Goal: Task Accomplishment & Management: Manage account settings

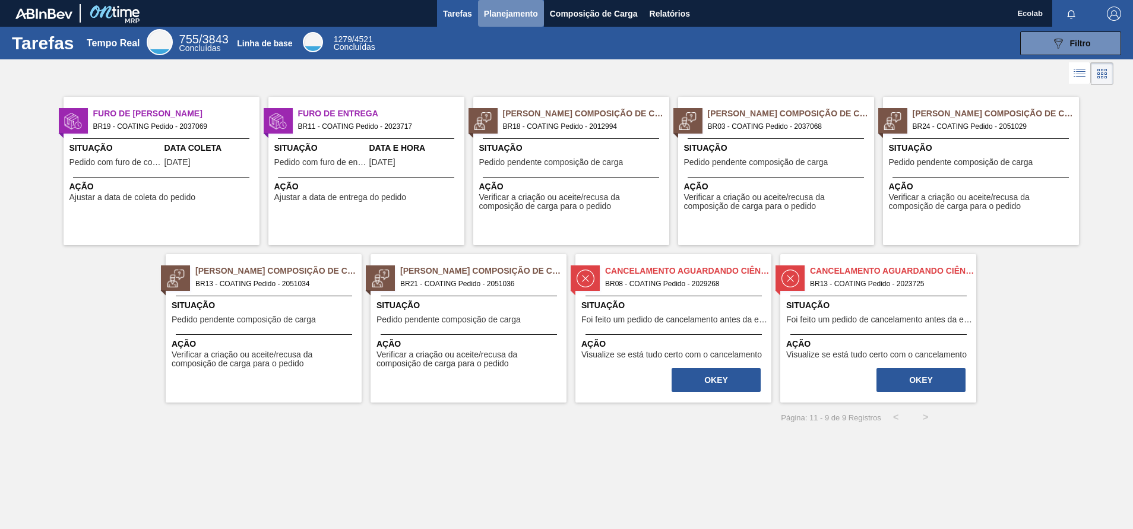
click at [504, 15] on span "Planejamento" at bounding box center [511, 14] width 54 height 14
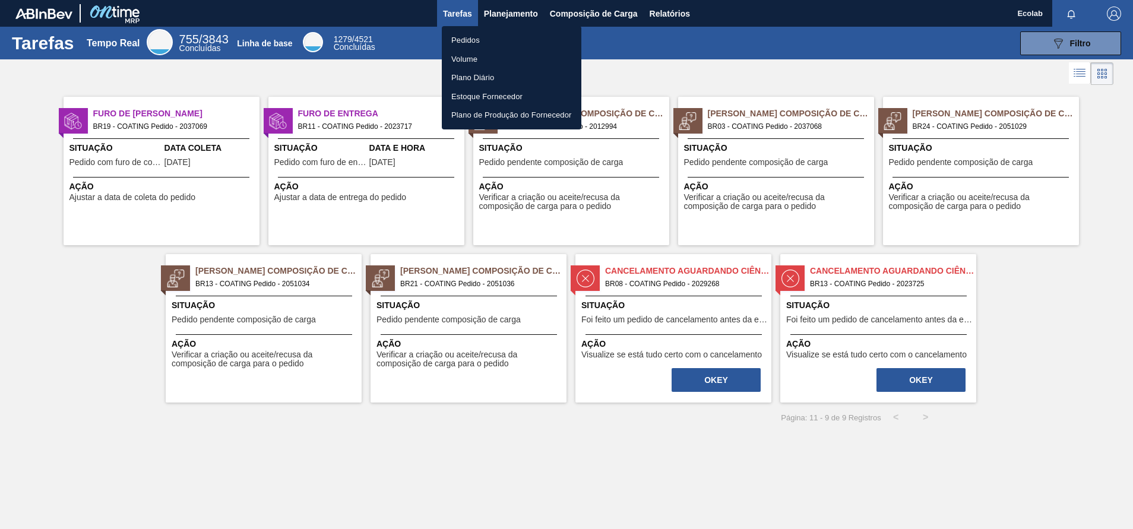
click at [456, 31] on li "Pedidos" at bounding box center [512, 40] width 140 height 19
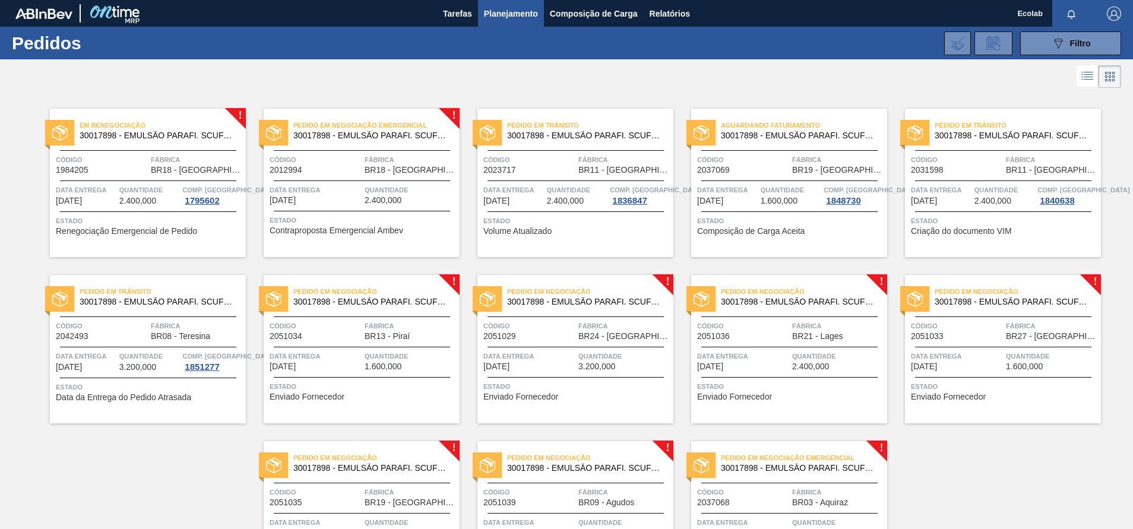
click at [279, 350] on span "Data Entrega" at bounding box center [316, 356] width 92 height 12
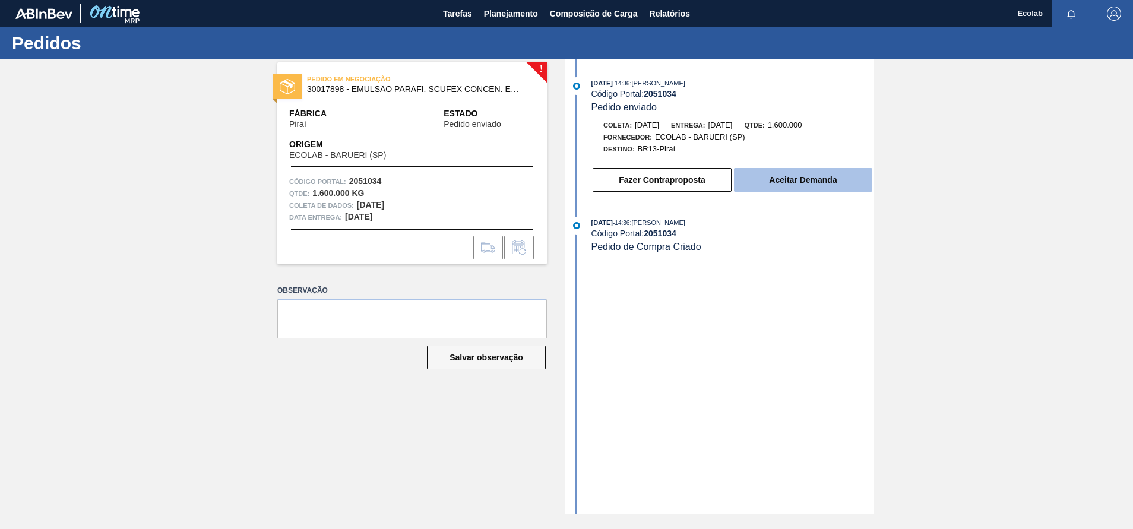
click at [798, 178] on button "Aceitar Demanda" at bounding box center [803, 180] width 138 height 24
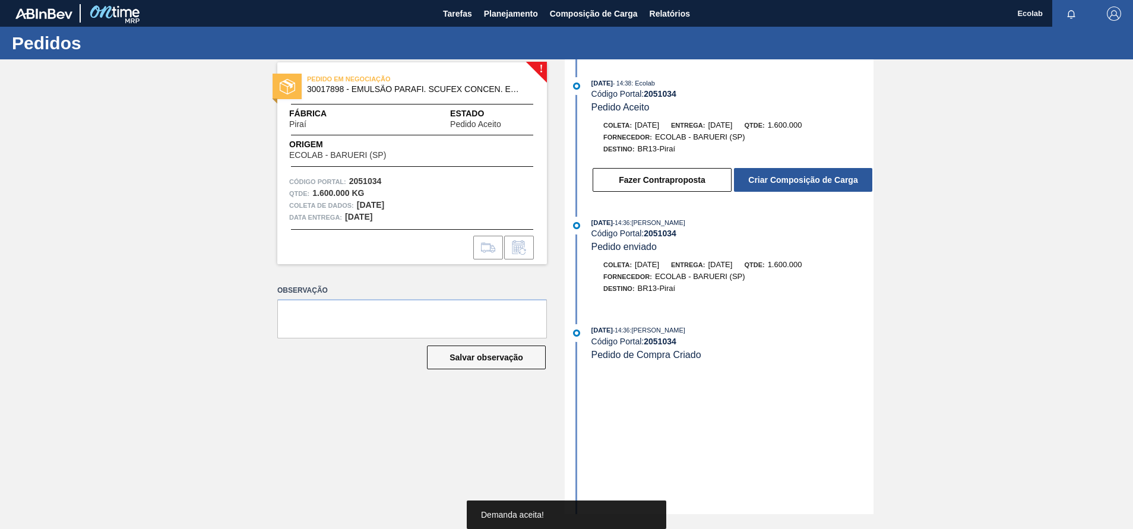
click at [798, 178] on button "Criar Composição de Carga" at bounding box center [803, 180] width 138 height 24
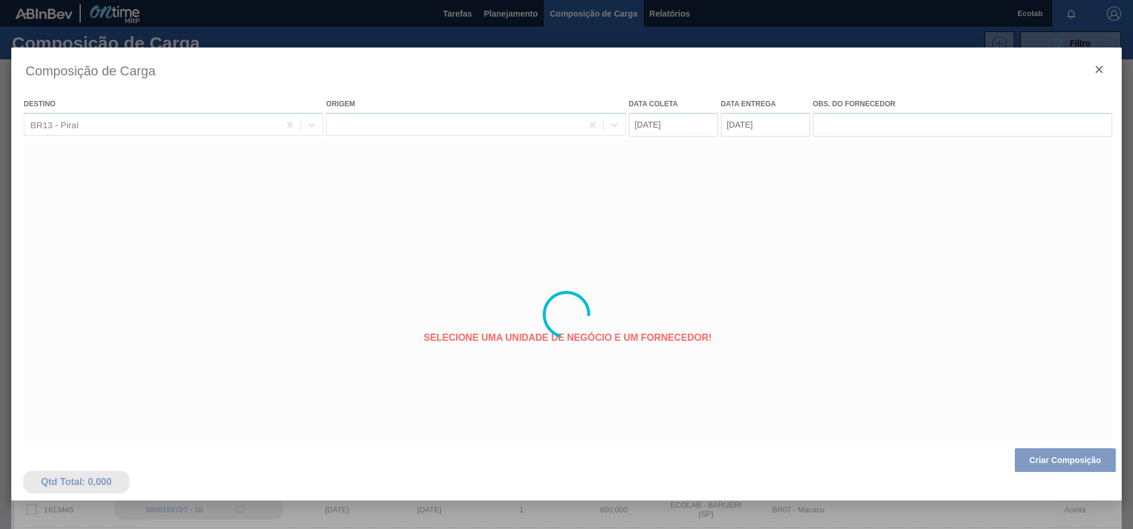
type coleta "[DATE]"
type Entrega "[DATE]"
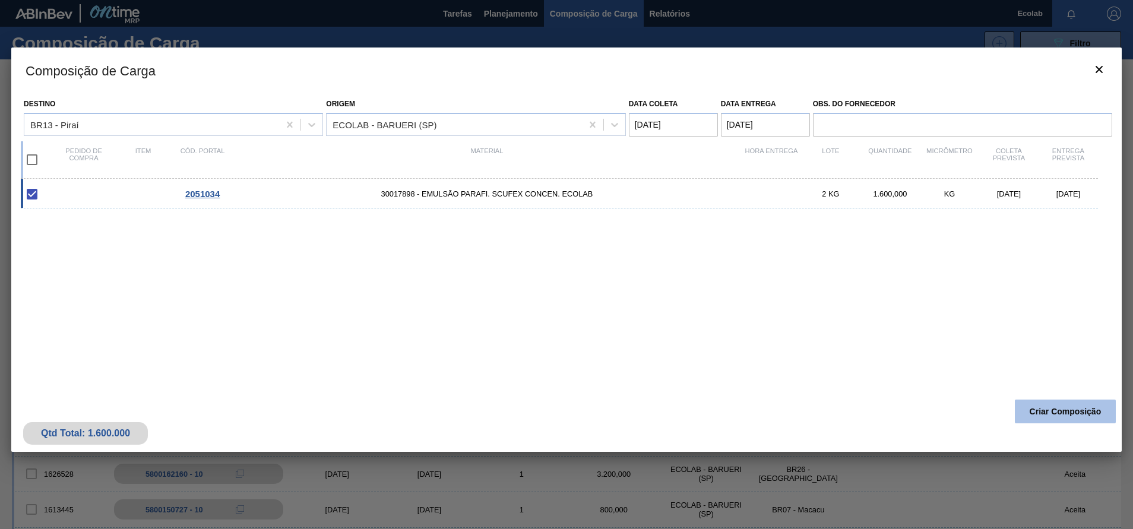
click at [1060, 411] on button "Criar Composição" at bounding box center [1065, 412] width 101 height 24
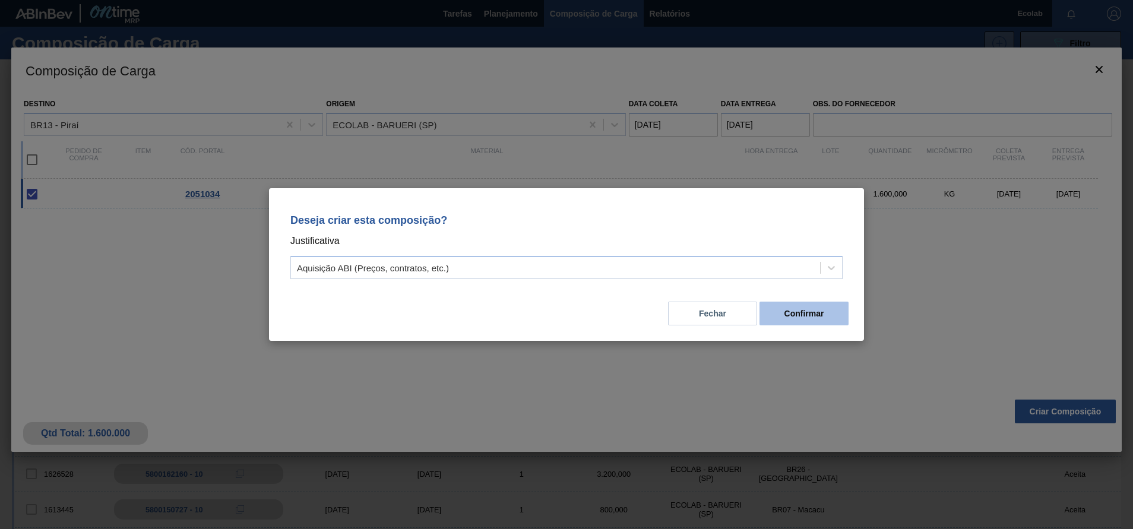
click at [799, 311] on button "Confirmar" at bounding box center [804, 314] width 89 height 24
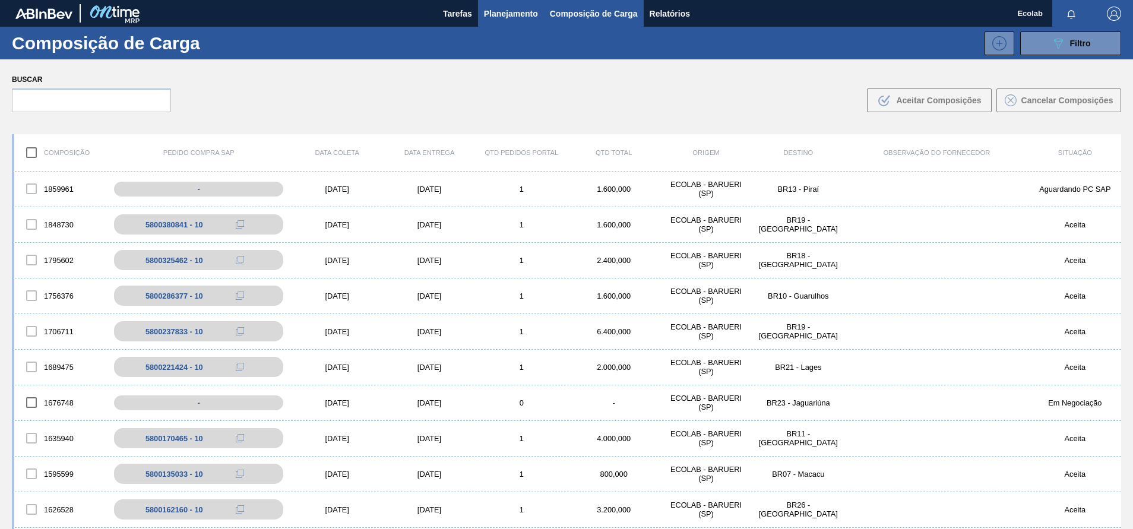
click at [497, 14] on span "Planejamento" at bounding box center [511, 14] width 54 height 14
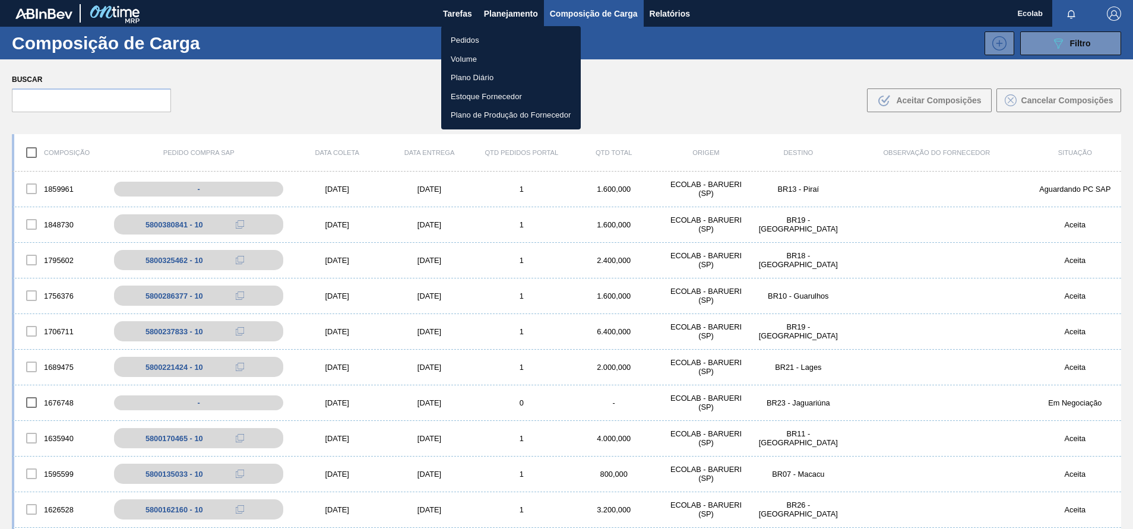
click at [463, 36] on li "Pedidos" at bounding box center [511, 40] width 140 height 19
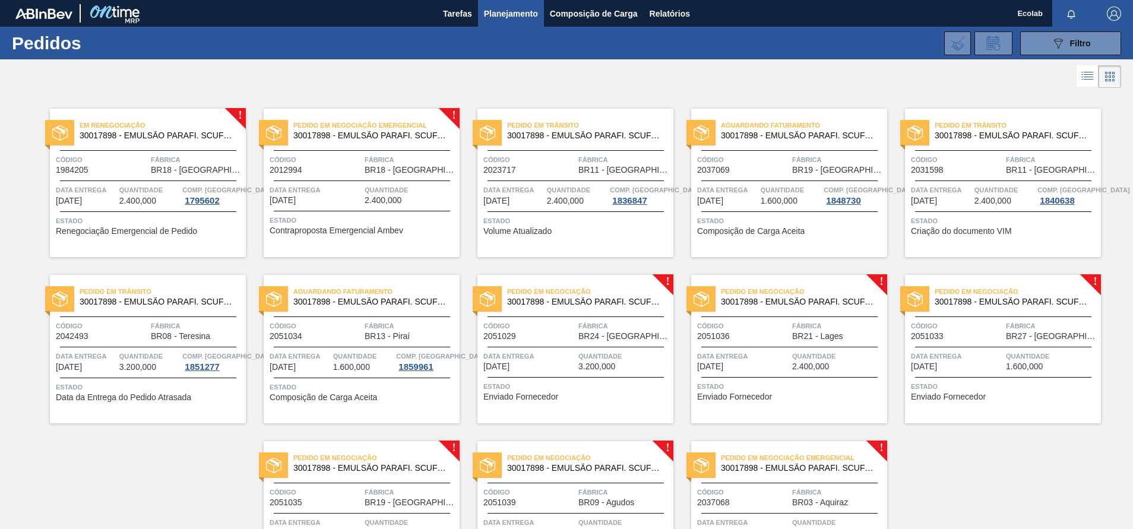
click at [334, 368] on span "1.600,000" at bounding box center [351, 367] width 37 height 9
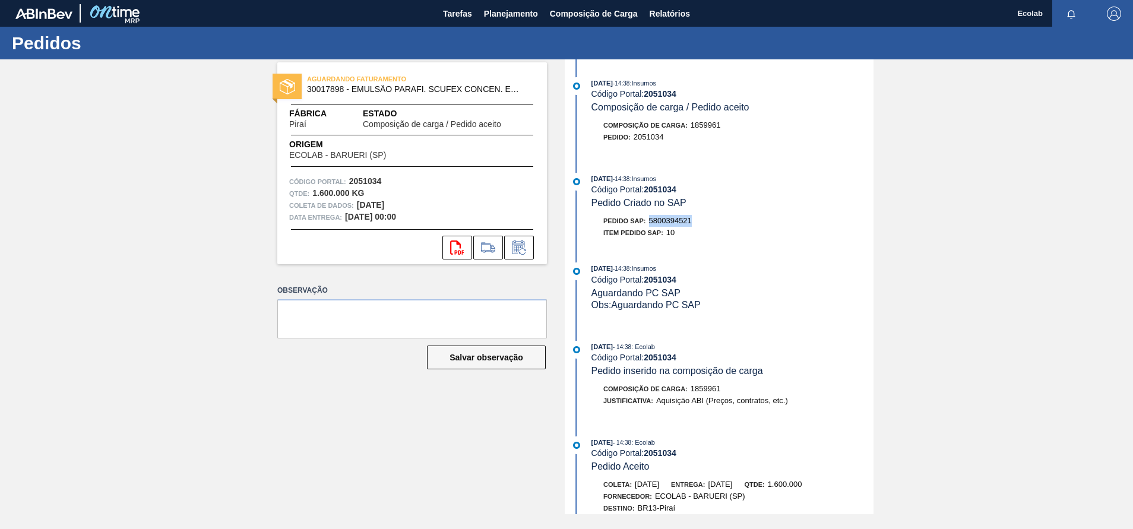
drag, startPoint x: 652, startPoint y: 224, endPoint x: 696, endPoint y: 222, distance: 44.6
click at [696, 222] on div "Pedido SAP: 5800394521" at bounding box center [733, 221] width 282 height 12
copy span "5800394521"
click at [634, 141] on span "2051034" at bounding box center [649, 136] width 30 height 9
click at [729, 157] on div "[DATE] 14:38 : Insumos Código Portal: 2051034 Composição de carga / Pedido acei…" at bounding box center [721, 286] width 306 height 455
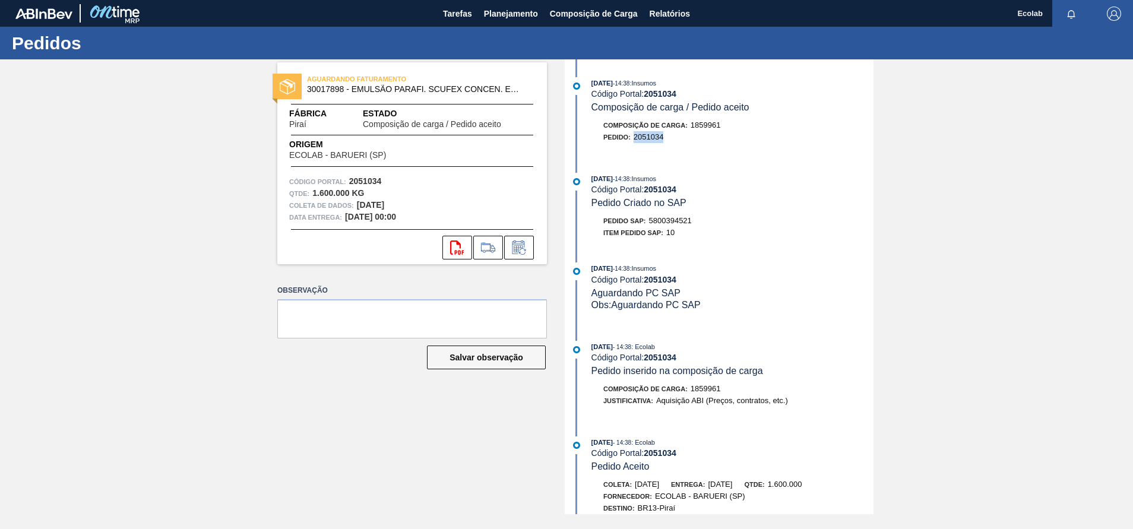
drag, startPoint x: 636, startPoint y: 138, endPoint x: 677, endPoint y: 138, distance: 41.0
click at [677, 138] on div "Pedido : 2051034" at bounding box center [733, 137] width 282 height 12
copy span "2051034"
click at [495, 16] on span "Planejamento" at bounding box center [511, 14] width 54 height 14
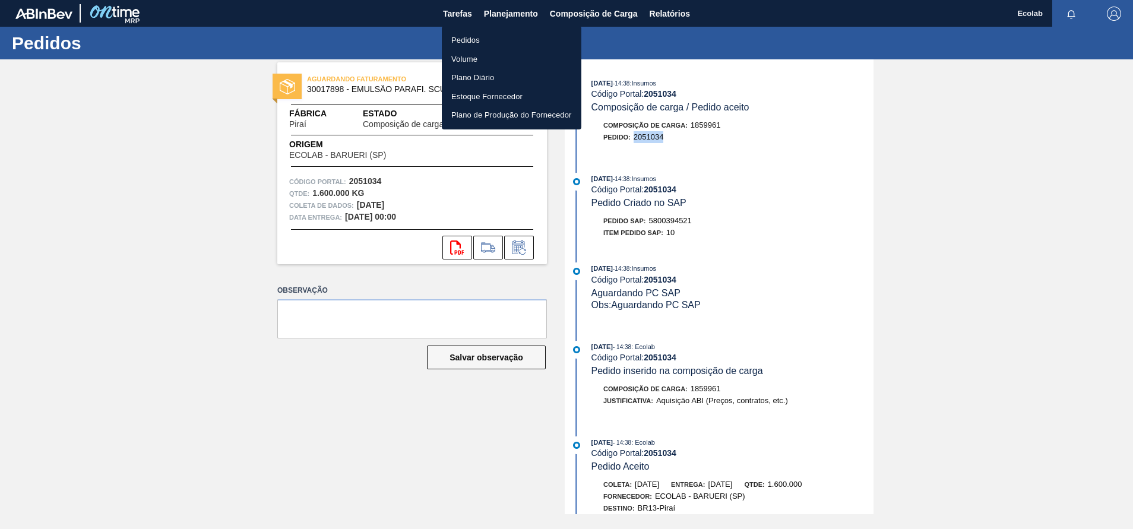
click at [459, 42] on li "Pedidos" at bounding box center [512, 40] width 140 height 19
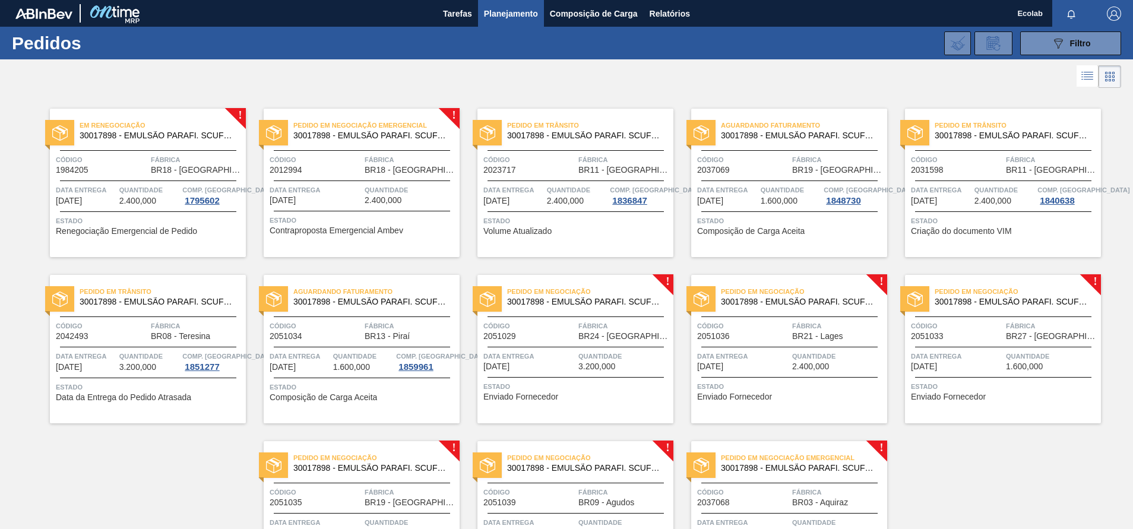
click at [558, 368] on div "Data Entrega [DATE]" at bounding box center [530, 360] width 92 height 21
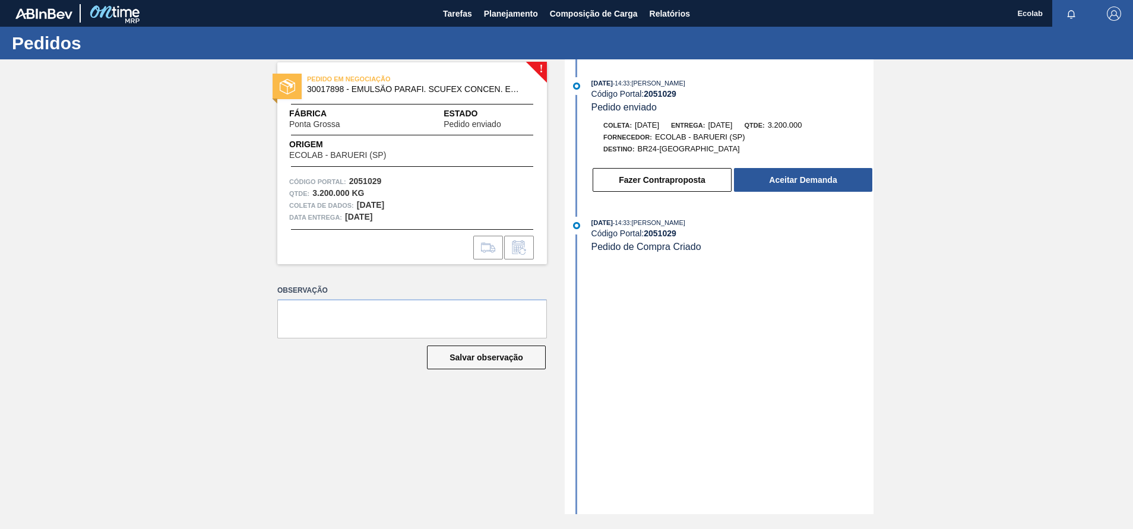
click at [692, 391] on div "[DATE] 14:33 : [PERSON_NAME] Código Portal: 2051029 Pedido enviado Coleta: [DAT…" at bounding box center [721, 286] width 306 height 455
click at [786, 173] on button "Aceitar Demanda" at bounding box center [803, 180] width 138 height 24
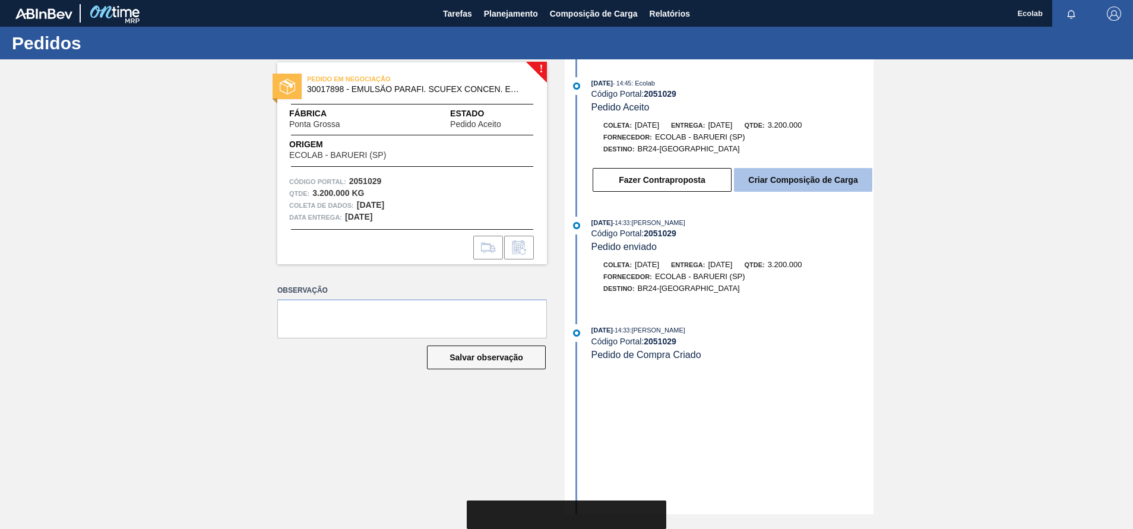
click at [774, 176] on button "Criar Composição de Carga" at bounding box center [803, 180] width 138 height 24
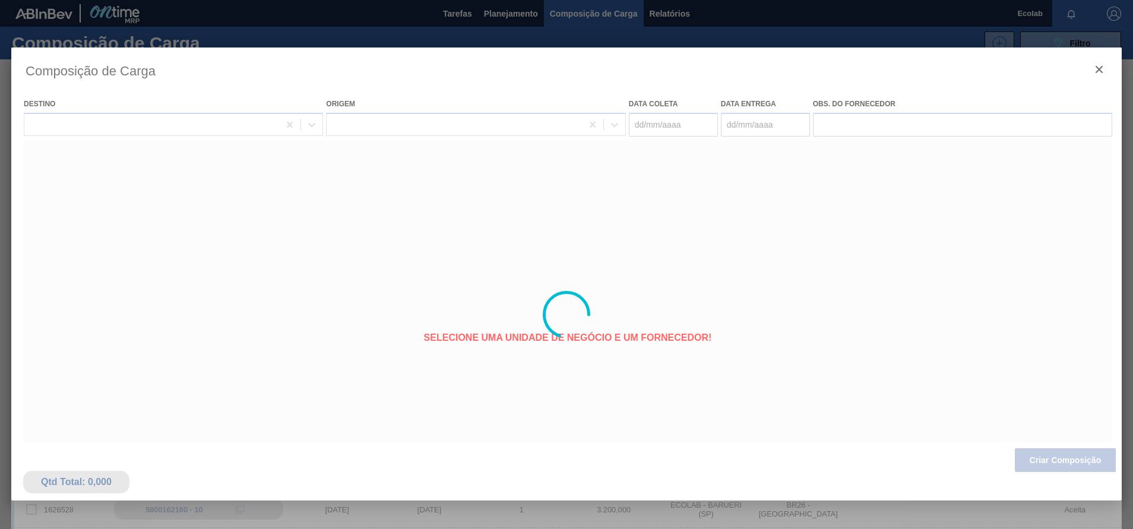
type coleta "[DATE]"
type Entrega "[DATE]"
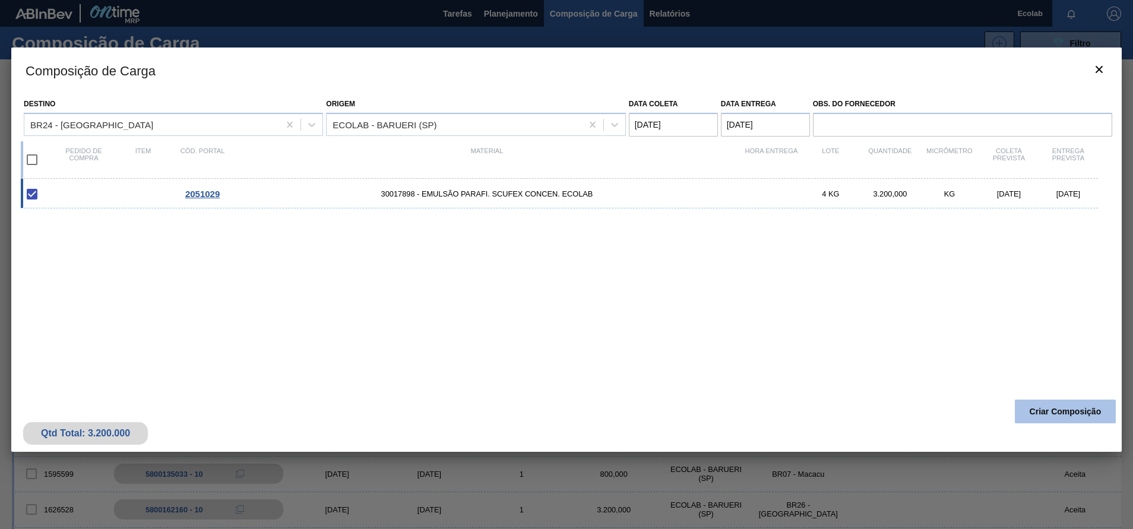
click at [1028, 403] on button "Criar Composição" at bounding box center [1065, 412] width 101 height 24
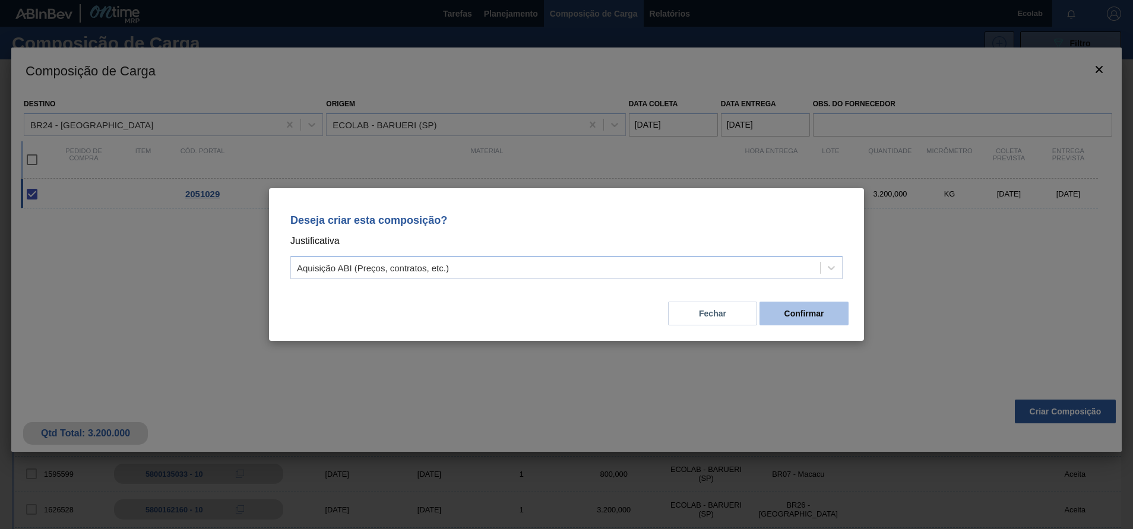
click at [823, 309] on button "Confirmar" at bounding box center [804, 314] width 89 height 24
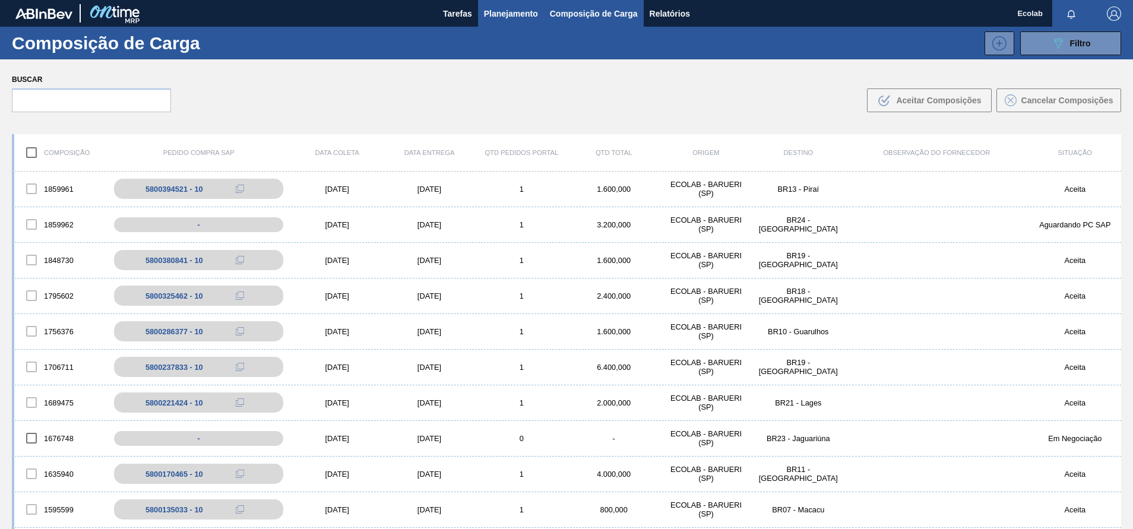
click at [505, 17] on span "Planejamento" at bounding box center [511, 14] width 54 height 14
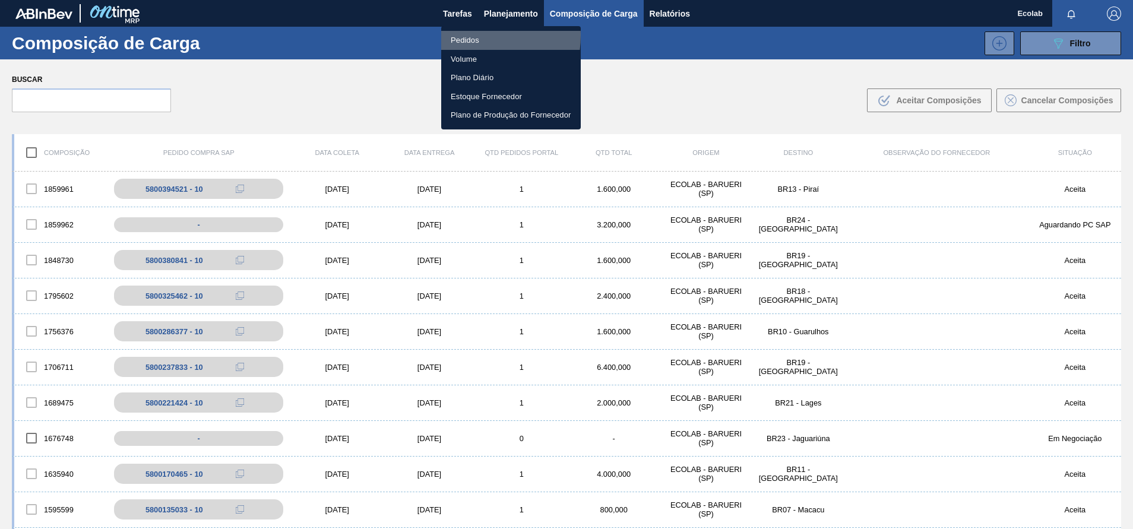
click at [462, 35] on li "Pedidos" at bounding box center [511, 40] width 140 height 19
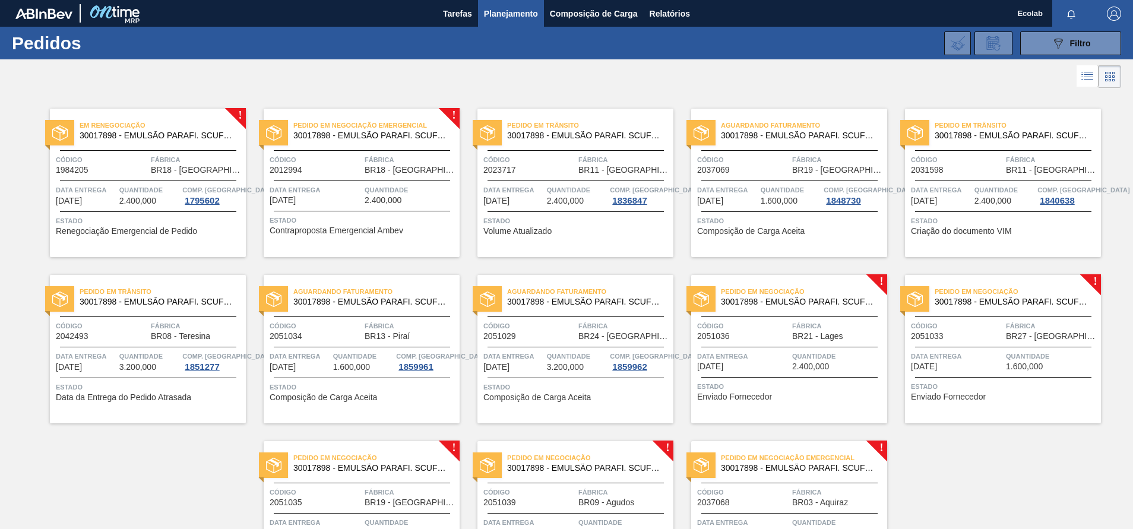
click at [595, 371] on div "Quantidade 3.200,000" at bounding box center [577, 360] width 61 height 21
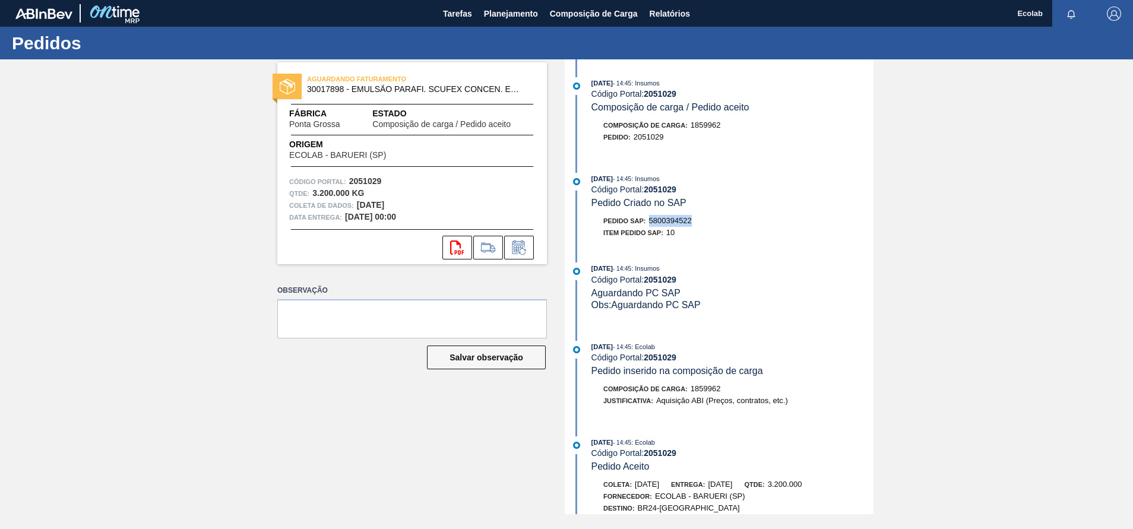
drag, startPoint x: 650, startPoint y: 222, endPoint x: 697, endPoint y: 222, distance: 46.3
click at [697, 222] on div "Pedido SAP: 5800394522" at bounding box center [733, 221] width 282 height 12
copy span "5800394522"
click at [638, 138] on span "2051029" at bounding box center [649, 136] width 30 height 9
click at [664, 148] on div "Composição de Carga : 1859962 Pedido : 2051029" at bounding box center [721, 134] width 306 height 30
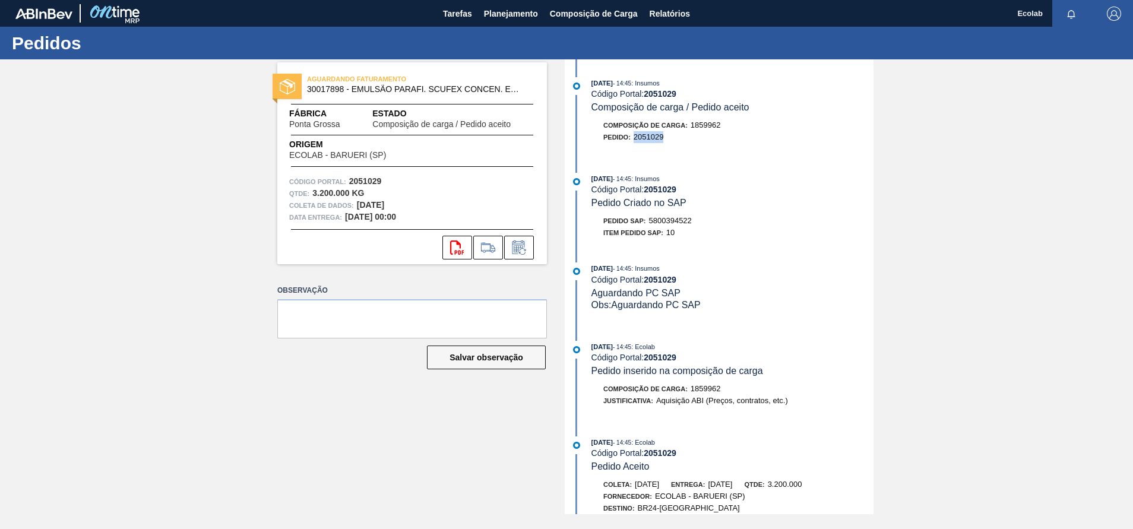
drag, startPoint x: 635, startPoint y: 136, endPoint x: 680, endPoint y: 136, distance: 45.1
click at [680, 136] on div "Pedido : 2051029" at bounding box center [733, 137] width 282 height 12
copy span "2051029"
click at [499, 10] on span "Planejamento" at bounding box center [511, 14] width 54 height 14
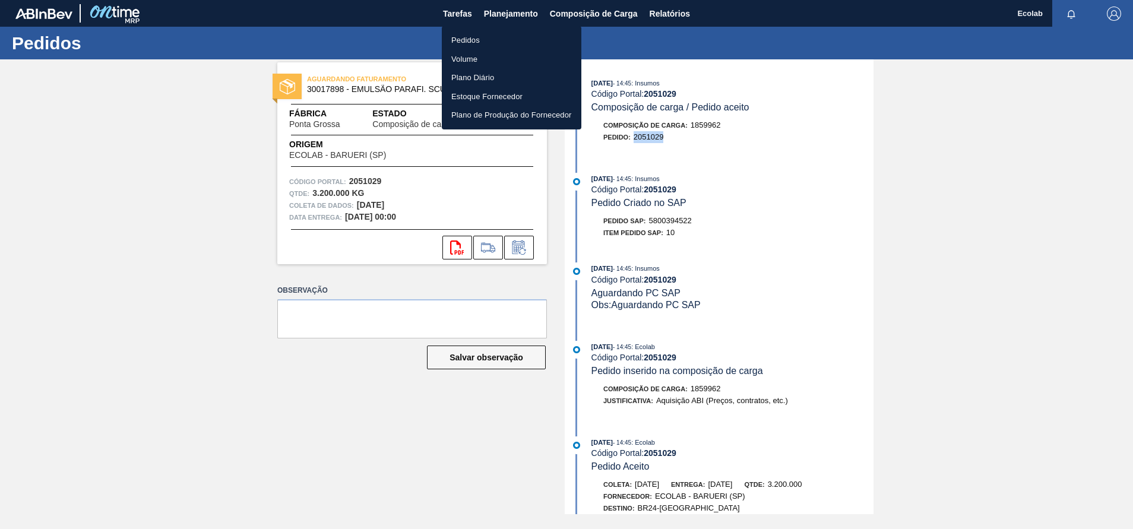
click at [470, 36] on li "Pedidos" at bounding box center [512, 40] width 140 height 19
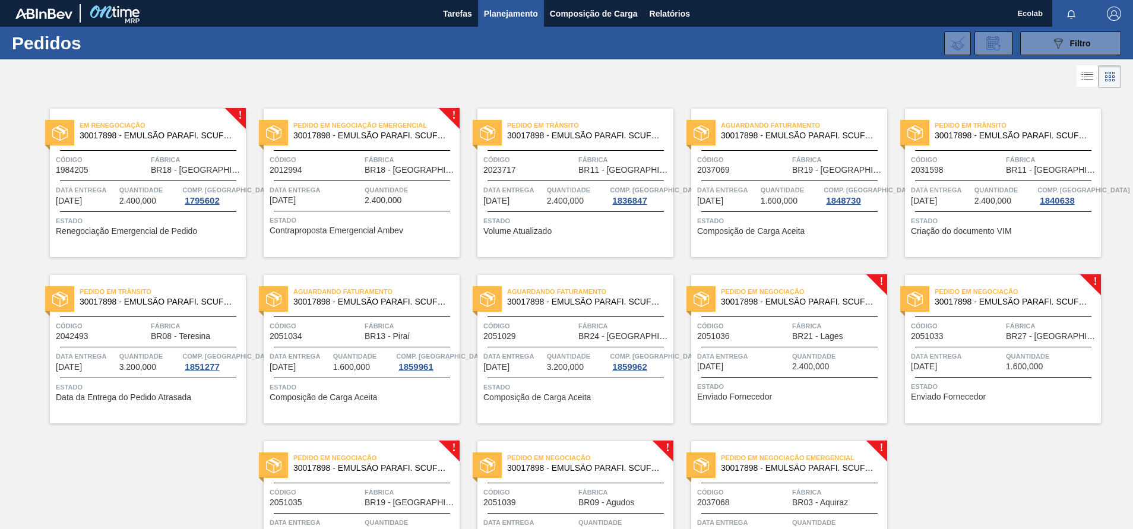
click at [841, 359] on span "Quantidade" at bounding box center [838, 356] width 92 height 12
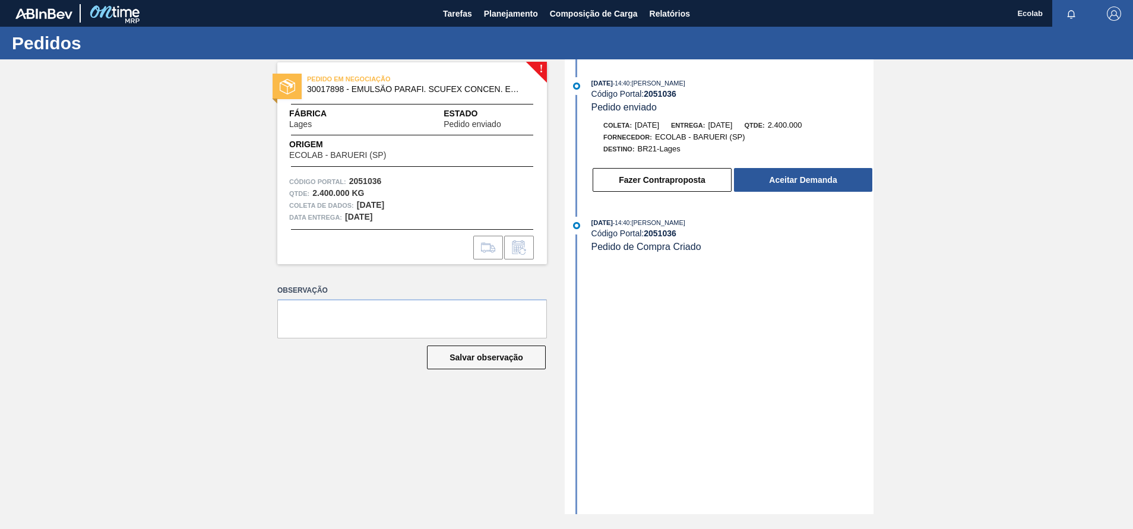
drag, startPoint x: 699, startPoint y: 377, endPoint x: 691, endPoint y: 350, distance: 28.4
click at [698, 374] on div "[DATE] 14:40 : [PERSON_NAME] Código Portal: 2051036 Pedido enviado Coleta: [DAT…" at bounding box center [721, 286] width 306 height 455
click at [795, 184] on button "Aceitar Demanda" at bounding box center [803, 180] width 138 height 24
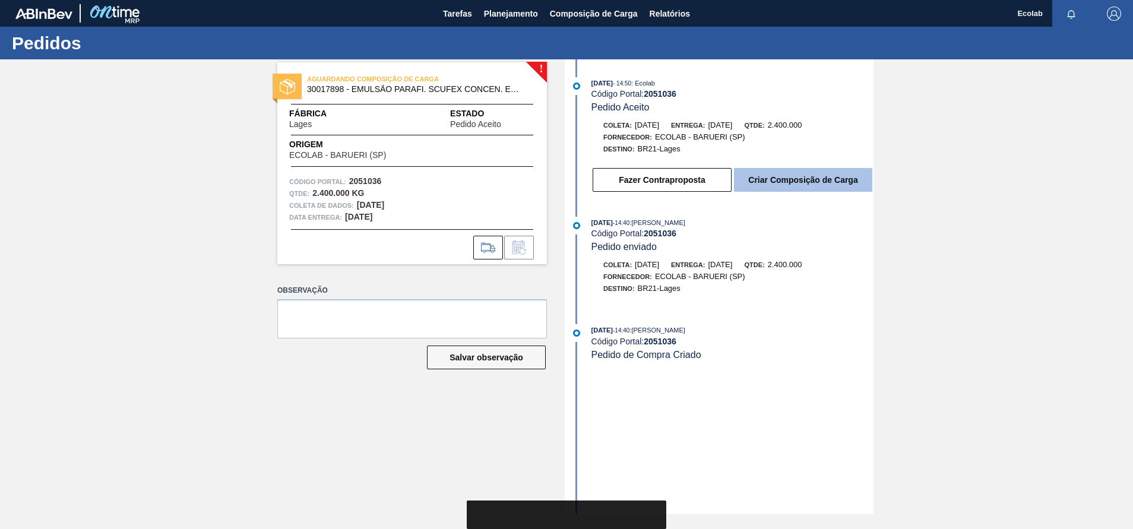
click at [781, 182] on button "Criar Composição de Carga" at bounding box center [803, 180] width 138 height 24
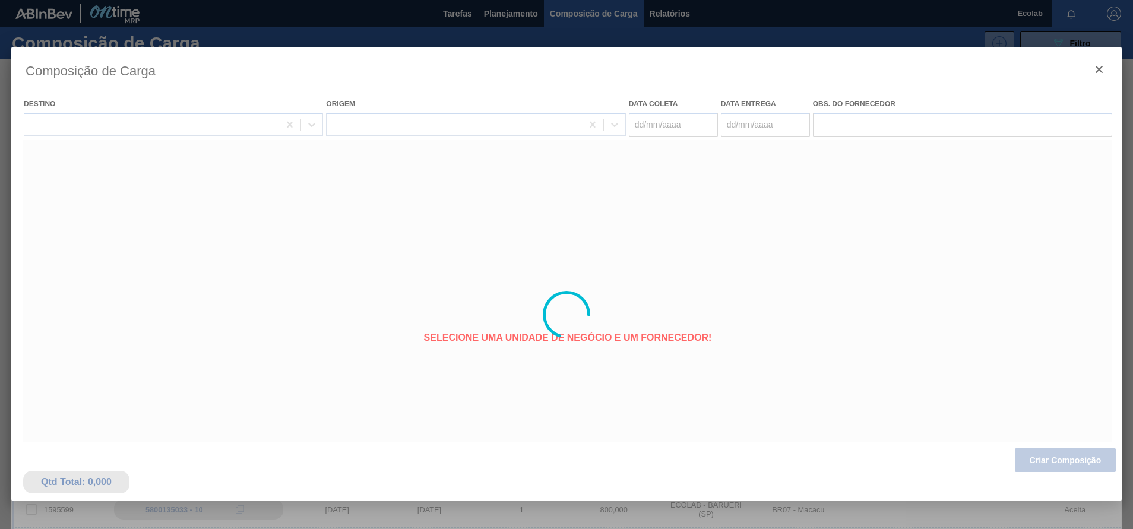
type coleta "[DATE]"
type Entrega "[DATE]"
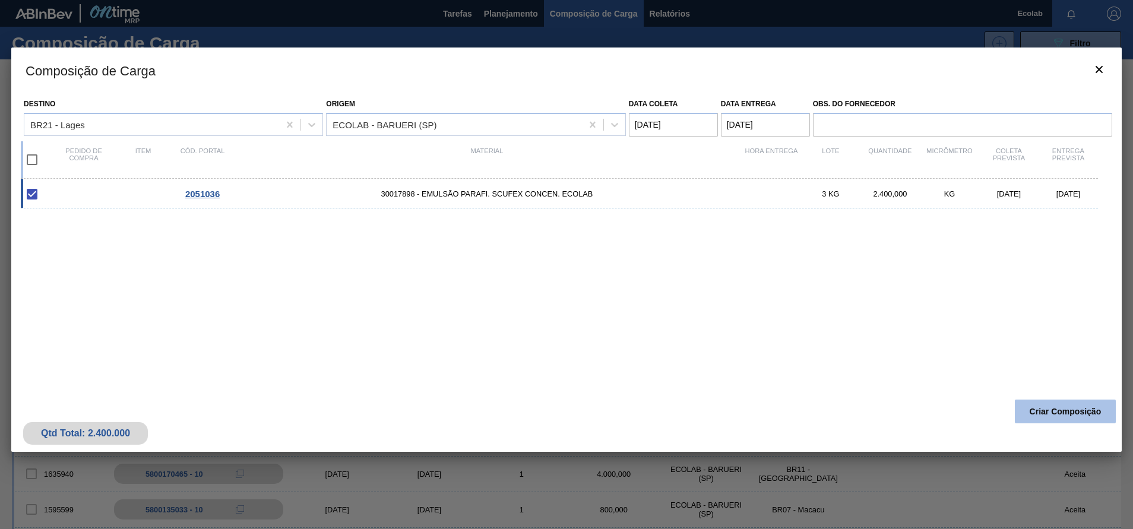
click at [1060, 413] on button "Criar Composição" at bounding box center [1065, 412] width 101 height 24
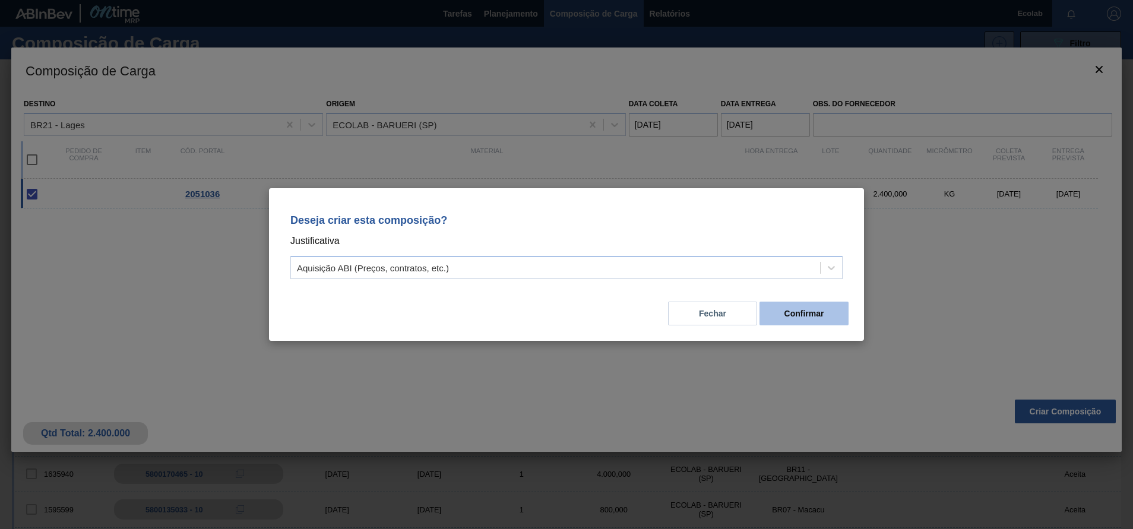
click at [823, 313] on button "Confirmar" at bounding box center [804, 314] width 89 height 24
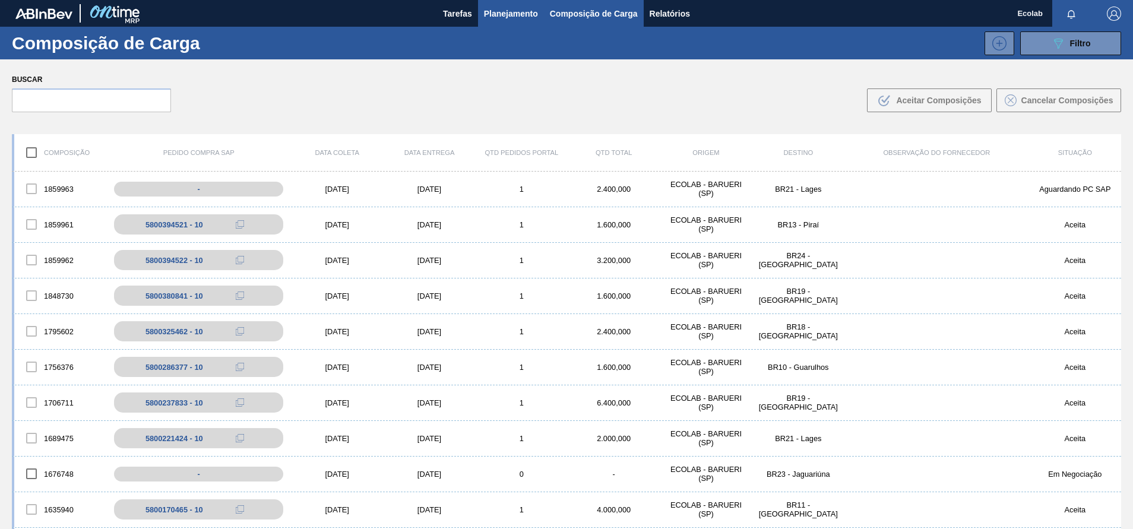
click at [499, 12] on span "Planejamento" at bounding box center [511, 14] width 54 height 14
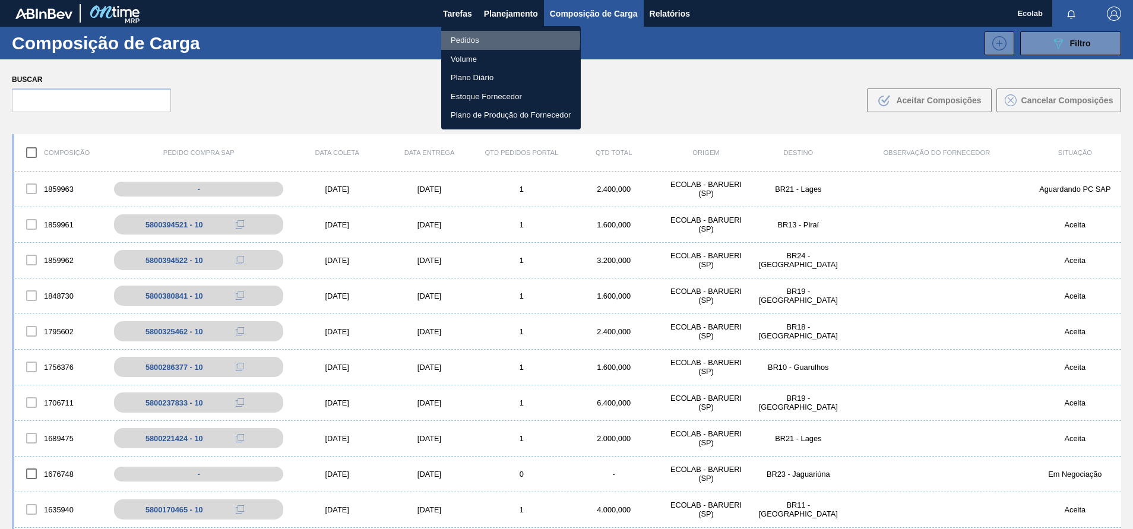
click at [473, 39] on li "Pedidos" at bounding box center [511, 40] width 140 height 19
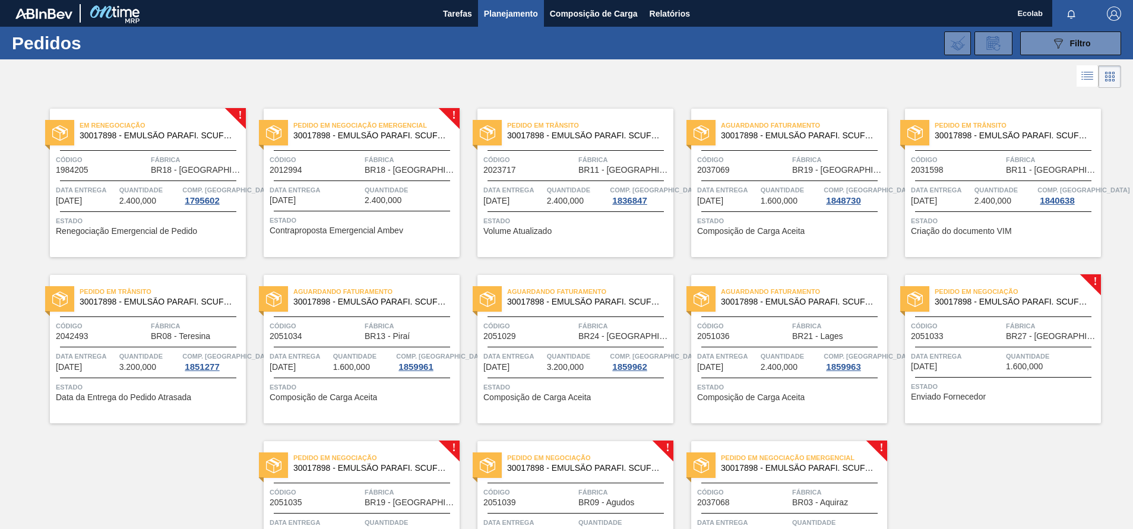
click at [768, 336] on div "Código 2051036" at bounding box center [743, 330] width 92 height 21
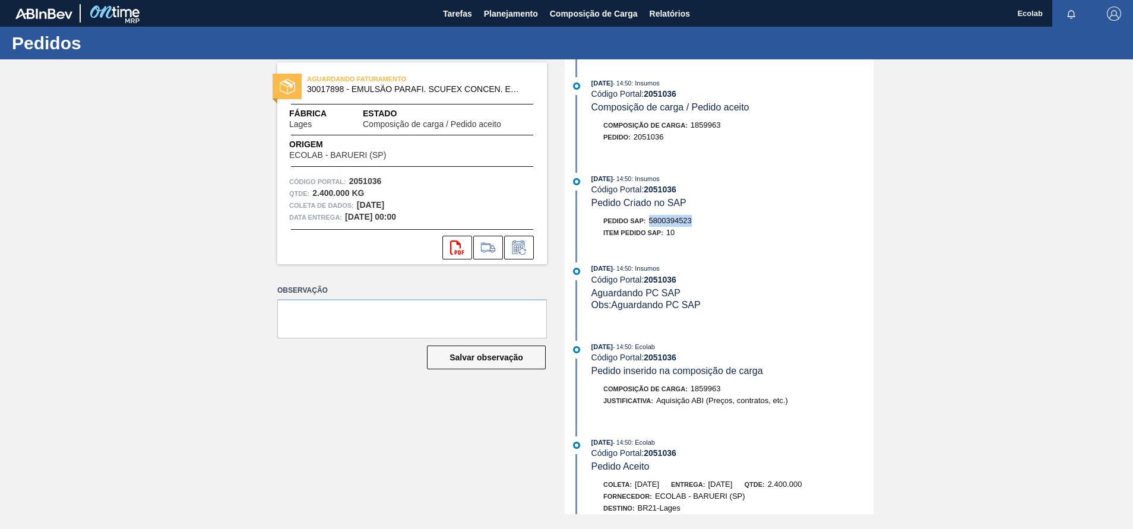
drag, startPoint x: 651, startPoint y: 223, endPoint x: 697, endPoint y: 223, distance: 45.7
click at [697, 223] on div "Pedido SAP: 5800394523" at bounding box center [733, 221] width 282 height 12
copy span "5800394523"
drag, startPoint x: 634, startPoint y: 140, endPoint x: 664, endPoint y: 140, distance: 29.7
click at [664, 140] on div "Pedido : 2051036" at bounding box center [733, 137] width 282 height 12
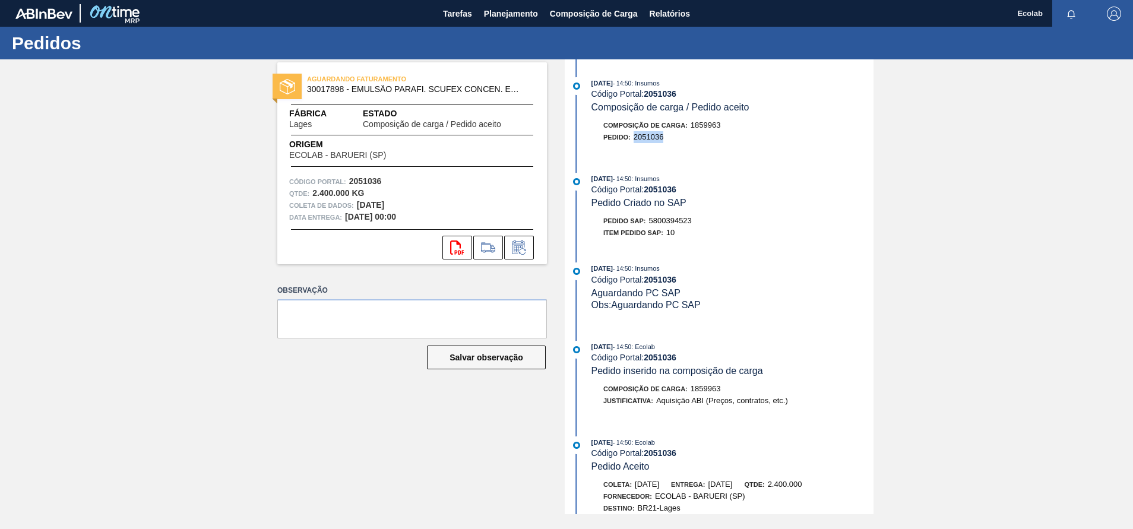
copy span "2051036"
click at [512, 9] on span "Planejamento" at bounding box center [511, 14] width 54 height 14
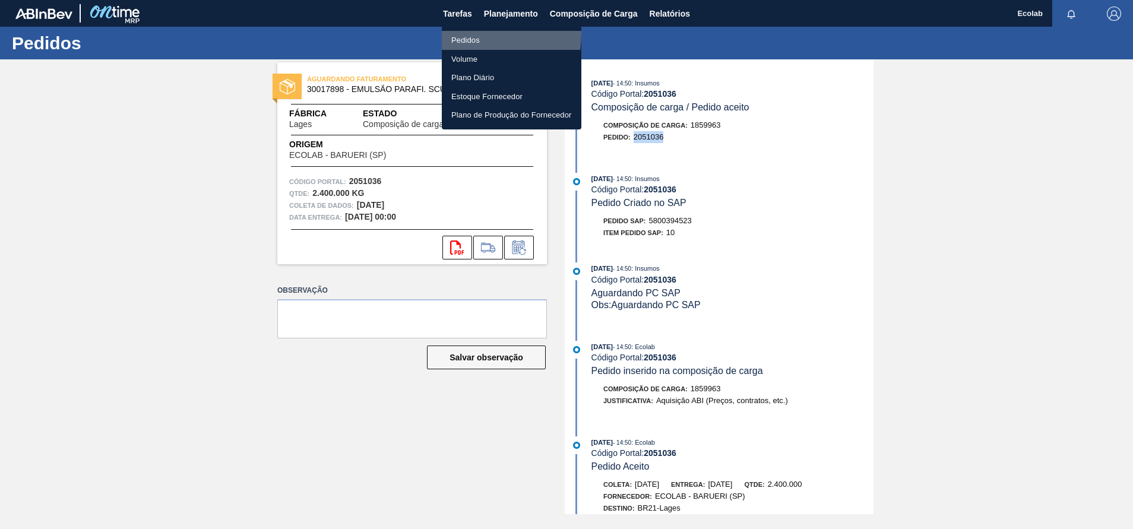
click at [459, 34] on li "Pedidos" at bounding box center [512, 40] width 140 height 19
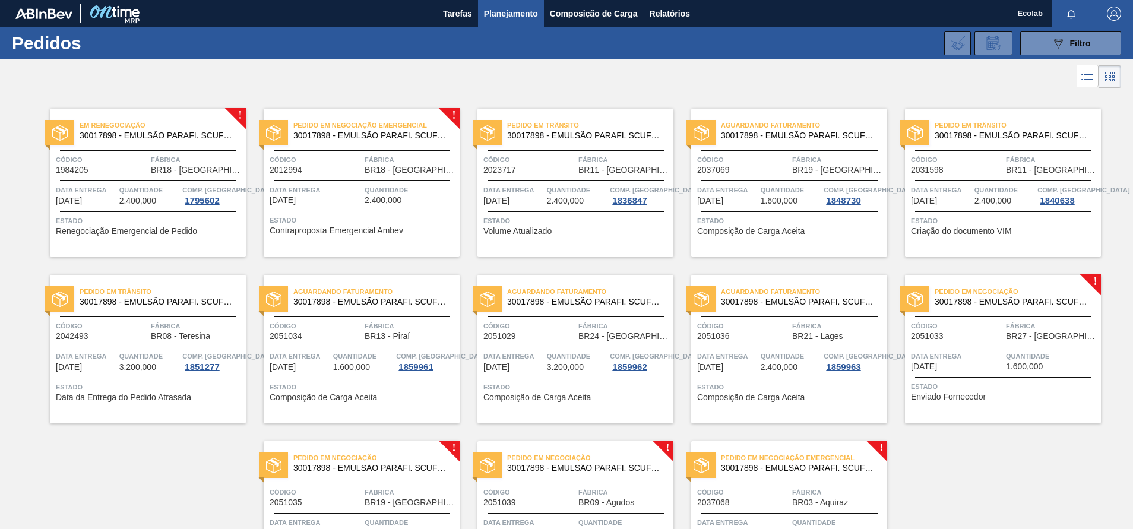
click at [1038, 353] on span "Quantidade" at bounding box center [1052, 356] width 92 height 12
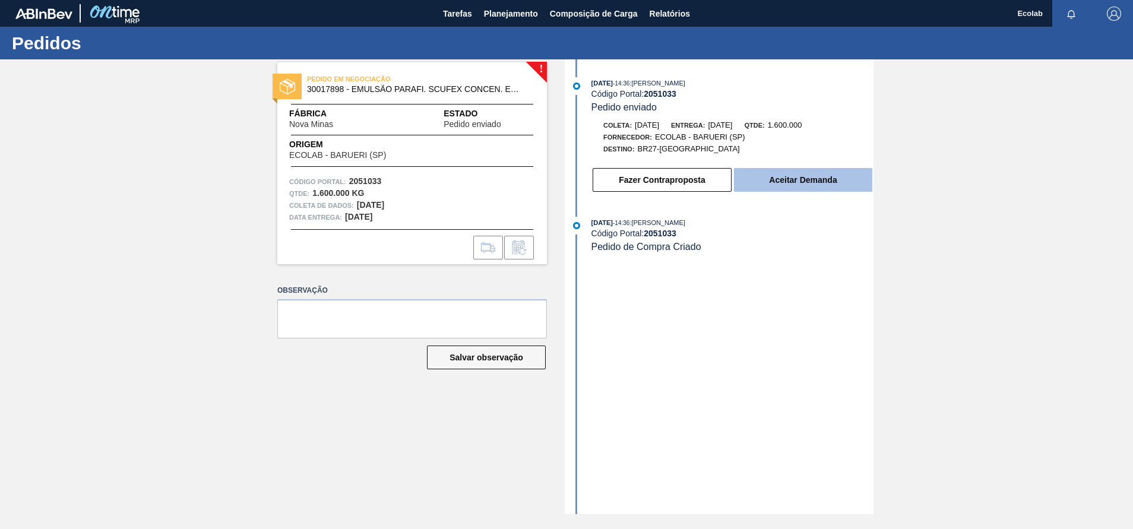
click at [769, 177] on button "Aceitar Demanda" at bounding box center [803, 180] width 138 height 24
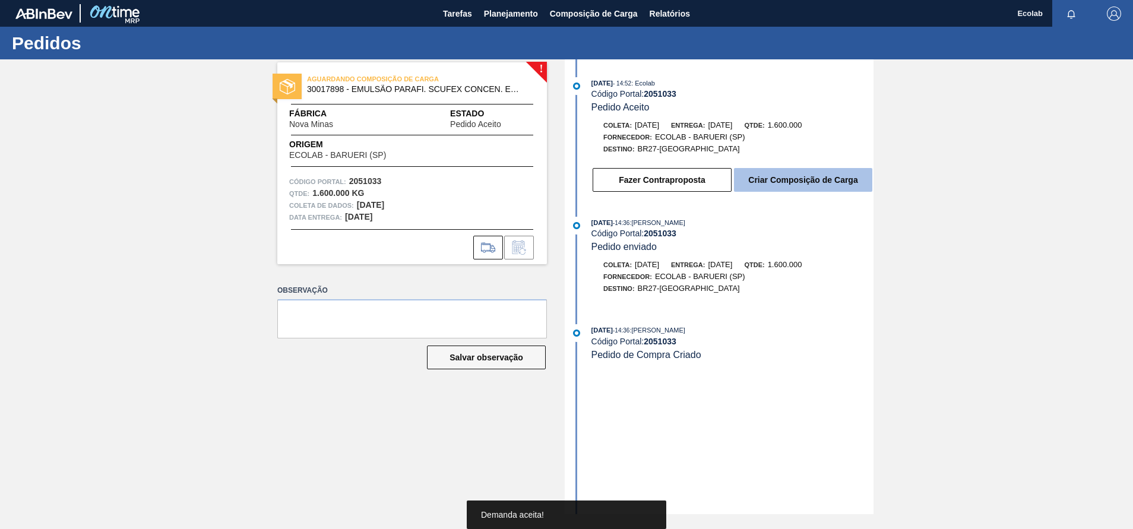
click at [830, 178] on button "Criar Composição de Carga" at bounding box center [803, 180] width 138 height 24
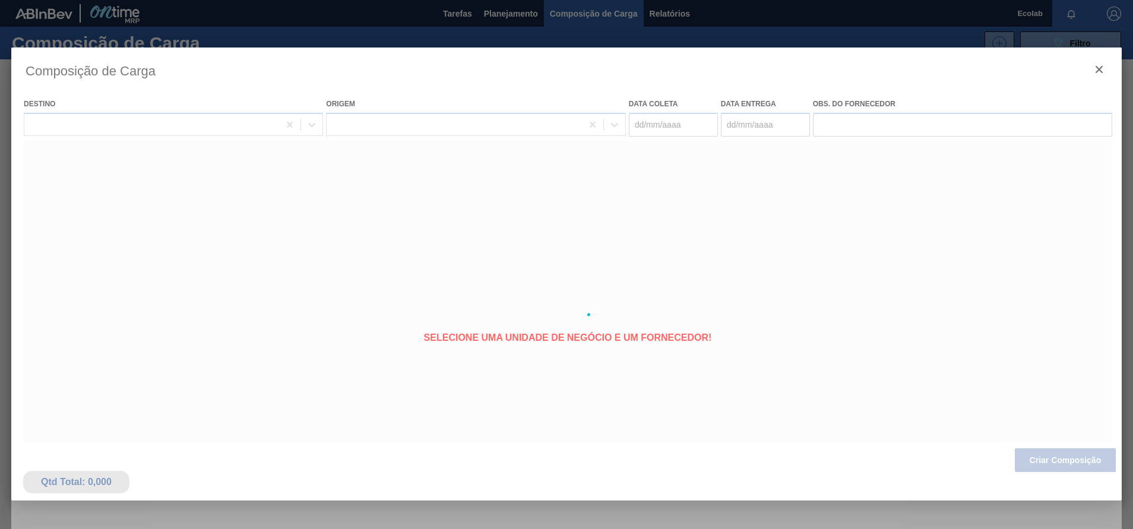
type coleta "[DATE]"
type Entrega "[DATE]"
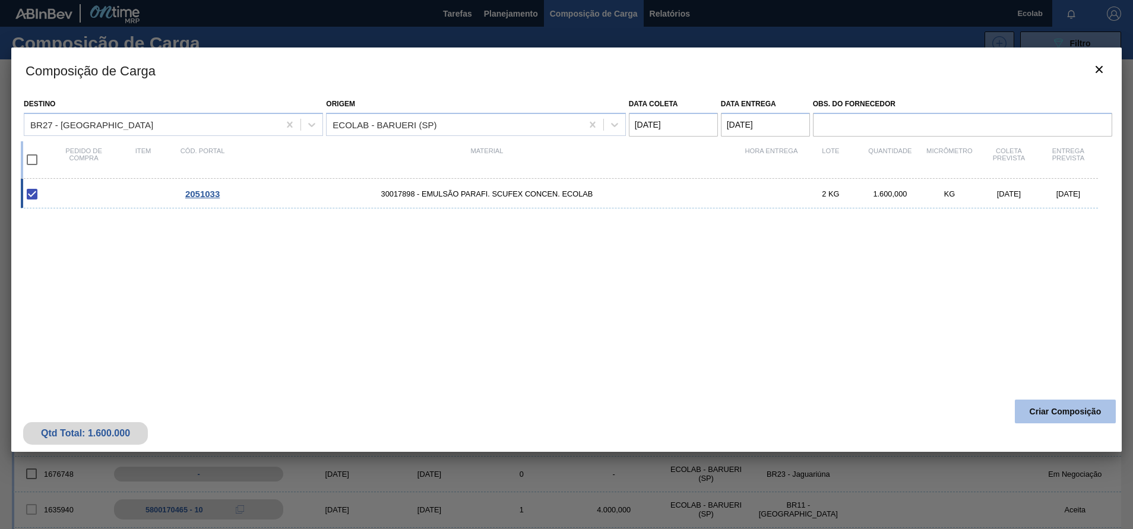
click at [1042, 408] on button "Criar Composição" at bounding box center [1065, 412] width 101 height 24
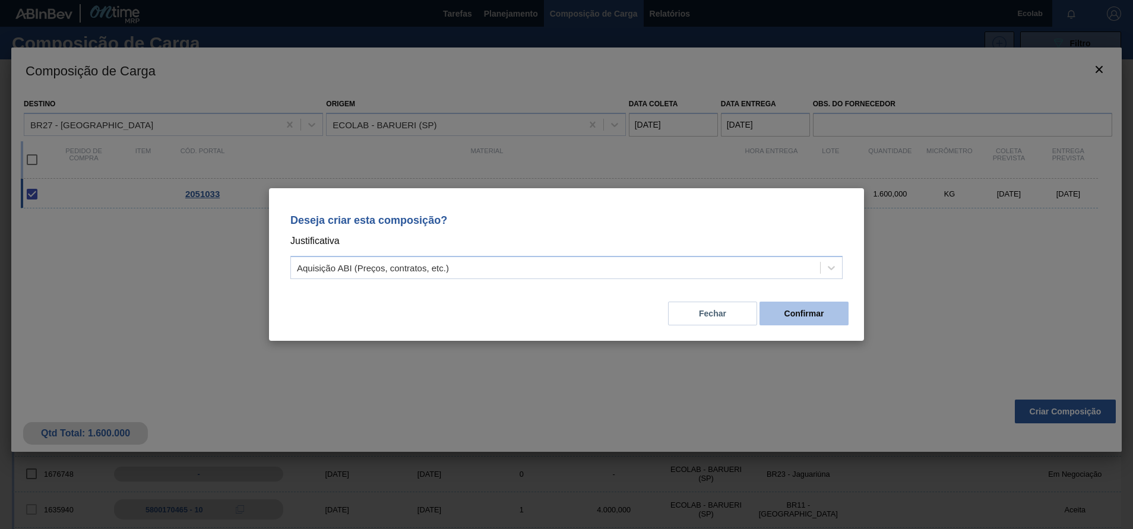
click at [819, 318] on button "Confirmar" at bounding box center [804, 314] width 89 height 24
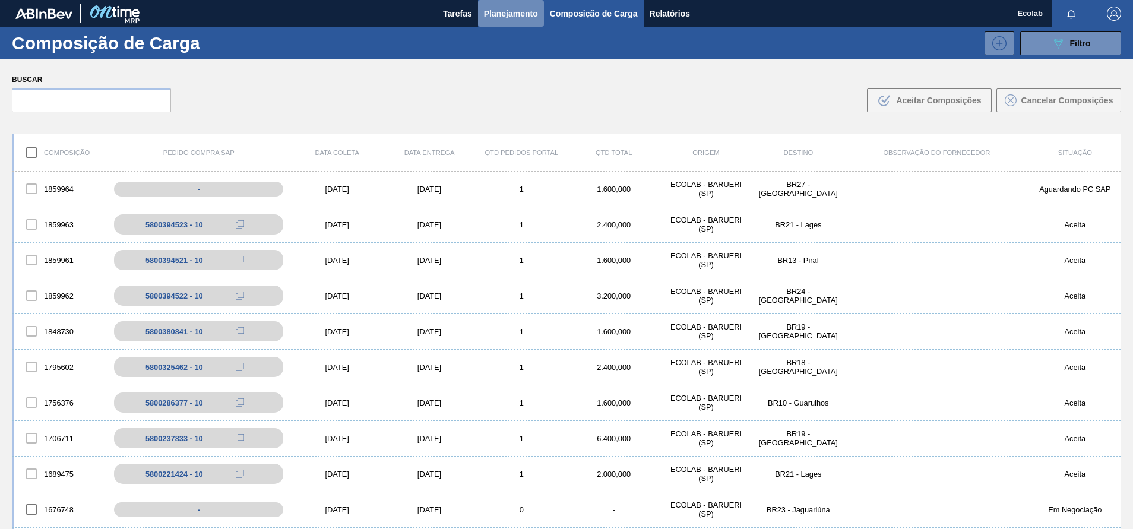
click at [505, 19] on span "Planejamento" at bounding box center [511, 14] width 54 height 14
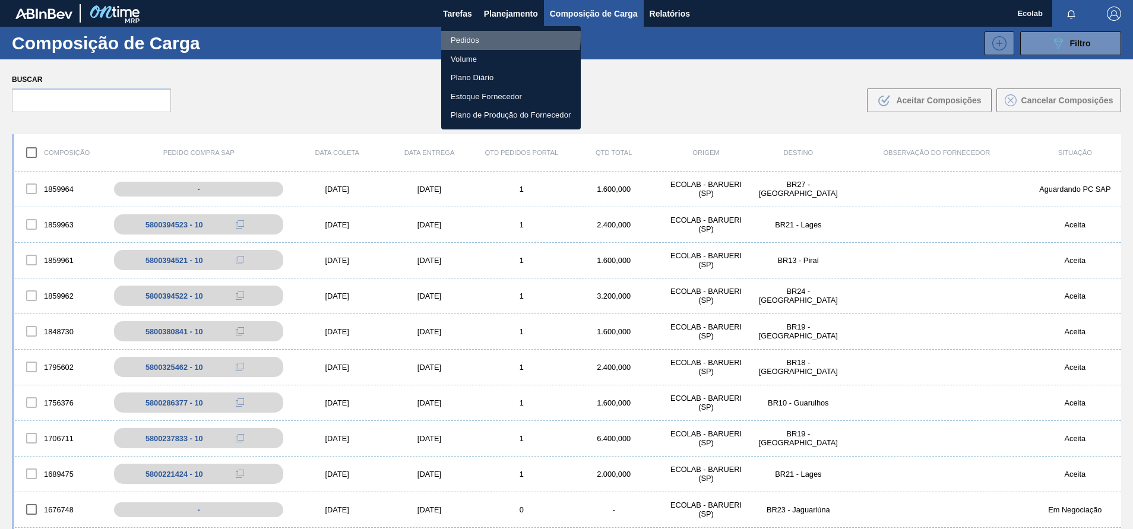
click at [477, 36] on li "Pedidos" at bounding box center [511, 40] width 140 height 19
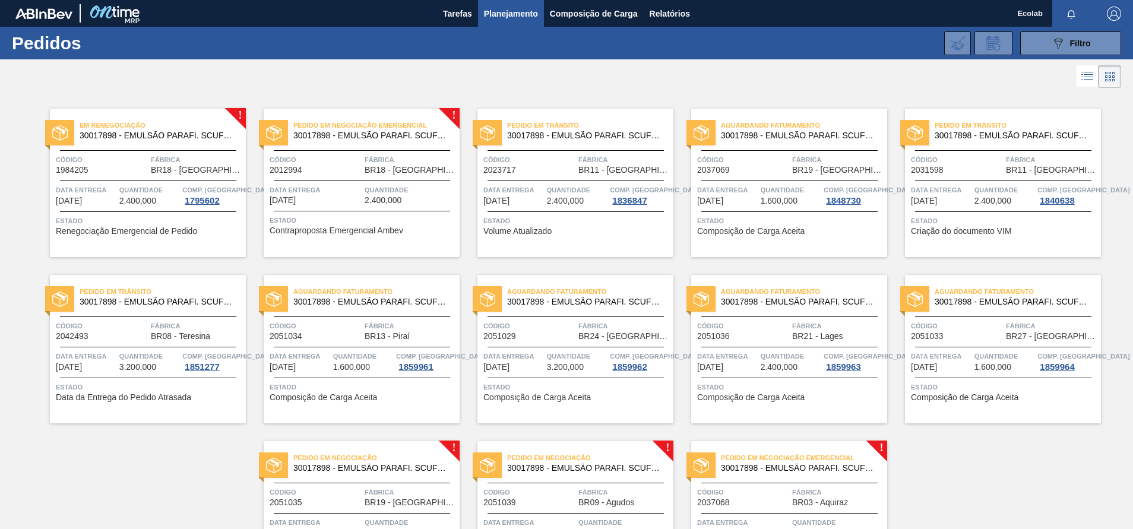
click at [1016, 367] on div "Quantidade 1.600,000" at bounding box center [1005, 360] width 61 height 21
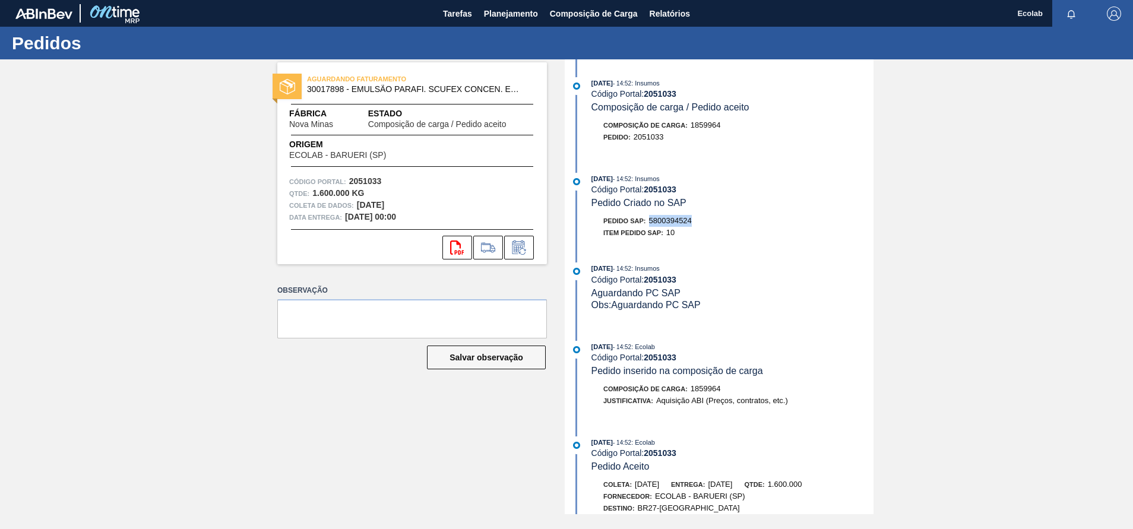
drag, startPoint x: 650, startPoint y: 222, endPoint x: 697, endPoint y: 221, distance: 46.3
click at [697, 221] on div "Pedido SAP: 5800394524" at bounding box center [733, 221] width 282 height 12
copy span "5800394524"
click at [637, 137] on span "2051033" at bounding box center [649, 136] width 30 height 9
click at [651, 155] on div "[DATE] 14:52 : Insumos Código Portal: 2051033 Composição de carga / Pedido acei…" at bounding box center [721, 116] width 306 height 78
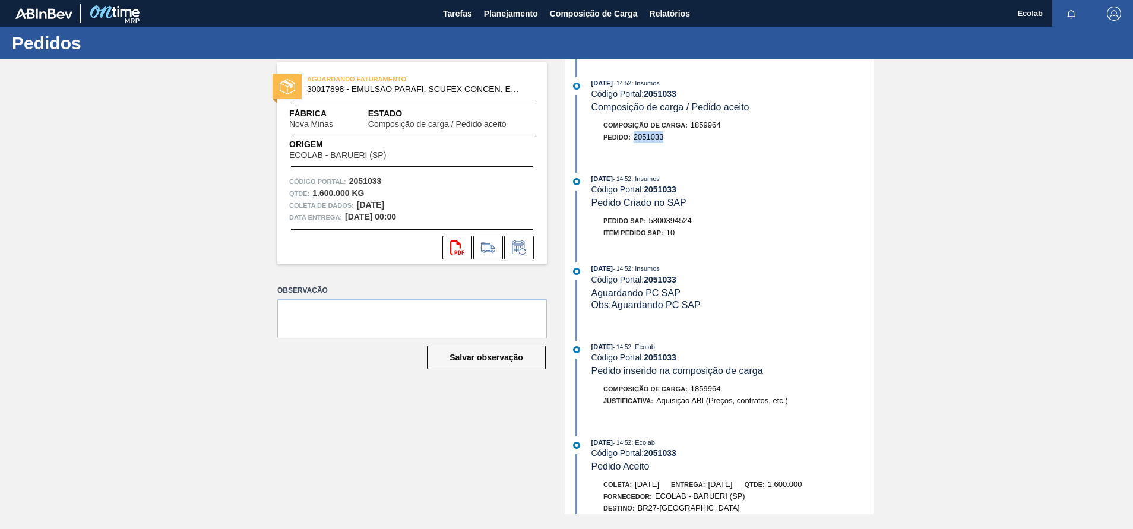
drag, startPoint x: 635, startPoint y: 140, endPoint x: 672, endPoint y: 139, distance: 36.8
click at [672, 139] on div "Pedido : 2051033" at bounding box center [733, 137] width 282 height 12
copy span "2051033"
click at [505, 14] on span "Planejamento" at bounding box center [511, 14] width 54 height 14
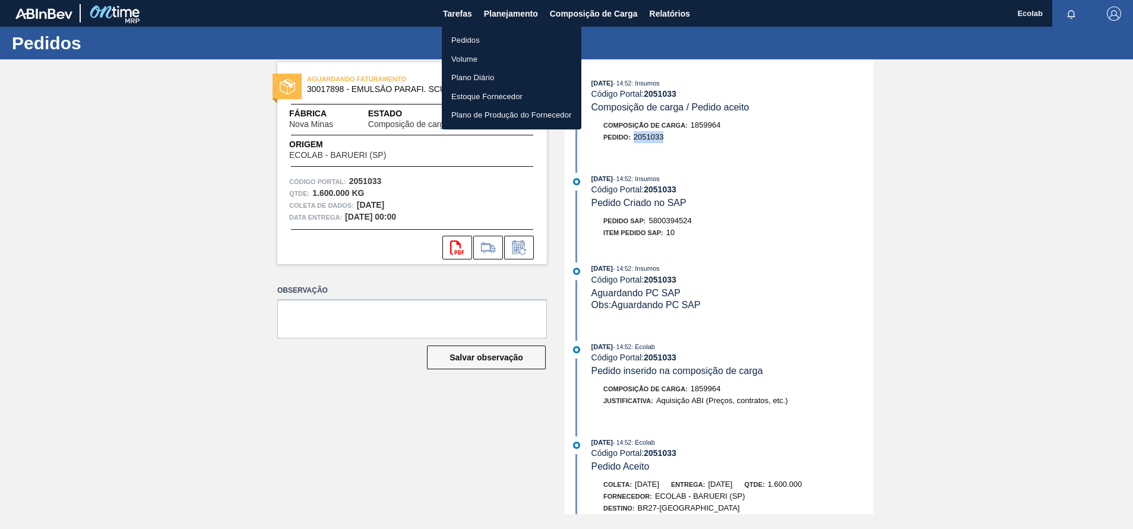
click at [456, 37] on li "Pedidos" at bounding box center [512, 40] width 140 height 19
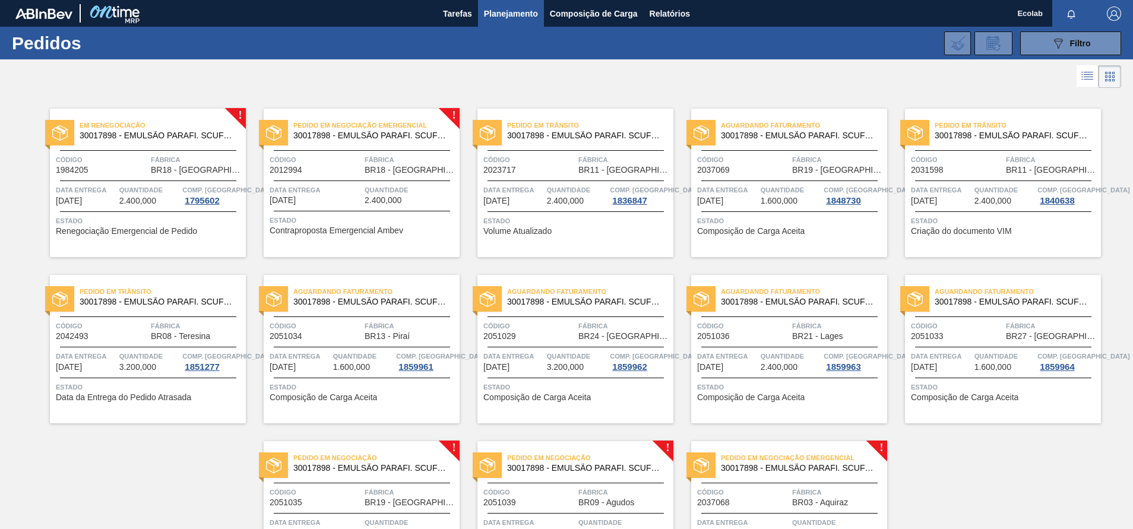
scroll to position [105, 0]
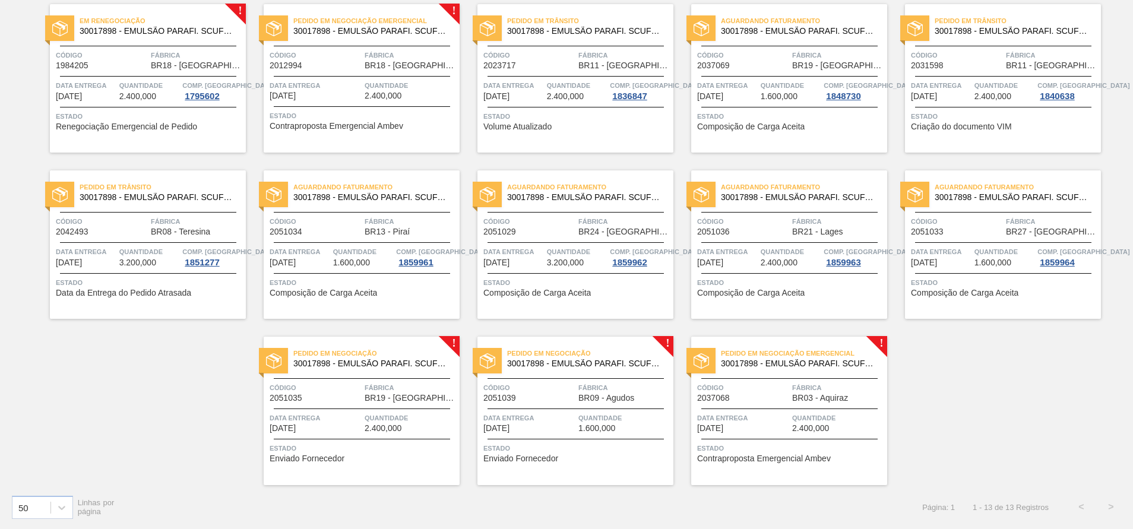
click at [397, 419] on span "Quantidade" at bounding box center [411, 418] width 92 height 12
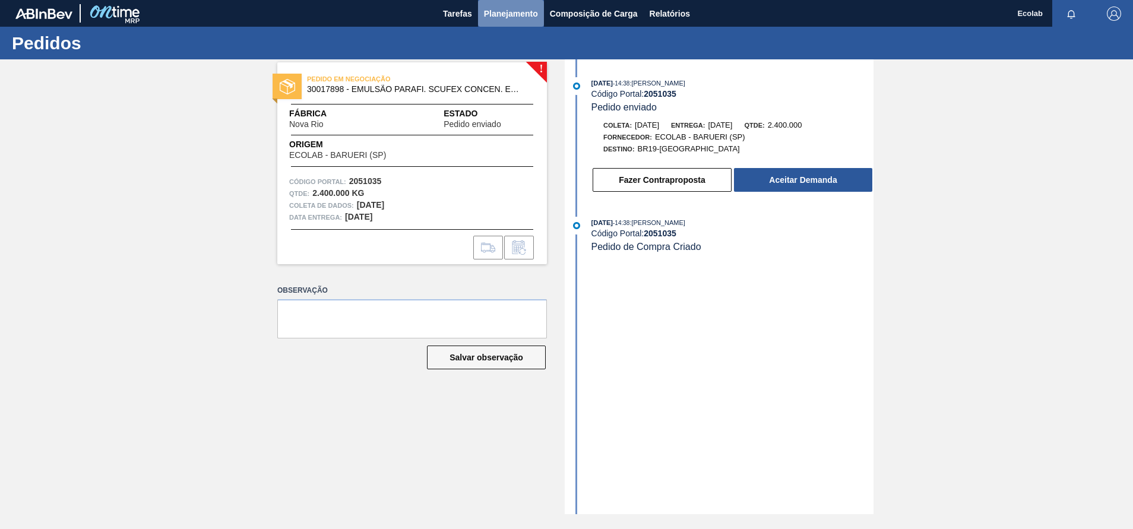
click at [525, 8] on span "Planejamento" at bounding box center [511, 14] width 54 height 14
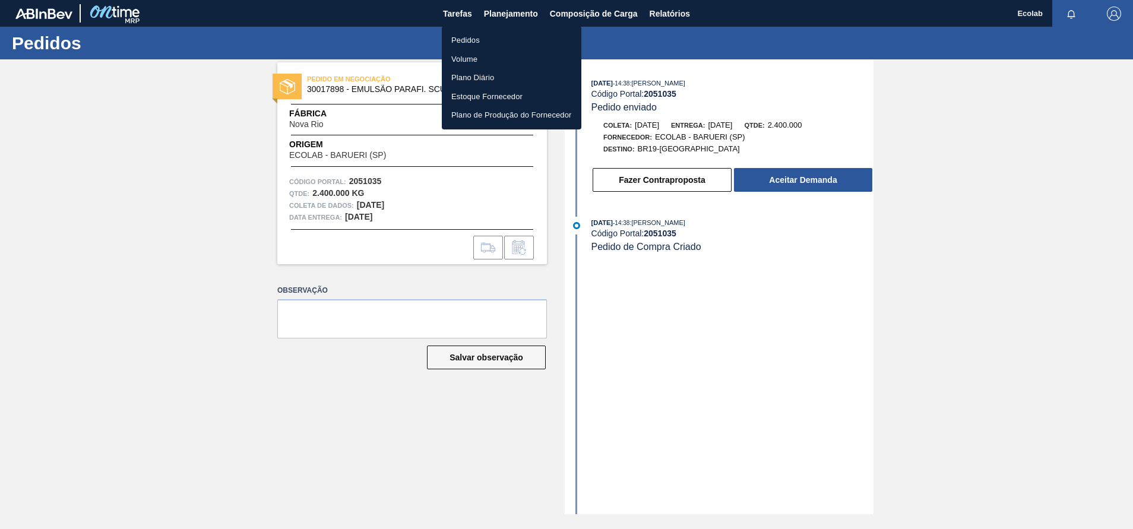
click at [461, 37] on li "Pedidos" at bounding box center [512, 40] width 140 height 19
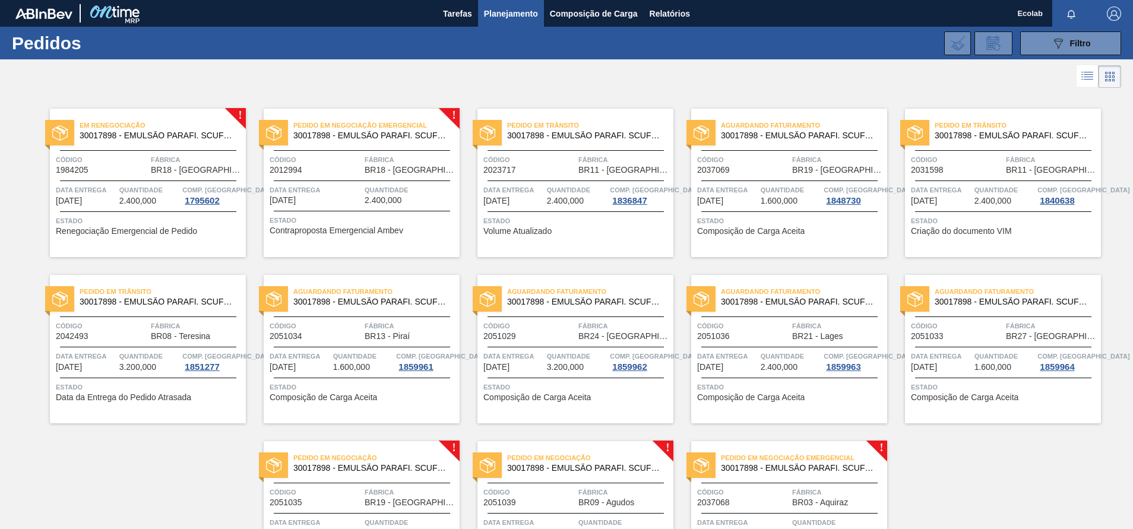
click at [781, 200] on span "1.600,000" at bounding box center [779, 201] width 37 height 9
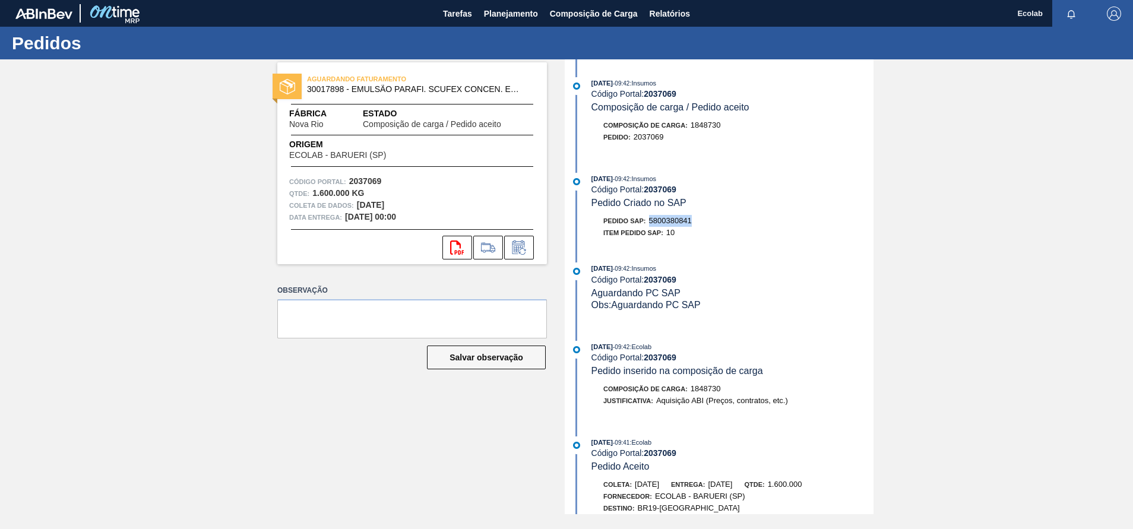
drag, startPoint x: 653, startPoint y: 220, endPoint x: 696, endPoint y: 218, distance: 42.8
click at [696, 218] on div "Pedido SAP: 5800380841" at bounding box center [733, 221] width 282 height 12
copy span "5800380841"
click at [295, 384] on div "Observação Salvar observação" at bounding box center [412, 337] width 270 height 110
click at [653, 223] on span "5800380841" at bounding box center [670, 220] width 43 height 9
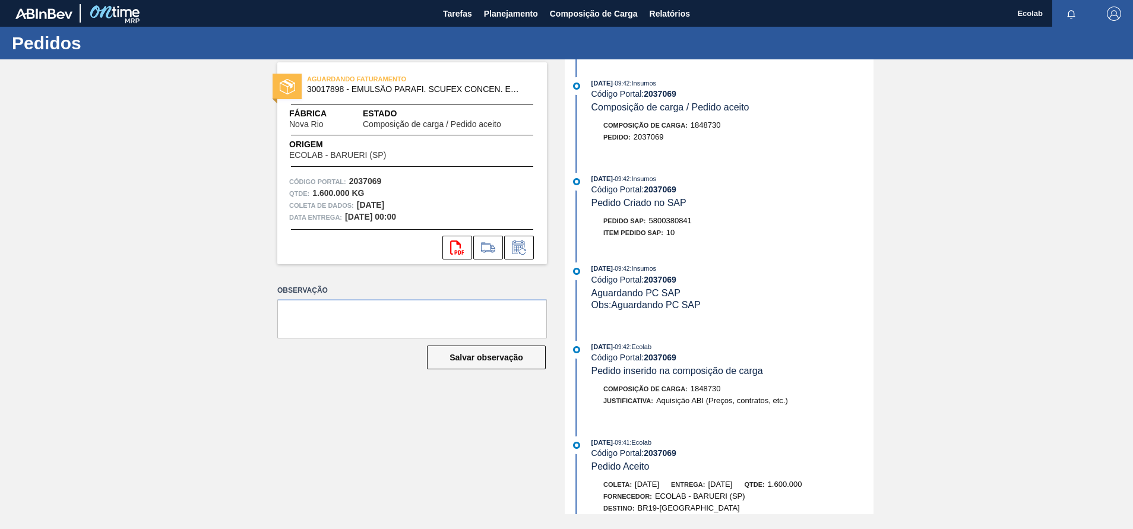
click at [732, 248] on div "[DATE] 09:42 : Insumos Código Portal: 2037069 Composição de carga / Pedido acei…" at bounding box center [721, 286] width 306 height 455
drag, startPoint x: 650, startPoint y: 222, endPoint x: 699, endPoint y: 221, distance: 49.3
click at [699, 221] on div "Pedido SAP: 5800380841" at bounding box center [733, 221] width 282 height 12
copy span "5800380841"
drag, startPoint x: 634, startPoint y: 140, endPoint x: 666, endPoint y: 139, distance: 32.1
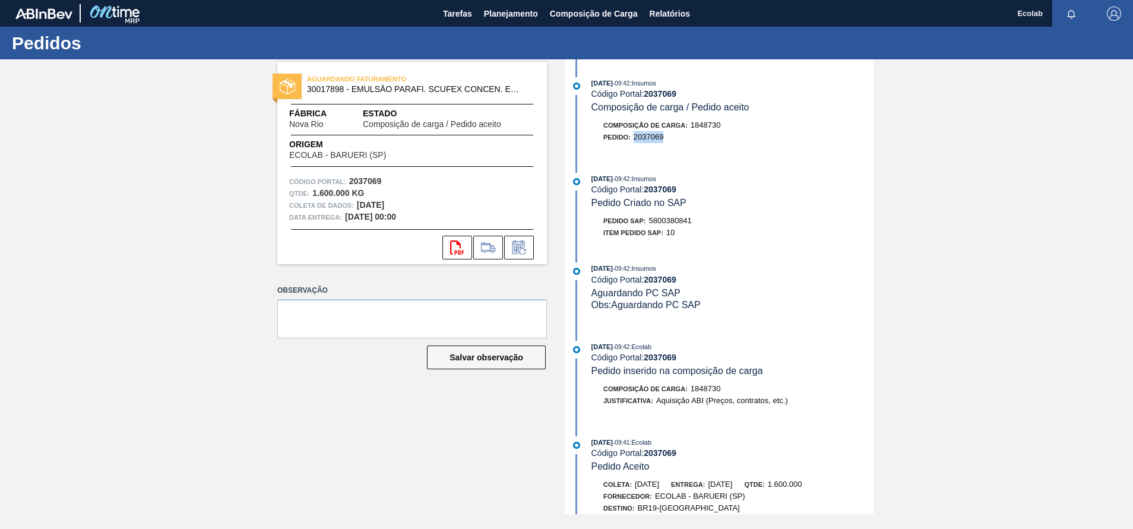
click at [666, 139] on div "Pedido : 2037069" at bounding box center [733, 137] width 282 height 12
click at [492, 15] on span "Planejamento" at bounding box center [511, 14] width 54 height 14
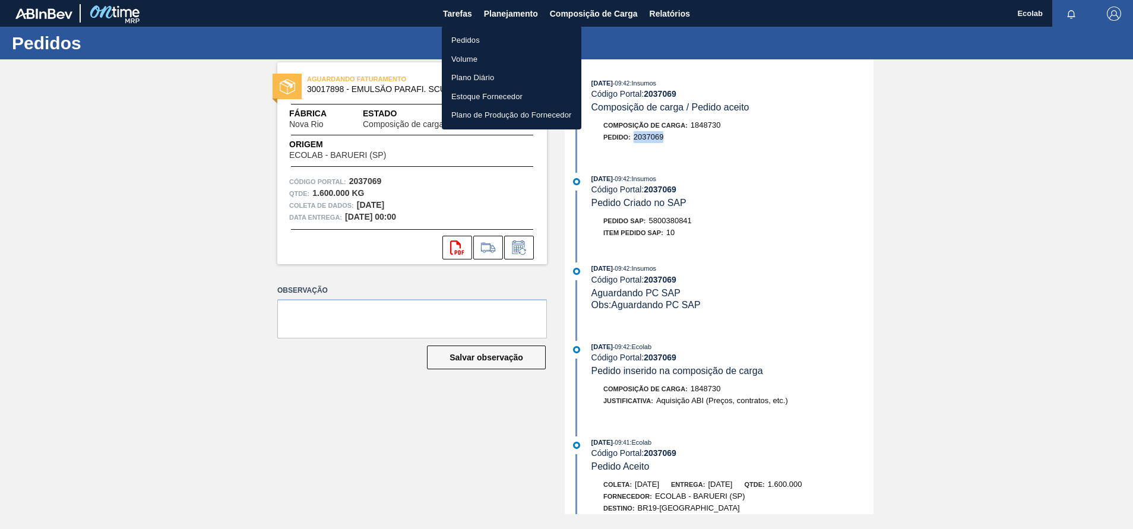
click at [469, 37] on li "Pedidos" at bounding box center [512, 40] width 140 height 19
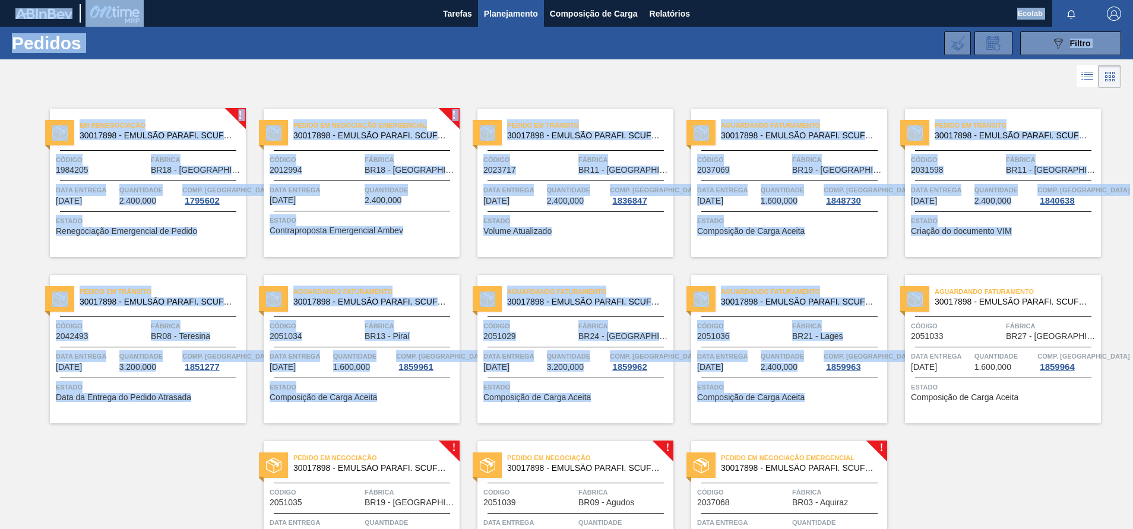
drag, startPoint x: 1131, startPoint y: 364, endPoint x: 1132, endPoint y: 447, distance: 83.2
click at [1133, 0] on html "Tarefas Planejamento Composição de Carga Relatórios Ecolab Marcar todas como li…" at bounding box center [566, 0] width 1133 height 0
click at [1044, 472] on div "! Em Renegociação 30017898 - EMULSÃO PARAFI. SCUFEX CONCEN. ECOLAB Código 19842…" at bounding box center [566, 340] width 1133 height 499
click at [540, 65] on div at bounding box center [566, 76] width 1133 height 29
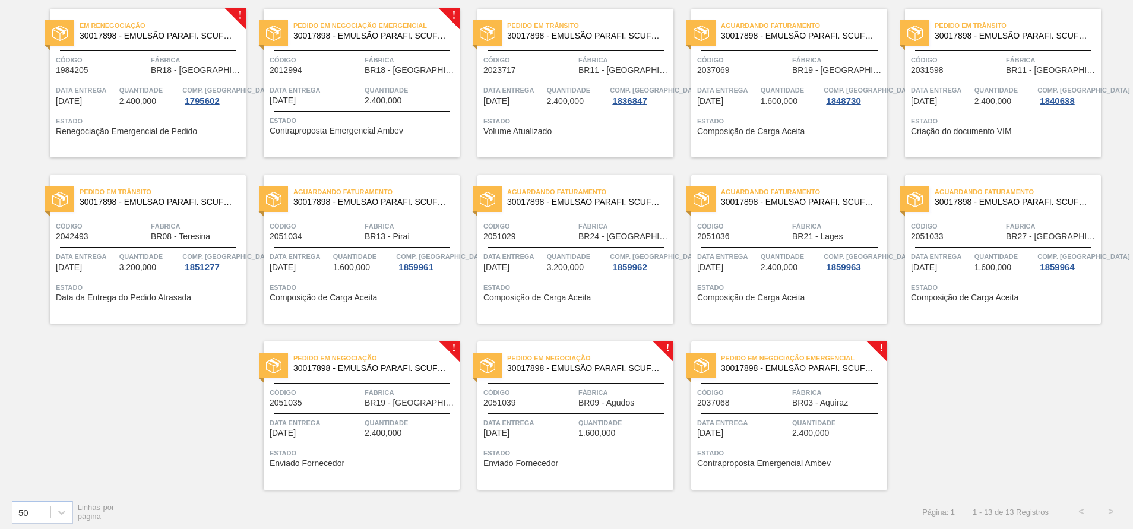
scroll to position [105, 0]
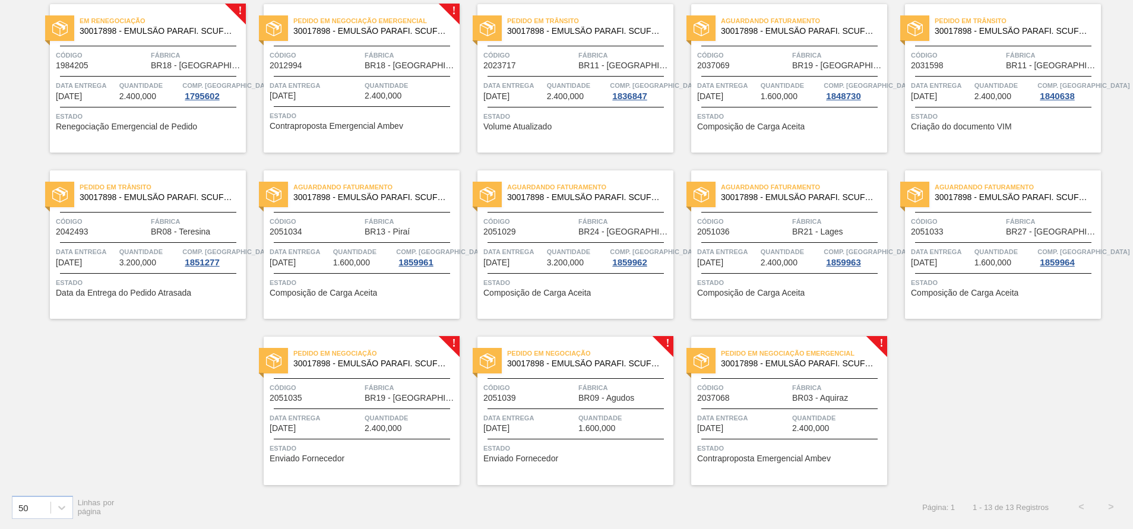
click at [294, 425] on span "[DATE]" at bounding box center [283, 428] width 26 height 9
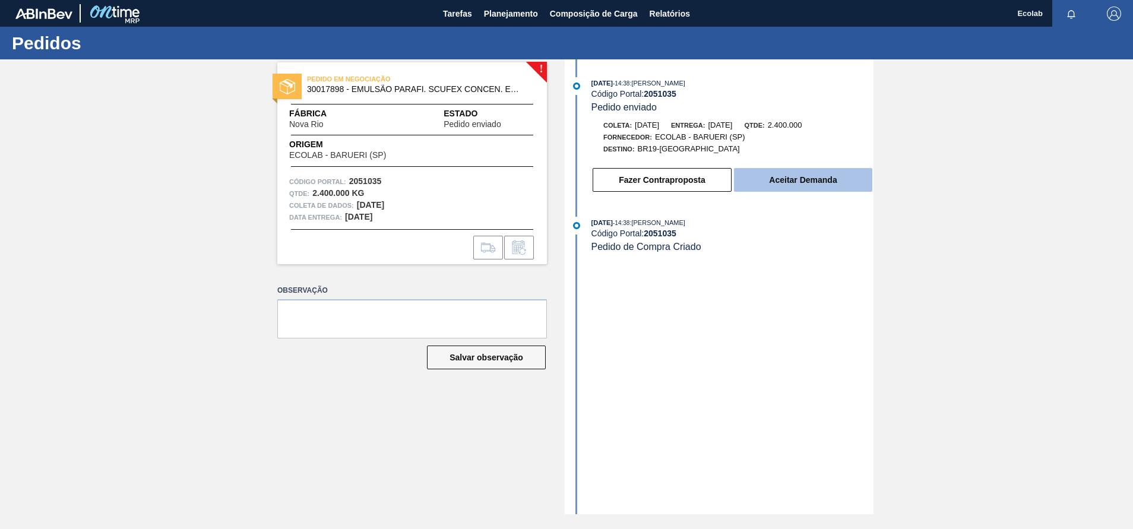
click at [803, 180] on button "Aceitar Demanda" at bounding box center [803, 180] width 138 height 24
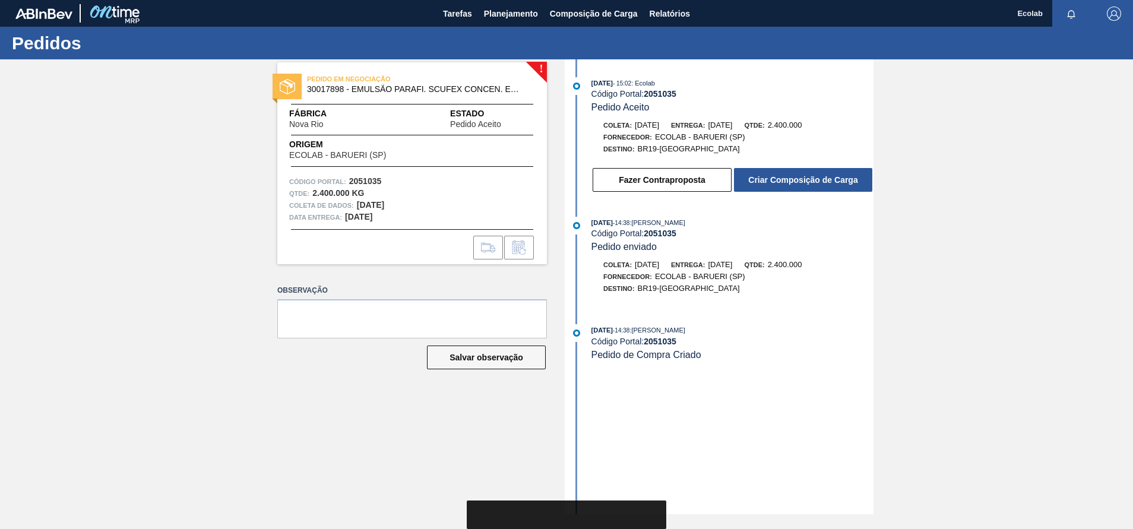
click at [803, 180] on button "Criar Composição de Carga" at bounding box center [803, 180] width 138 height 24
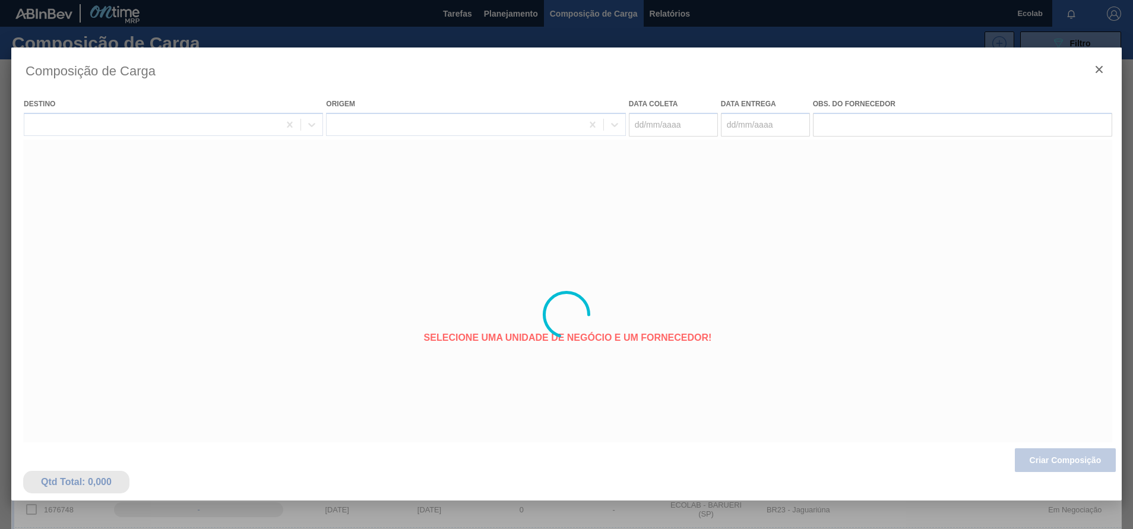
type coleta "[DATE]"
type Entrega "[DATE]"
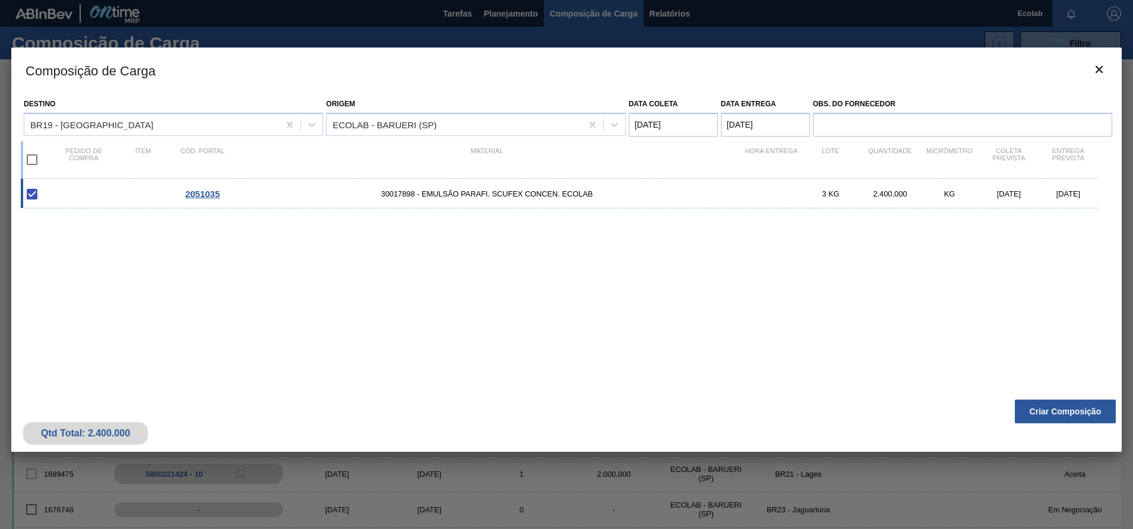
click at [1038, 410] on button "Criar Composição" at bounding box center [1065, 412] width 101 height 24
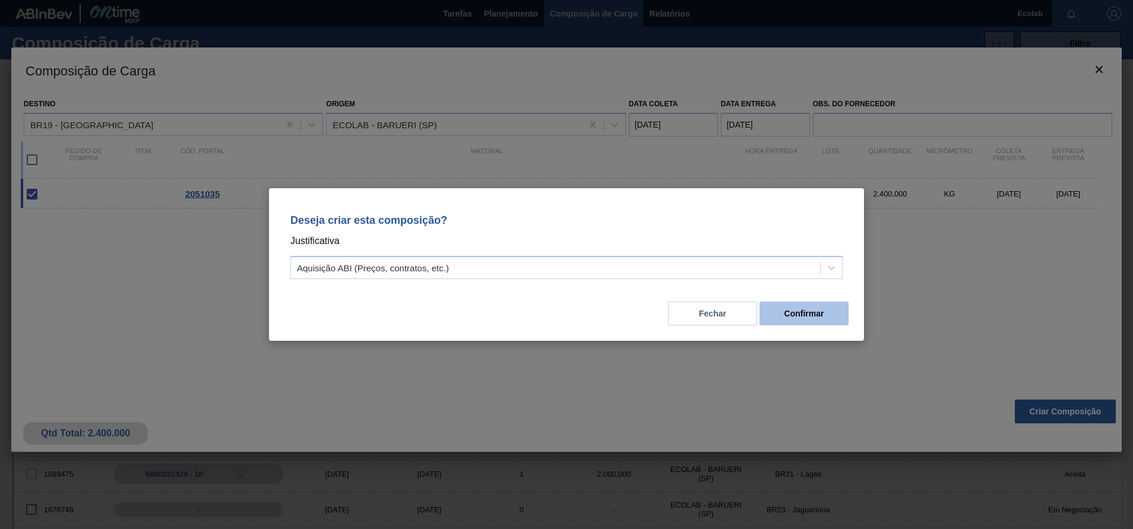
click at [785, 310] on button "Confirmar" at bounding box center [804, 314] width 89 height 24
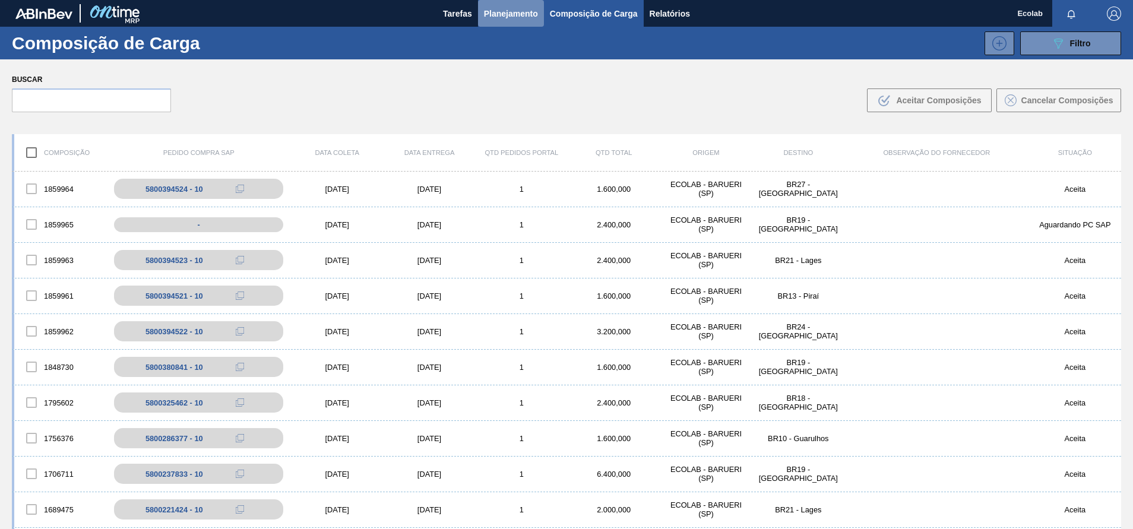
click at [503, 9] on span "Planejamento" at bounding box center [511, 14] width 54 height 14
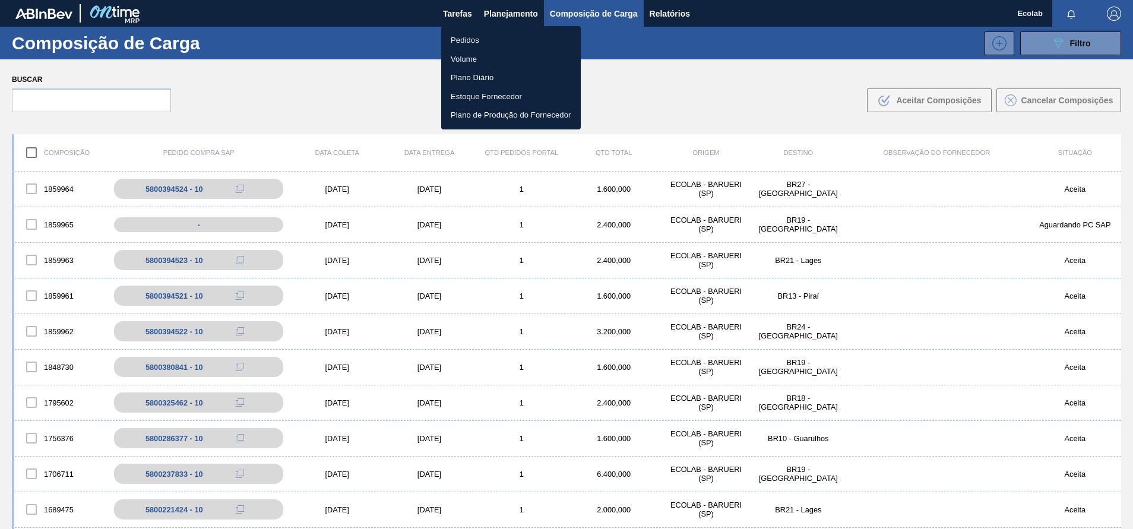
click at [470, 37] on li "Pedidos" at bounding box center [511, 40] width 140 height 19
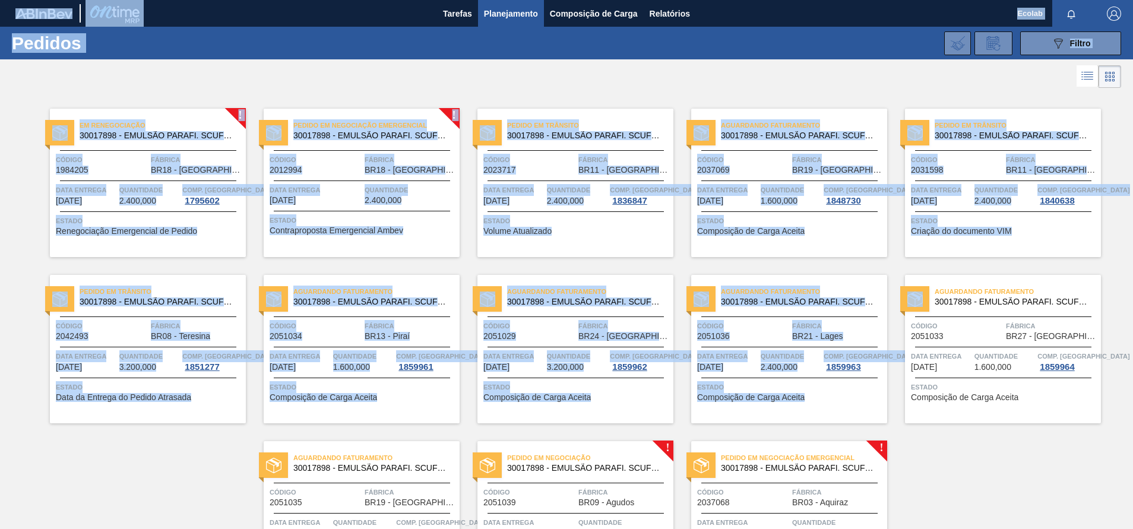
drag, startPoint x: 1130, startPoint y: 308, endPoint x: 1132, endPoint y: 501, distance: 192.5
click at [1133, 0] on html "Tarefas Planejamento Composição de Carga Relatórios Ecolab Marcar todas como li…" at bounding box center [566, 0] width 1133 height 0
click at [965, 482] on div "! Em Renegociação 30017898 - EMULSÃO PARAFI. SCUFEX CONCEN. ECOLAB Código 19842…" at bounding box center [566, 340] width 1133 height 499
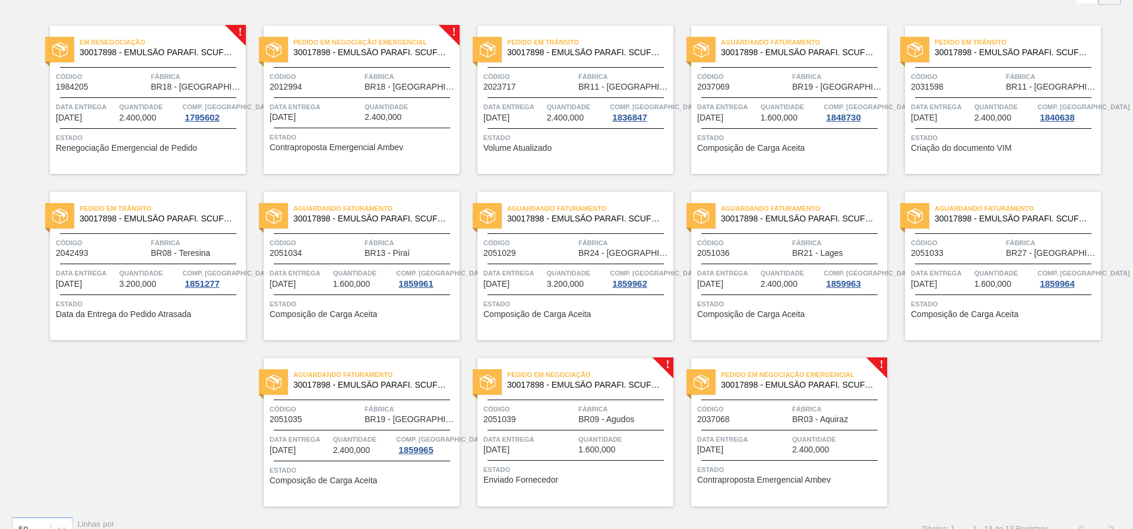
scroll to position [105, 0]
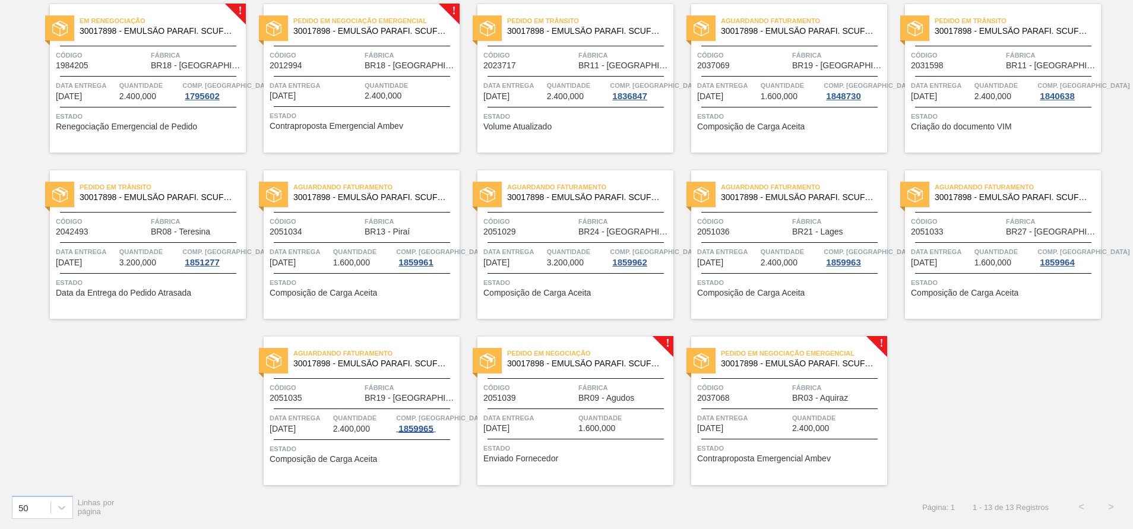
click at [398, 425] on div "1859965" at bounding box center [415, 429] width 39 height 10
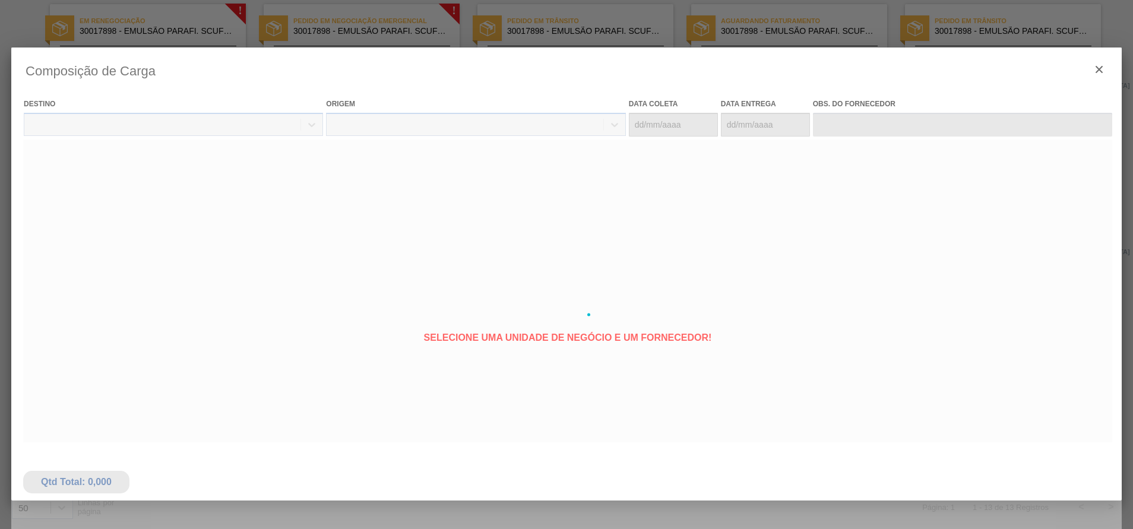
type coleta "[DATE]"
type Entrega "[DATE]"
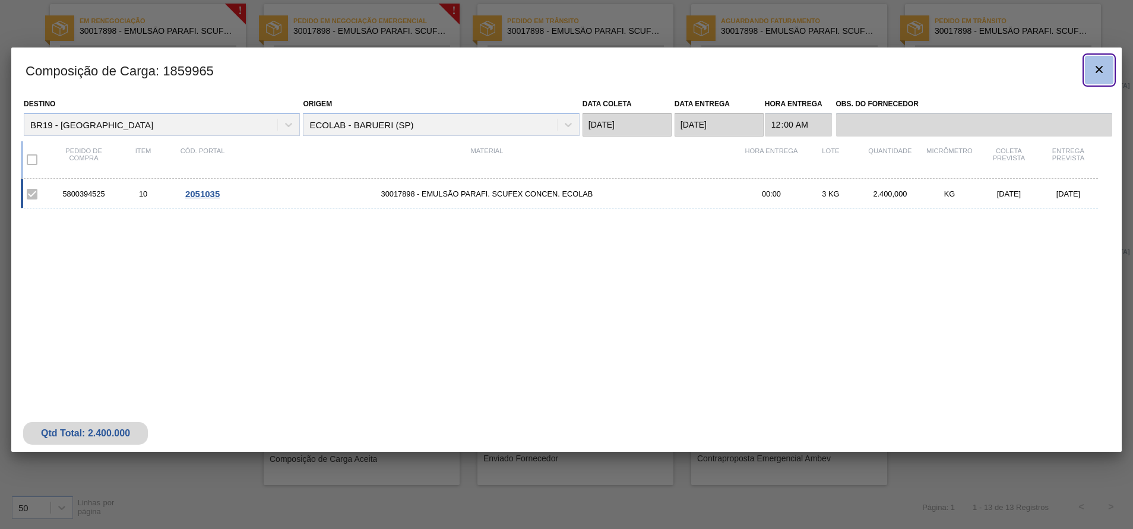
click at [1101, 69] on icon "botão de ícone" at bounding box center [1099, 69] width 14 height 14
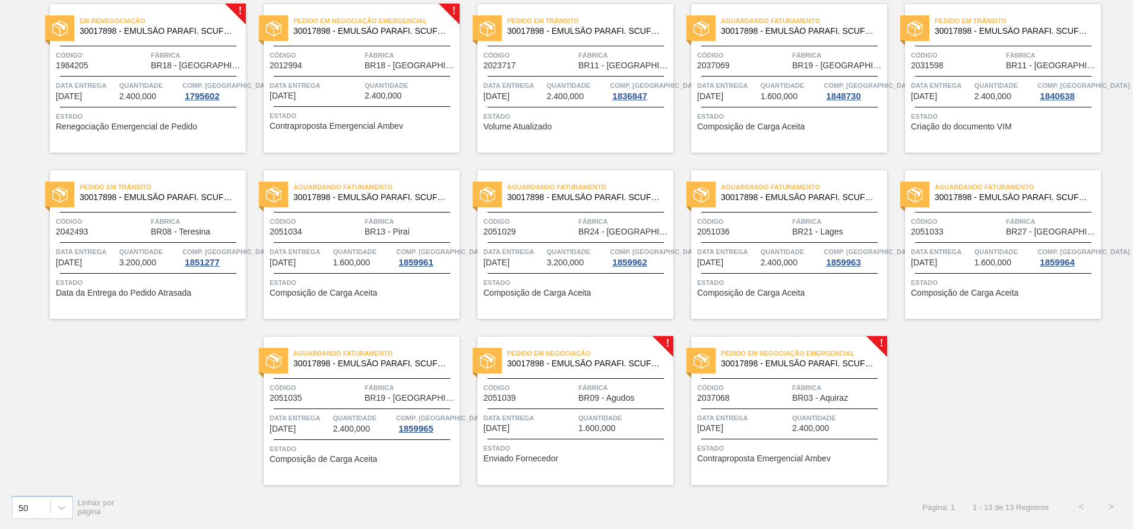
click at [402, 412] on span "Comp. [GEOGRAPHIC_DATA]" at bounding box center [442, 418] width 92 height 12
click at [374, 388] on span "Fábrica" at bounding box center [411, 388] width 92 height 12
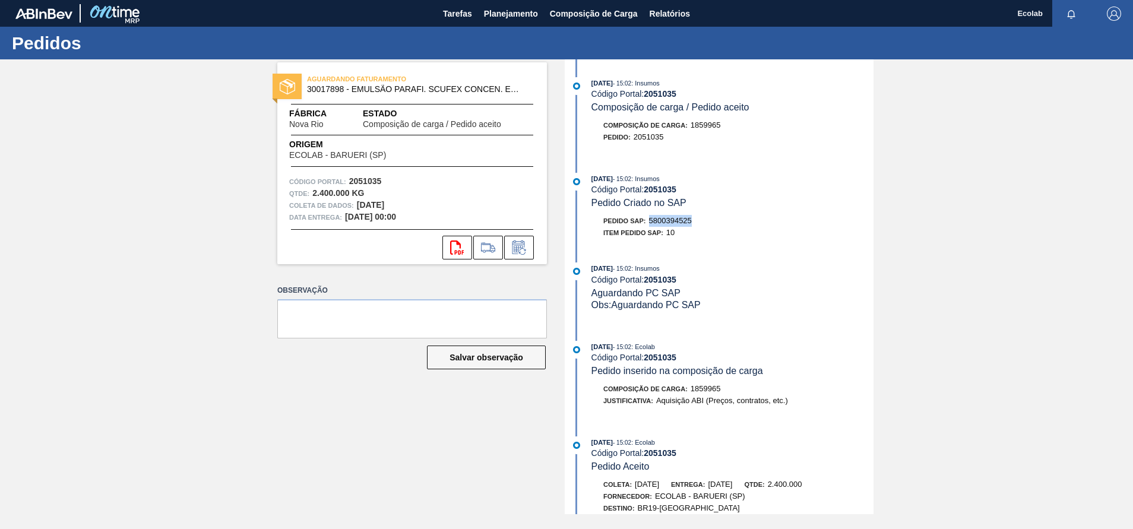
drag, startPoint x: 651, startPoint y: 222, endPoint x: 703, endPoint y: 222, distance: 52.3
click at [703, 222] on div "Pedido SAP: 5800394525" at bounding box center [733, 221] width 282 height 12
drag, startPoint x: 634, startPoint y: 138, endPoint x: 683, endPoint y: 141, distance: 48.2
click at [683, 141] on div "Pedido : 2051035" at bounding box center [733, 137] width 282 height 12
click at [491, 14] on span "Planejamento" at bounding box center [511, 14] width 54 height 14
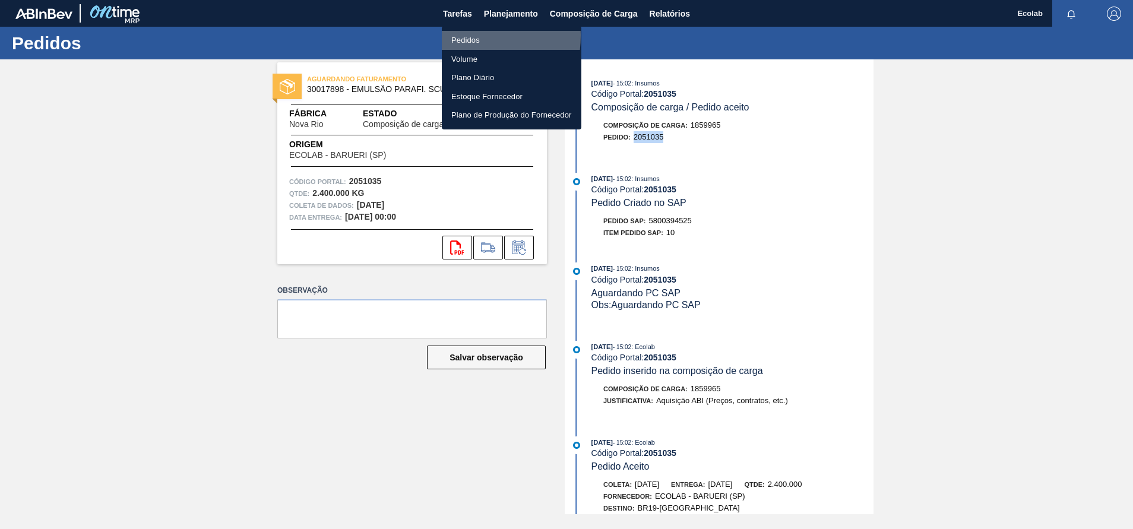
click at [456, 36] on li "Pedidos" at bounding box center [512, 40] width 140 height 19
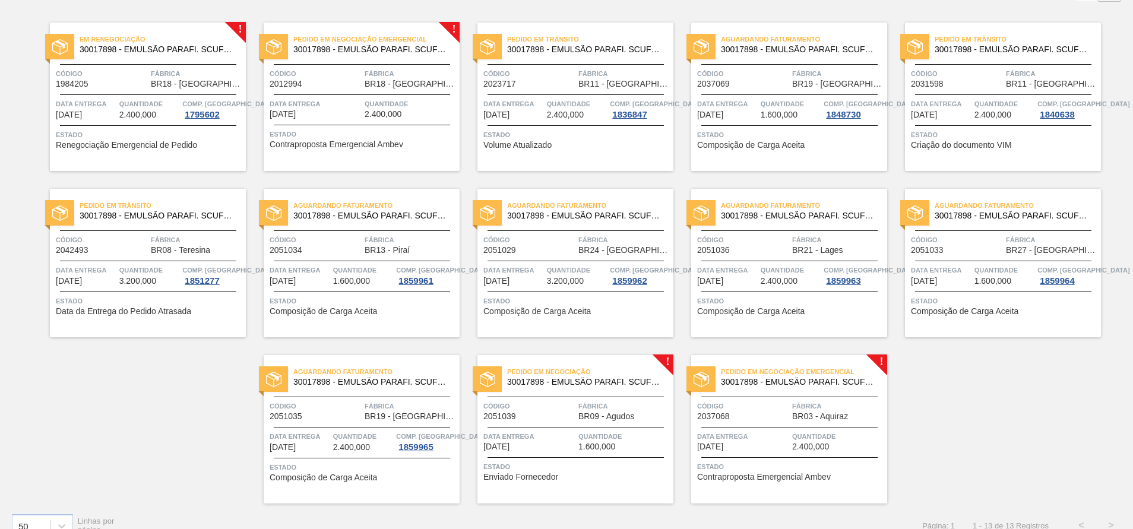
scroll to position [105, 0]
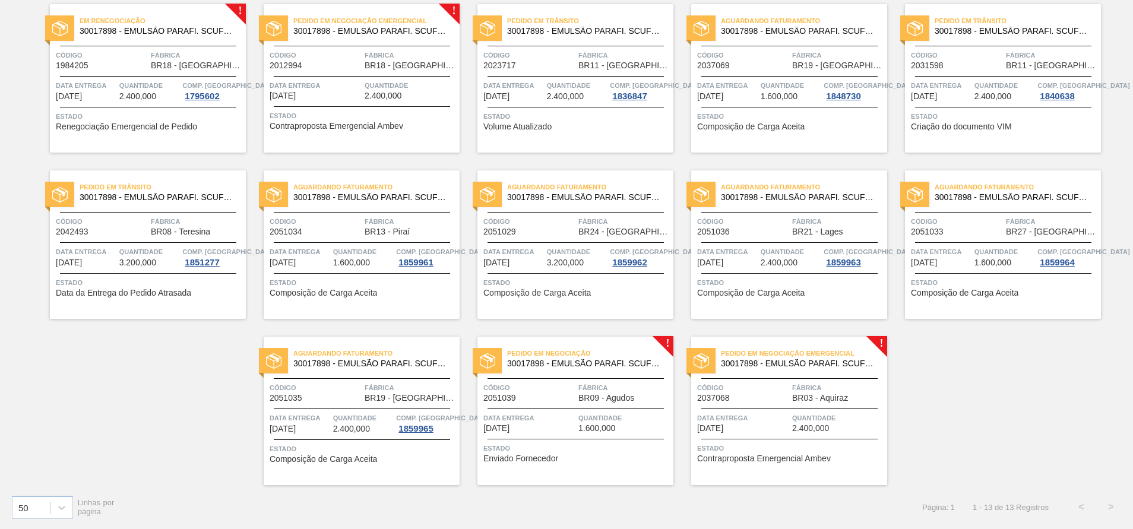
click at [576, 422] on div "Data Entrega [DATE] Quantidade 1.600,000" at bounding box center [576, 422] width 196 height 21
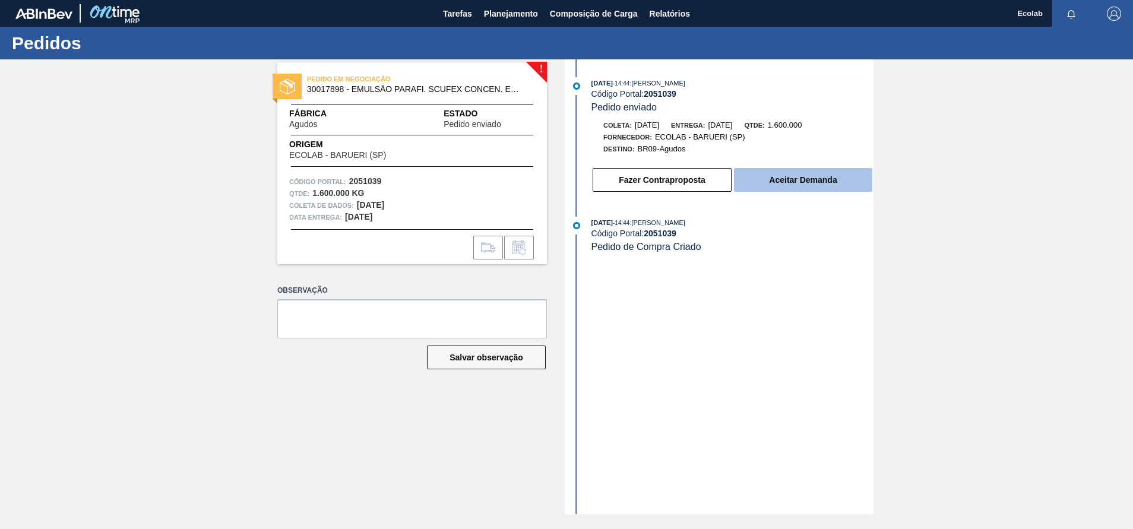
click at [795, 176] on button "Aceitar Demanda" at bounding box center [803, 180] width 138 height 24
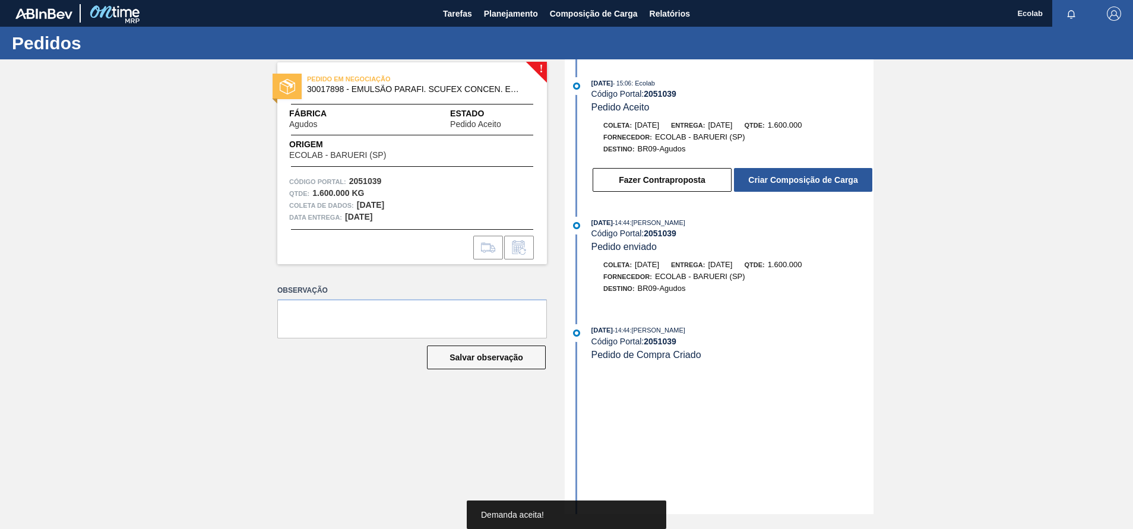
click at [798, 178] on button "Criar Composição de Carga" at bounding box center [803, 180] width 138 height 24
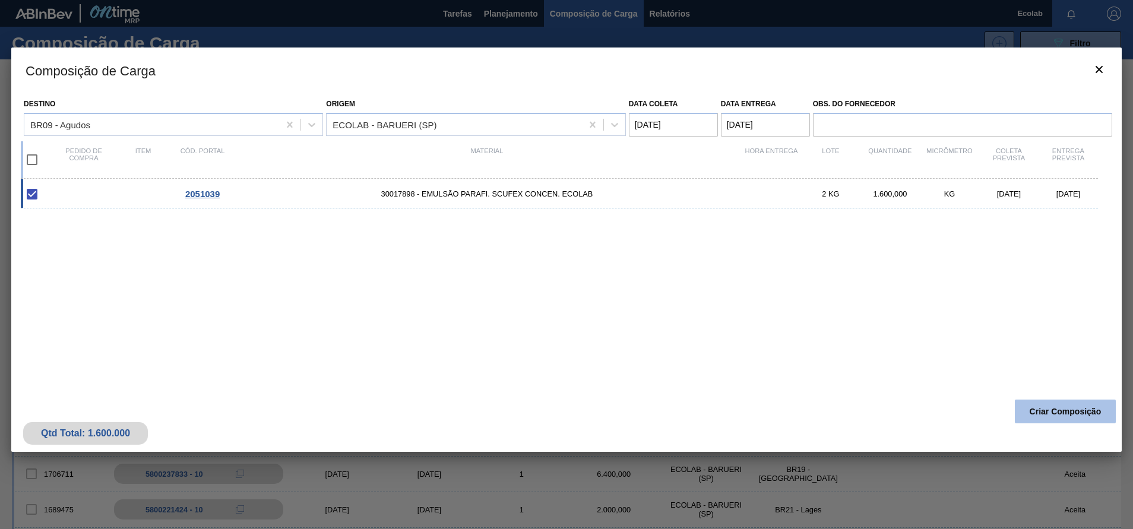
click at [1051, 413] on button "Criar Composição" at bounding box center [1065, 412] width 101 height 24
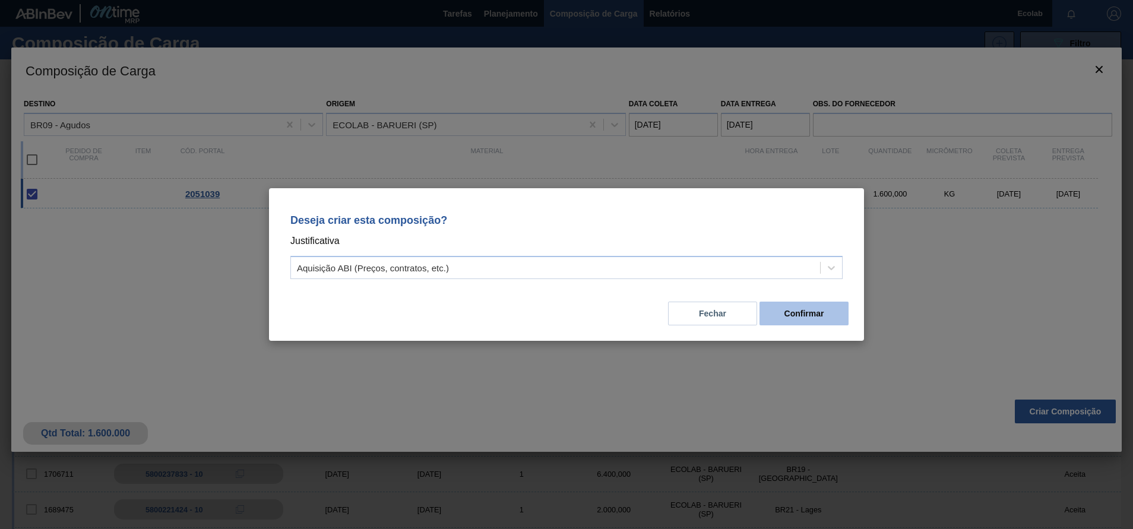
click at [810, 315] on button "Confirmar" at bounding box center [804, 314] width 89 height 24
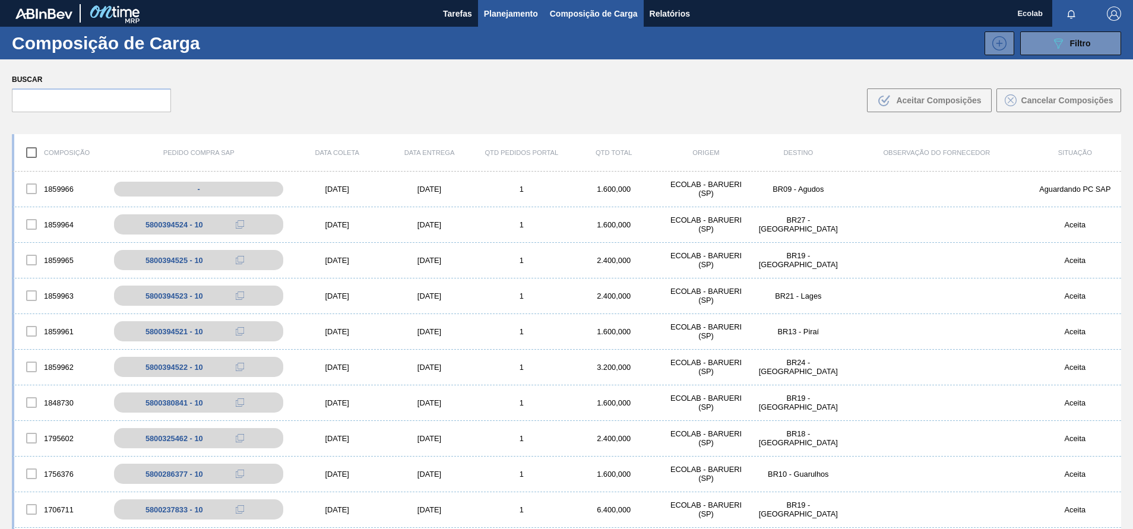
click at [500, 14] on span "Planejamento" at bounding box center [511, 14] width 54 height 14
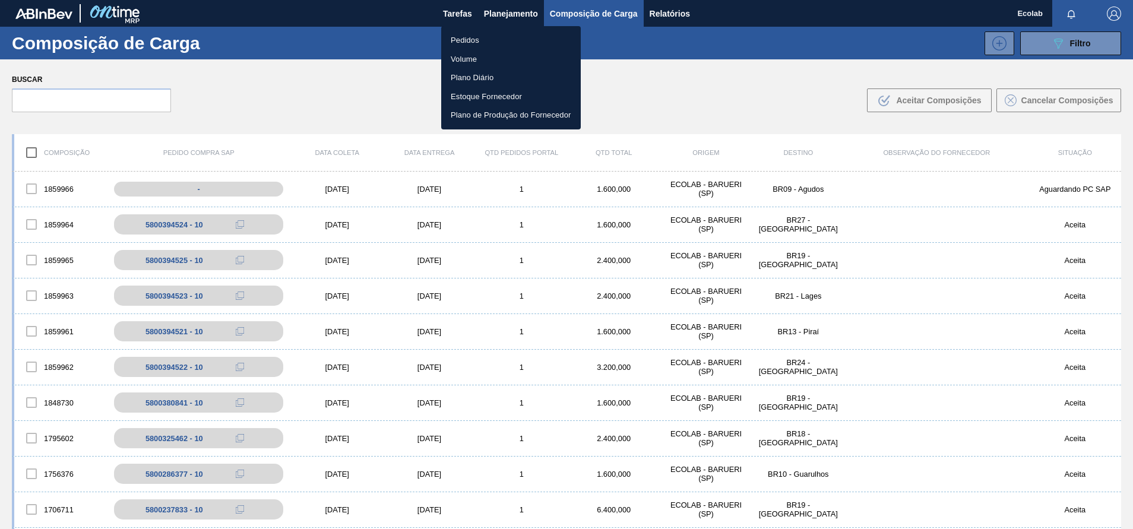
click at [470, 42] on li "Pedidos" at bounding box center [511, 40] width 140 height 19
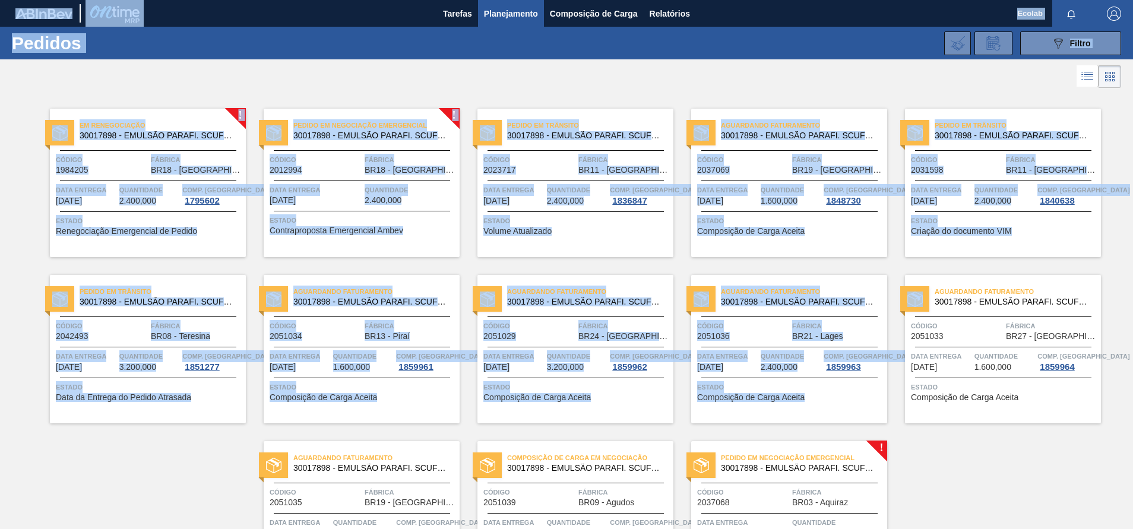
drag, startPoint x: 1130, startPoint y: 388, endPoint x: 1136, endPoint y: 492, distance: 103.5
click at [1133, 0] on html "Tarefas Planejamento Composição de Carga Relatórios Ecolab Marcar todas como li…" at bounding box center [566, 0] width 1133 height 0
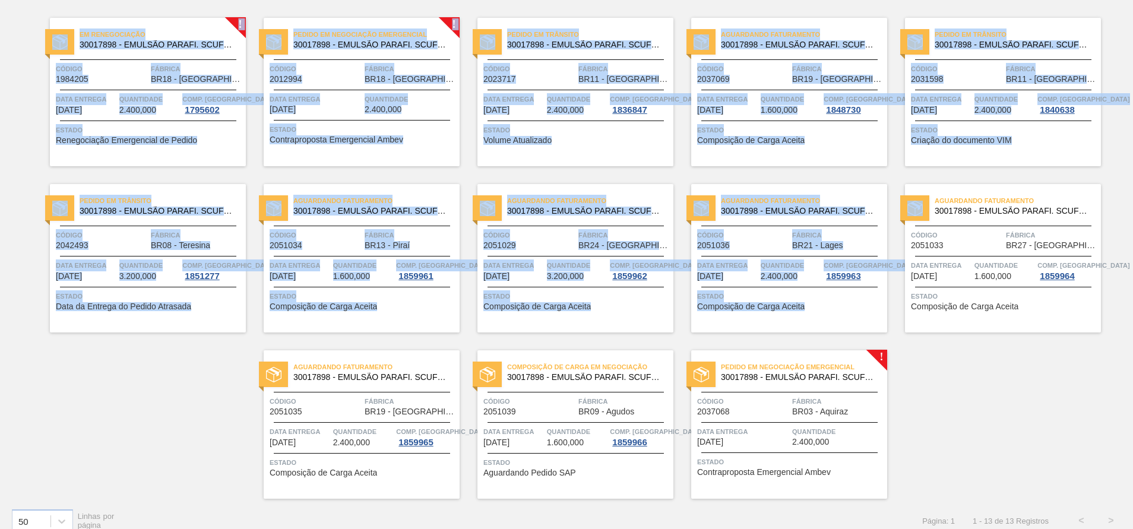
scroll to position [105, 0]
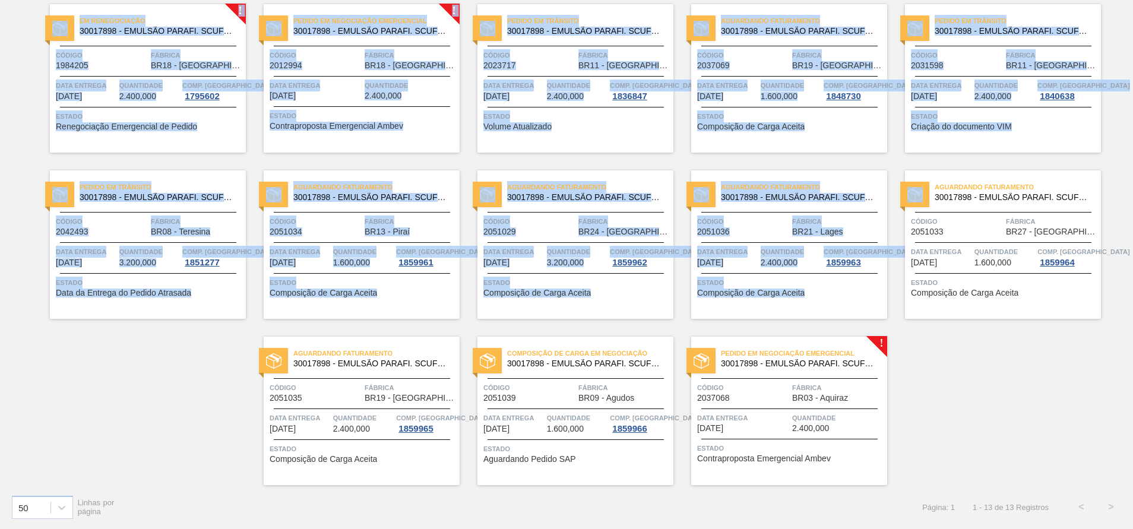
click at [559, 428] on span "1.600,000" at bounding box center [565, 429] width 37 height 9
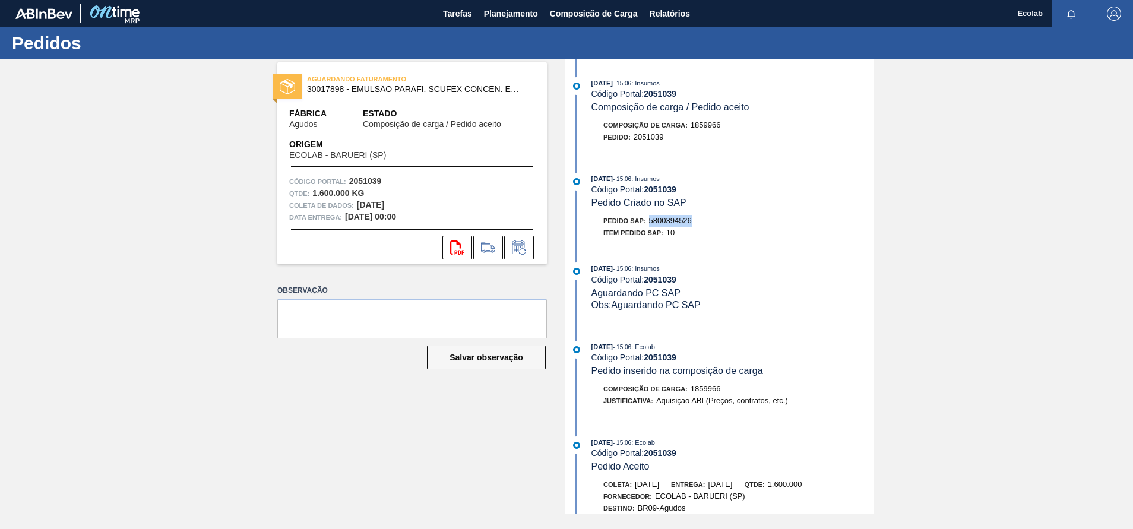
drag, startPoint x: 651, startPoint y: 222, endPoint x: 698, endPoint y: 222, distance: 46.9
click at [698, 222] on div "Pedido SAP: 5800394526" at bounding box center [733, 221] width 282 height 12
click at [643, 143] on div "Pedido : 2051039" at bounding box center [634, 137] width 60 height 12
drag, startPoint x: 634, startPoint y: 138, endPoint x: 667, endPoint y: 137, distance: 32.7
click at [667, 137] on div "Pedido : 2051039" at bounding box center [733, 137] width 282 height 12
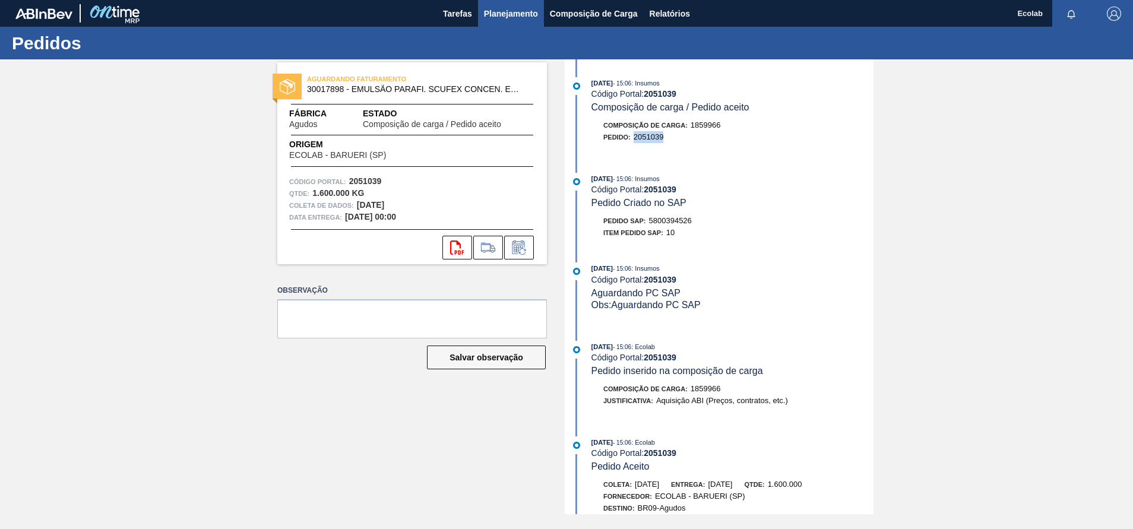
click at [507, 5] on button "Planejamento" at bounding box center [511, 13] width 66 height 27
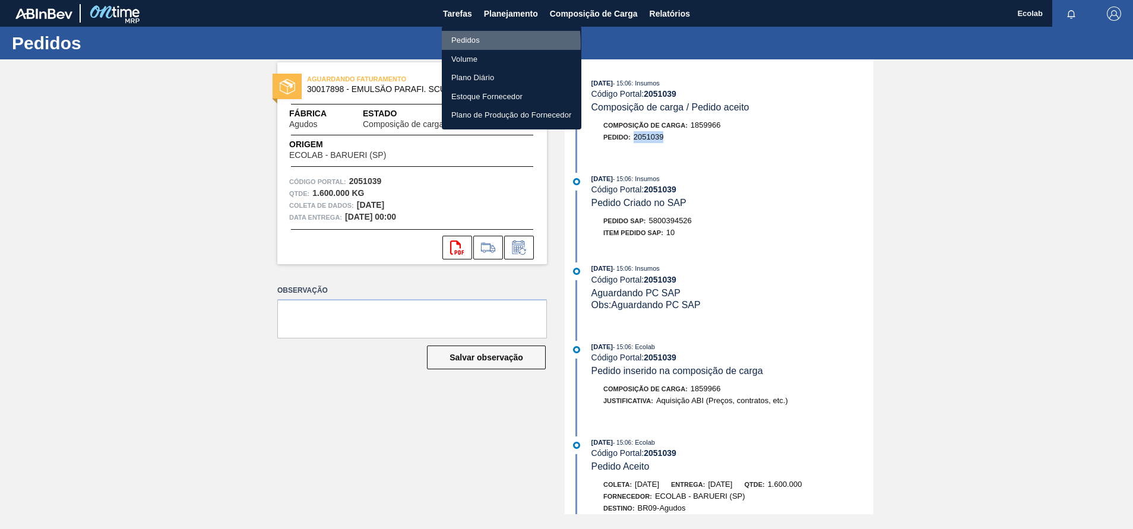
click at [465, 43] on li "Pedidos" at bounding box center [512, 40] width 140 height 19
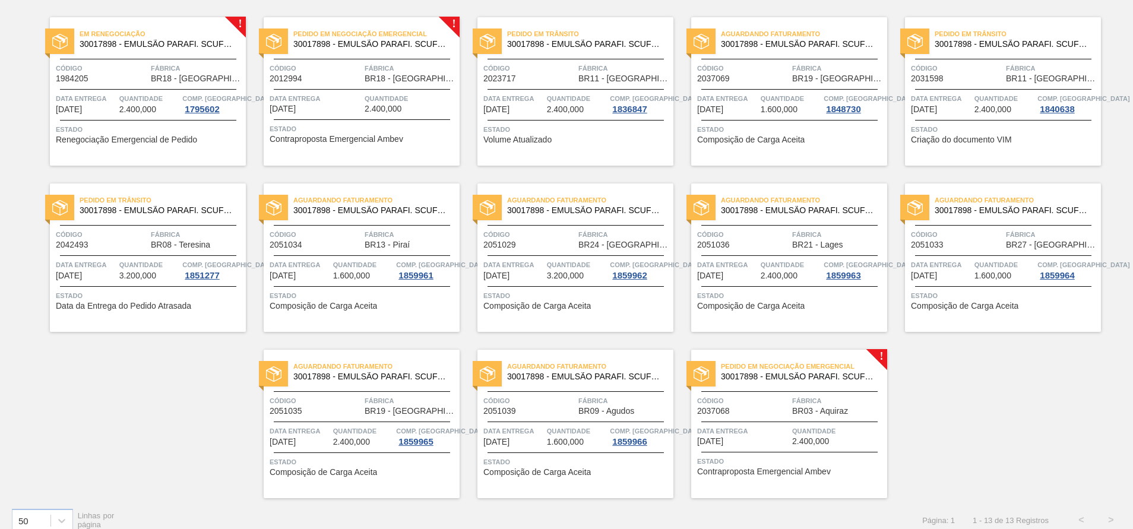
scroll to position [105, 0]
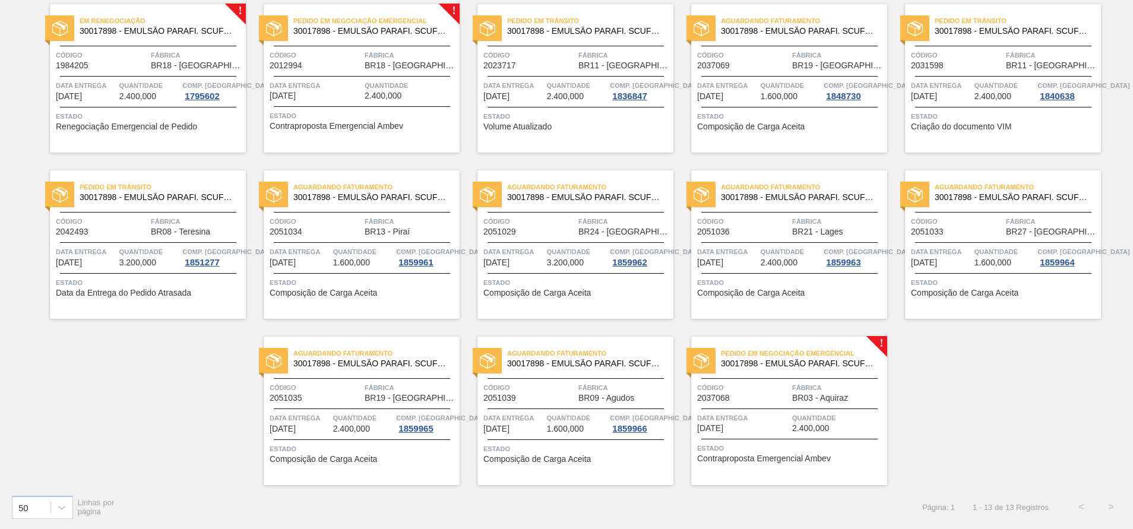
click at [766, 411] on div "Pedido em Negociação Emergencial 30017898 - EMULSÃO PARAFI. SCUFEX CONCEN. ECOL…" at bounding box center [789, 411] width 196 height 149
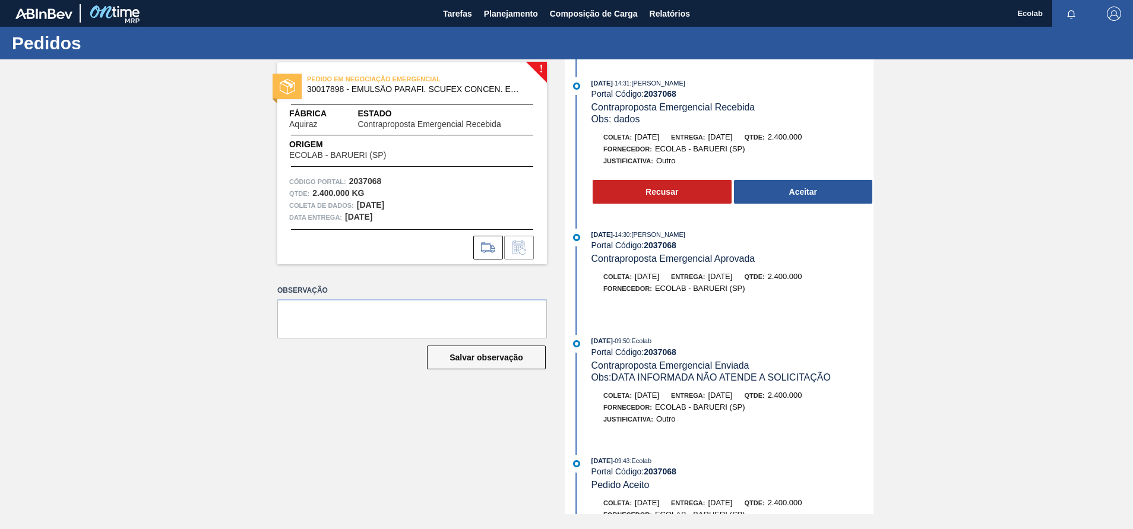
click at [726, 463] on div "[DATE] 09:43 : Ecolab" at bounding box center [733, 461] width 282 height 12
drag, startPoint x: 870, startPoint y: 279, endPoint x: 870, endPoint y: 324, distance: 44.6
click at [870, 324] on div "[DATE] 14:31 : [PERSON_NAME] Portal Código: 2037068 Contraproposta Emergencial …" at bounding box center [721, 286] width 306 height 455
drag, startPoint x: 873, startPoint y: 359, endPoint x: 870, endPoint y: 378, distance: 19.2
click at [870, 378] on div "! PEDIDO EM NEGOCIAÇÃO EMERGENCIAL 30017898 - EMULSÃO PARAFI. SCUFEX CONCEN. EC…" at bounding box center [566, 286] width 1133 height 455
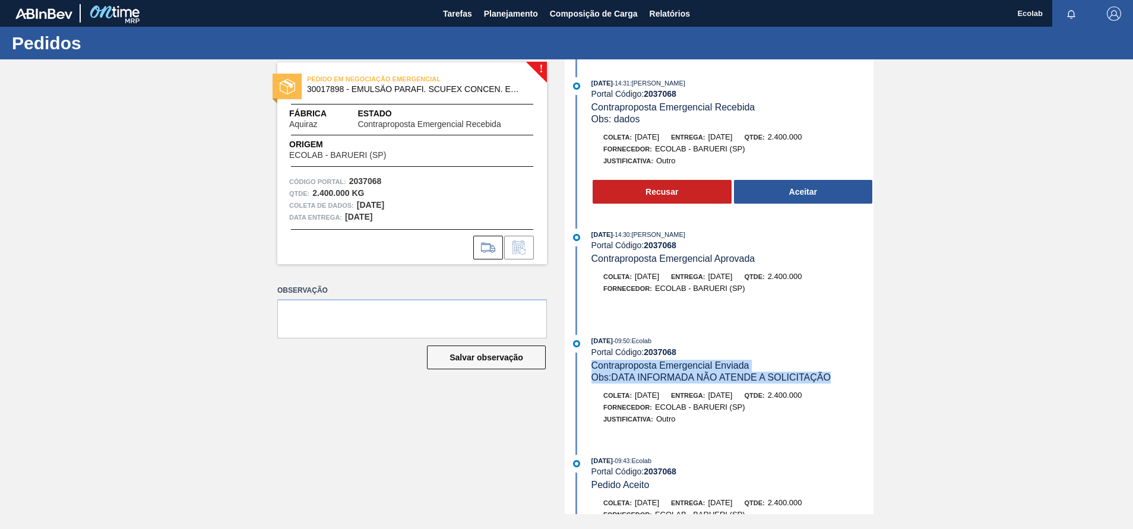
click at [952, 385] on div "! PEDIDO EM NEGOCIAÇÃO EMERGENCIAL 30017898 - EMULSÃO PARAFI. SCUFEX CONCEN. EC…" at bounding box center [566, 286] width 1133 height 455
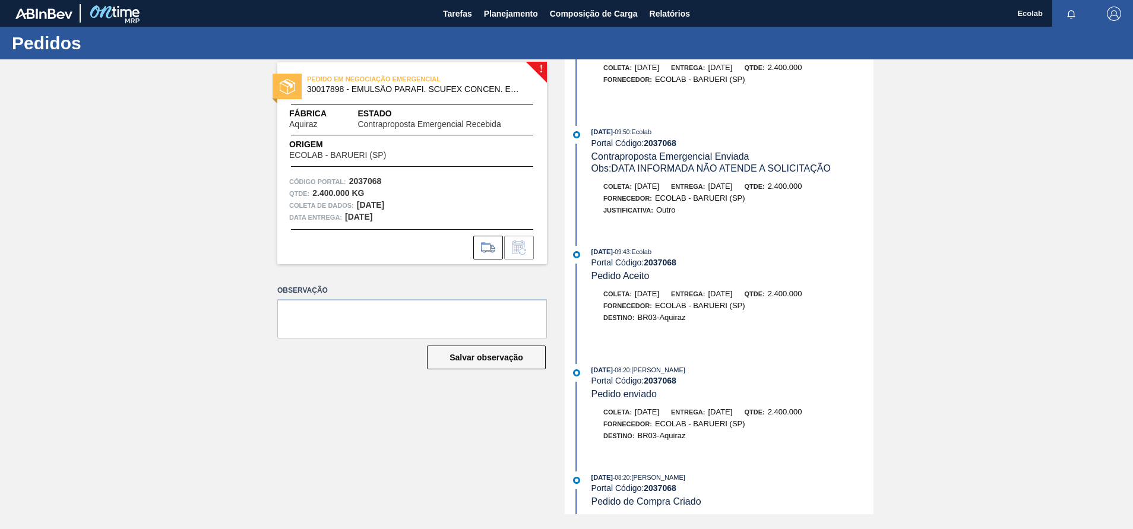
scroll to position [214, 0]
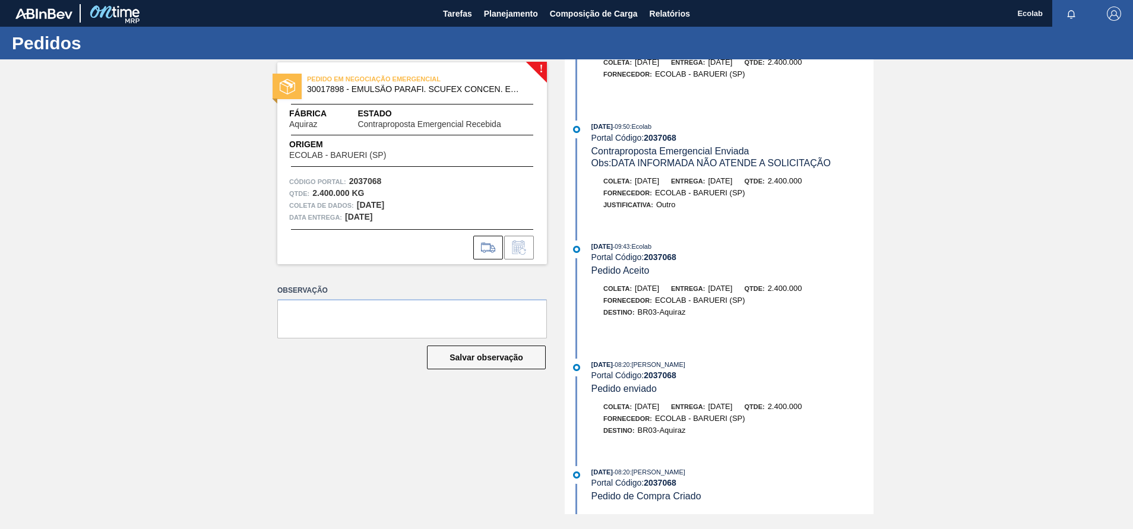
drag, startPoint x: 877, startPoint y: 450, endPoint x: 873, endPoint y: 507, distance: 57.2
click at [873, 507] on div "! PEDIDO EM NEGOCIAÇÃO EMERGENCIAL 30017898 - EMULSÃO PARAFI. SCUFEX CONCEN. EC…" at bounding box center [566, 286] width 1133 height 455
click at [766, 478] on div "Portal Código: 2037068" at bounding box center [733, 483] width 282 height 10
drag, startPoint x: 870, startPoint y: 281, endPoint x: 873, endPoint y: 245, distance: 36.3
click at [873, 245] on div "[DATE] 14:31 : [PERSON_NAME] Portal Código: 2037068 Contraproposta Emergencial …" at bounding box center [721, 286] width 306 height 455
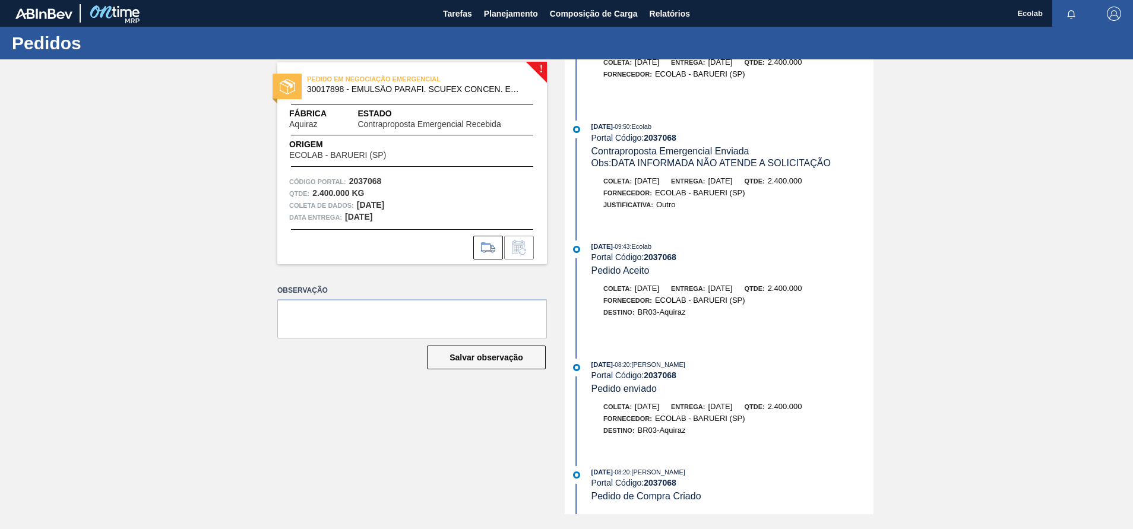
click at [939, 207] on div "! PEDIDO EM NEGOCIAÇÃO EMERGENCIAL 30017898 - EMULSÃO PARAFI. SCUFEX CONCEN. EC…" at bounding box center [566, 286] width 1133 height 455
drag, startPoint x: 870, startPoint y: 231, endPoint x: 872, endPoint y: 204, distance: 26.8
click at [872, 204] on div "[DATE] 14:31 : [PERSON_NAME] Portal Código: 2037068 Contraproposta Emergencial …" at bounding box center [721, 286] width 306 height 455
drag, startPoint x: 794, startPoint y: 103, endPoint x: 801, endPoint y: 104, distance: 6.6
click at [794, 102] on div "[DATE] 14:30 : [PERSON_NAME] Portal Código: 2037068 Contraproposta Emergencial …" at bounding box center [721, 58] width 306 height 89
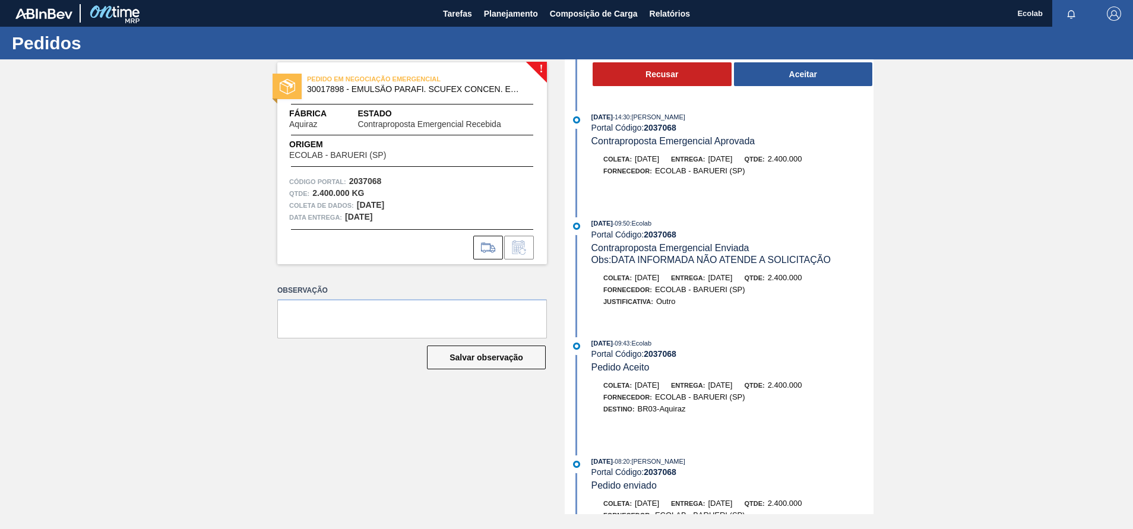
scroll to position [113, 0]
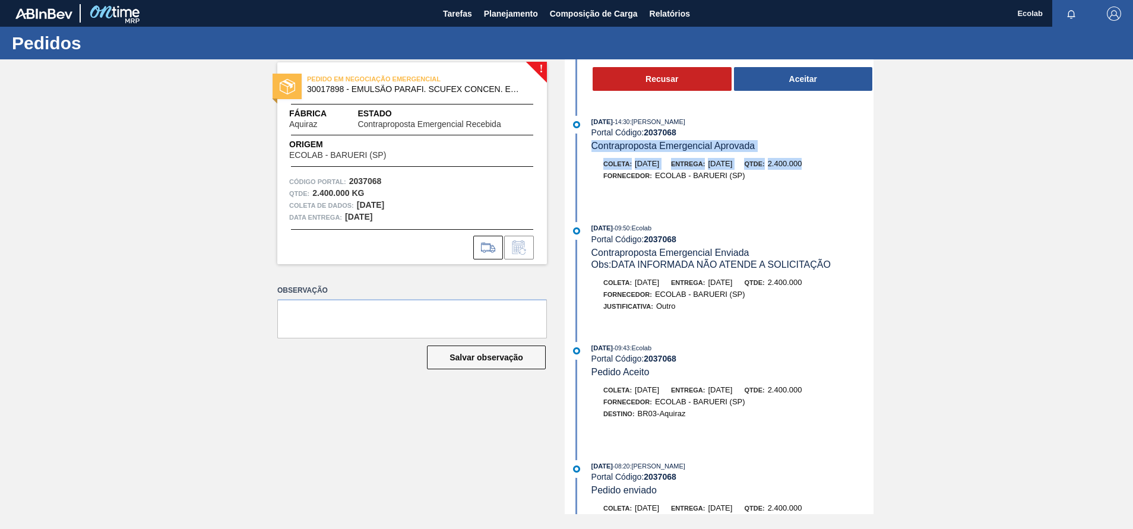
drag, startPoint x: 871, startPoint y: 168, endPoint x: 873, endPoint y: 143, distance: 25.7
click at [873, 143] on div "[DATE] 14:31 : [PERSON_NAME] Portal Código: 2037068 Contraproposta Emergencial …" at bounding box center [721, 286] width 306 height 455
click at [812, 142] on div "[DATE] 14:30 : [PERSON_NAME] Código: 2037068 Contraproposta Emergencial Aprovada" at bounding box center [733, 134] width 282 height 36
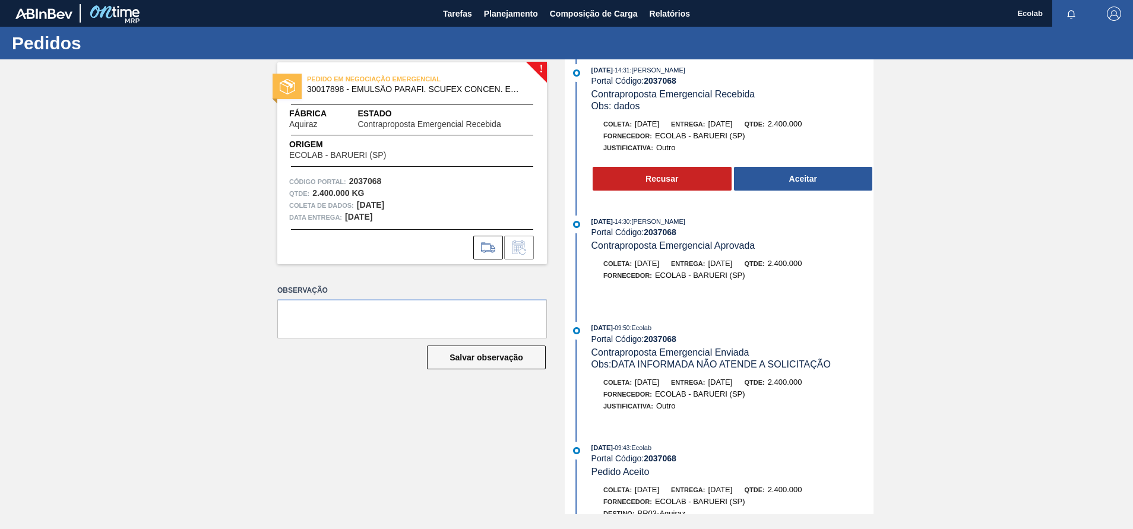
scroll to position [0, 0]
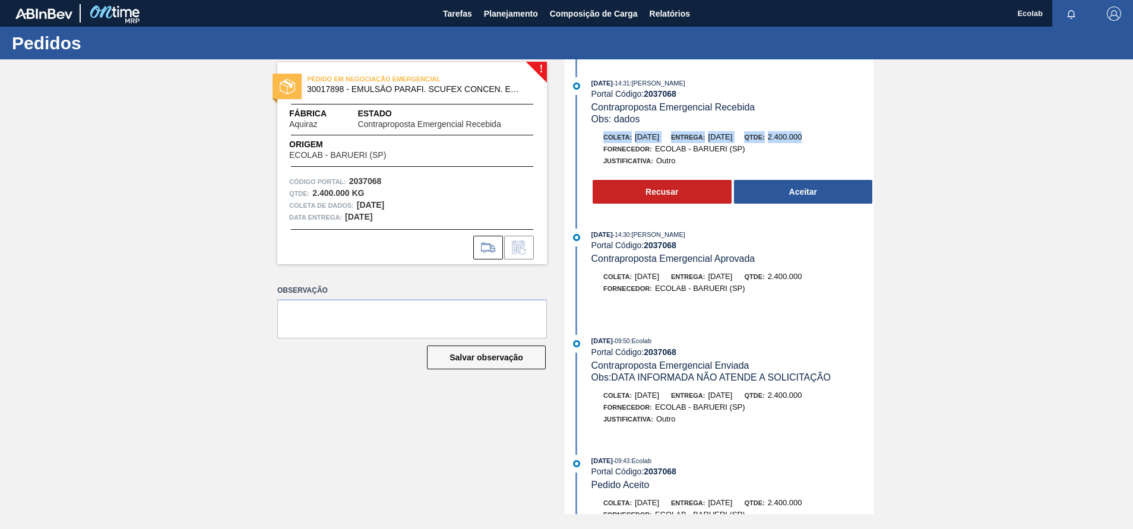
drag, startPoint x: 871, startPoint y: 131, endPoint x: 875, endPoint y: 124, distance: 7.4
click at [875, 124] on div "! PEDIDO EM NEGOCIAÇÃO EMERGENCIAL 30017898 - EMULSÃO PARAFI. SCUFEX CONCEN. EC…" at bounding box center [566, 286] width 1133 height 455
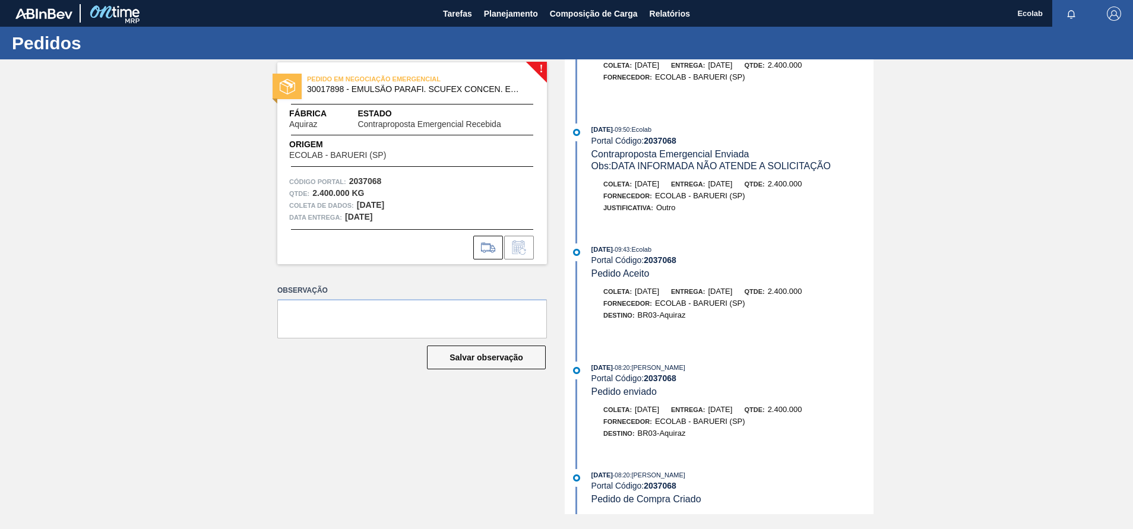
scroll to position [214, 0]
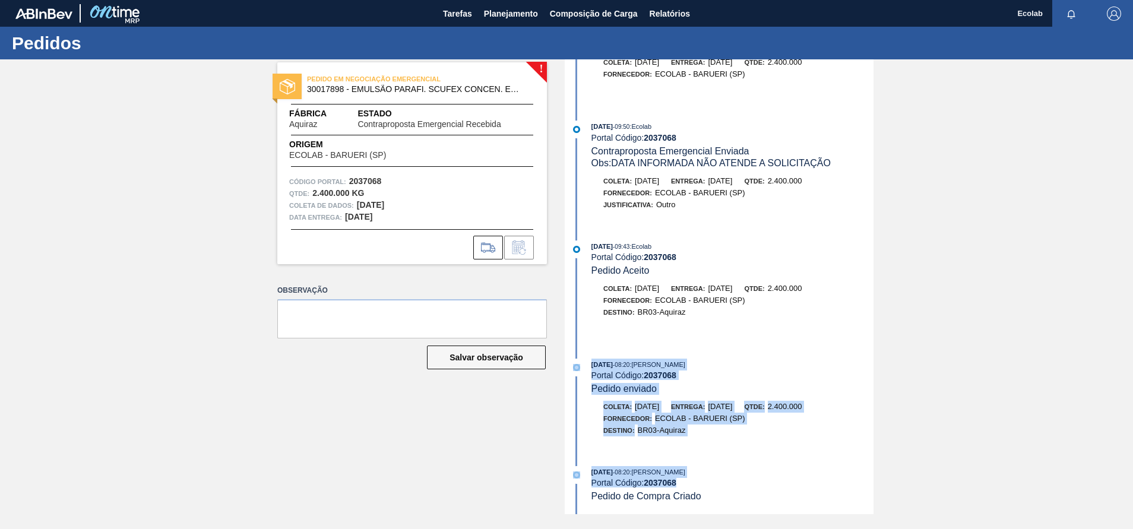
drag, startPoint x: 871, startPoint y: 491, endPoint x: 875, endPoint y: 340, distance: 151.5
click at [875, 340] on div "! PEDIDO EM NEGOCIAÇÃO EMERGENCIAL 30017898 - EMULSÃO PARAFI. SCUFEX CONCEN. EC…" at bounding box center [566, 286] width 1133 height 455
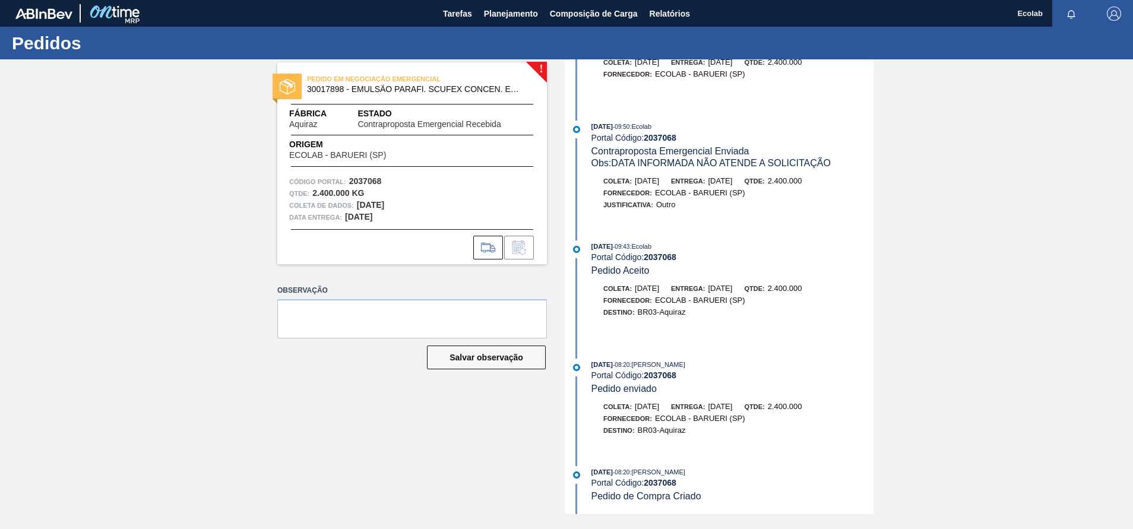
drag, startPoint x: 1028, startPoint y: 270, endPoint x: 990, endPoint y: 271, distance: 38.0
click at [1027, 270] on div "! PEDIDO EM NEGOCIAÇÃO EMERGENCIAL 30017898 - EMULSÃO PARAFI. SCUFEX CONCEN. EC…" at bounding box center [566, 286] width 1133 height 455
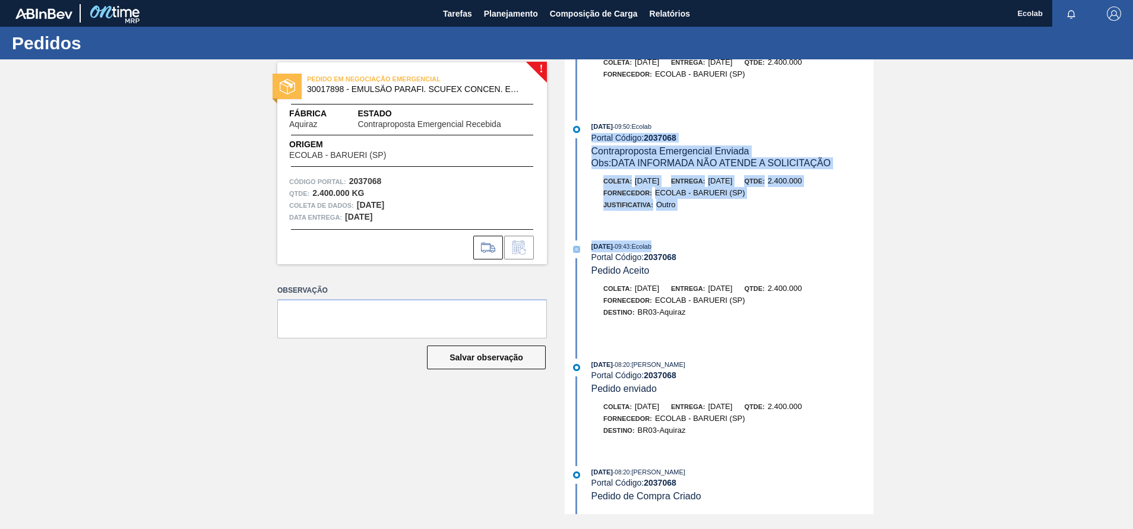
drag, startPoint x: 871, startPoint y: 238, endPoint x: 871, endPoint y: 115, distance: 122.4
click at [871, 115] on div "[DATE] 14:31 : [PERSON_NAME] Portal Código: 2037068 Contraproposta Emergencial …" at bounding box center [721, 72] width 306 height 455
click at [914, 146] on div "! PEDIDO EM NEGOCIAÇÃO EMERGENCIAL 30017898 - EMULSÃO PARAFI. SCUFEX CONCEN. EC…" at bounding box center [566, 286] width 1133 height 455
drag, startPoint x: 874, startPoint y: 210, endPoint x: 873, endPoint y: 129, distance: 81.4
click at [873, 129] on div "[DATE] 14:31 : [PERSON_NAME] Portal Código: 2037068 Contraproposta Emergencial …" at bounding box center [721, 286] width 306 height 455
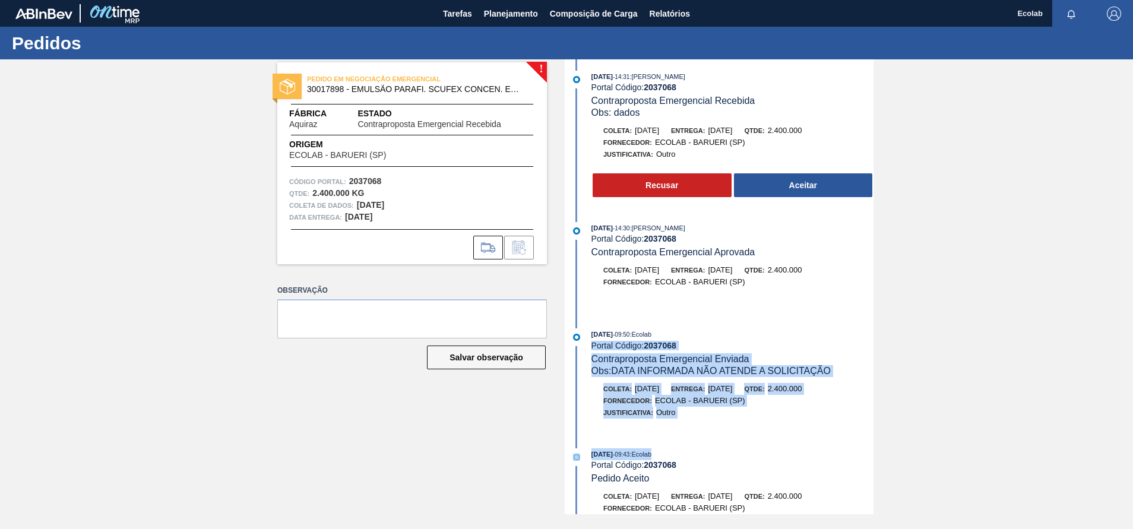
scroll to position [0, 0]
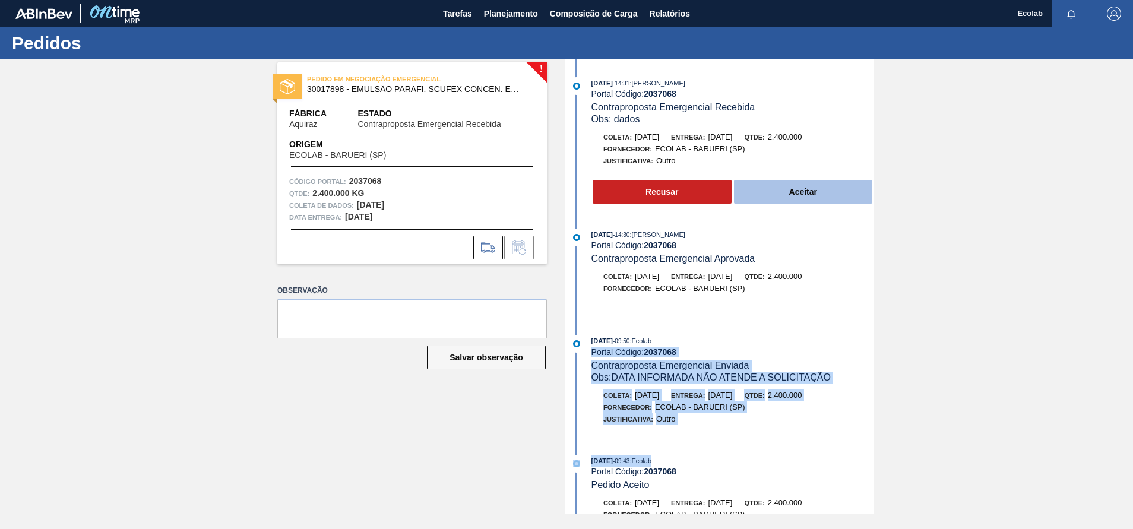
click at [785, 188] on button "Aceitar" at bounding box center [803, 192] width 139 height 24
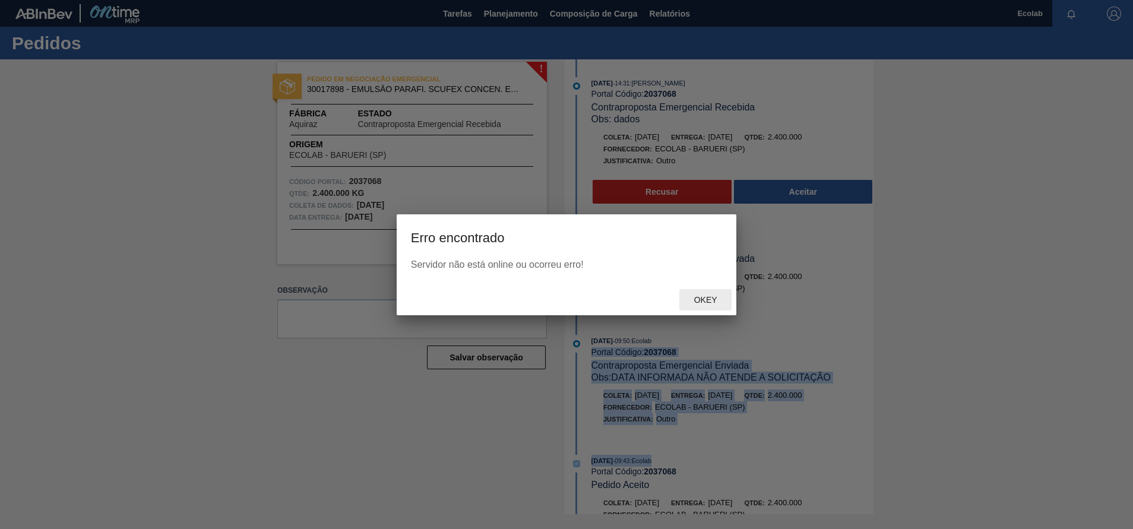
click at [700, 299] on span "Okey" at bounding box center [706, 300] width 42 height 10
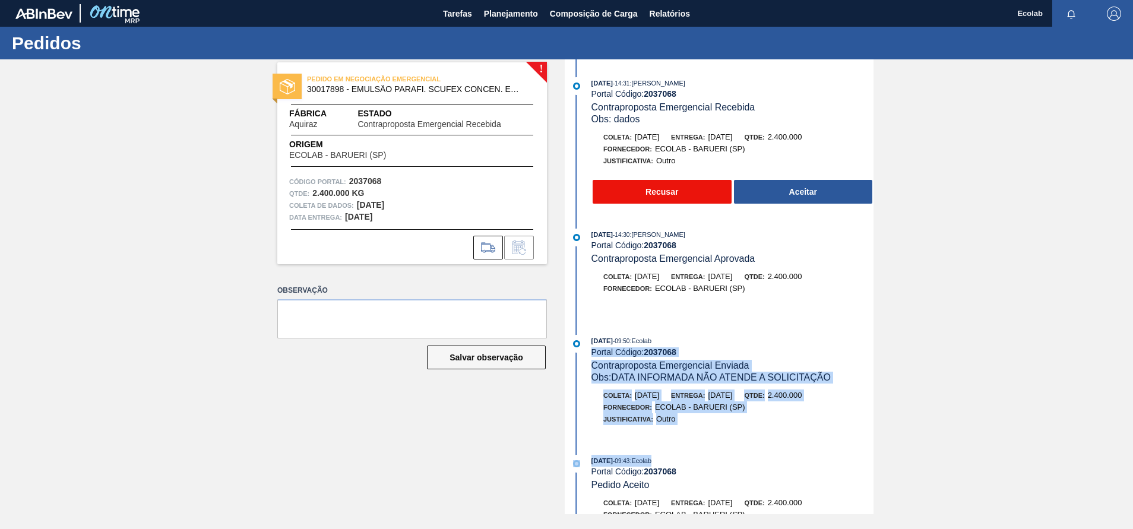
click at [664, 192] on button "Recusar" at bounding box center [662, 192] width 139 height 24
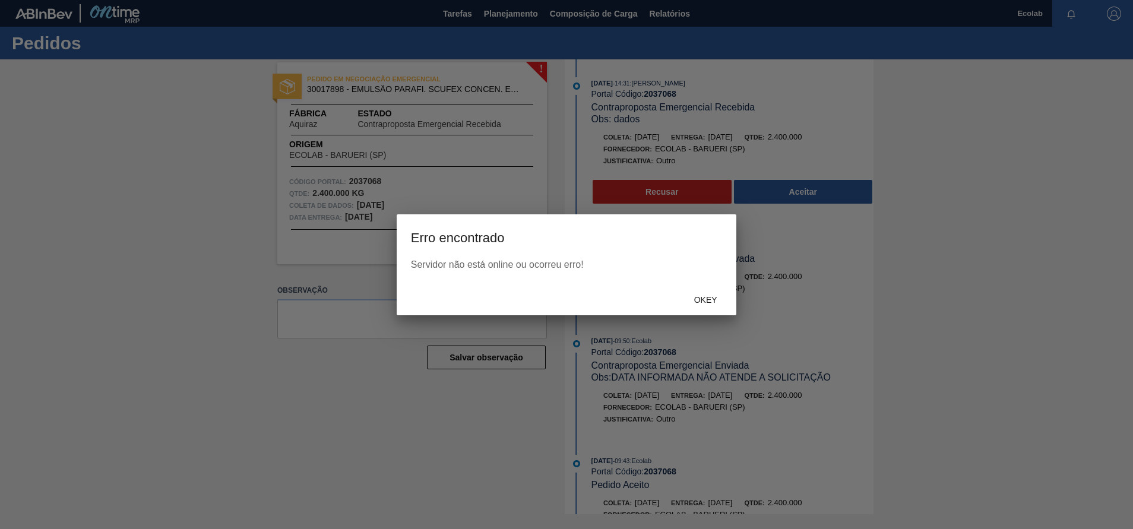
click at [1022, 345] on div at bounding box center [566, 264] width 1133 height 529
click at [707, 298] on span "Okey" at bounding box center [706, 300] width 42 height 10
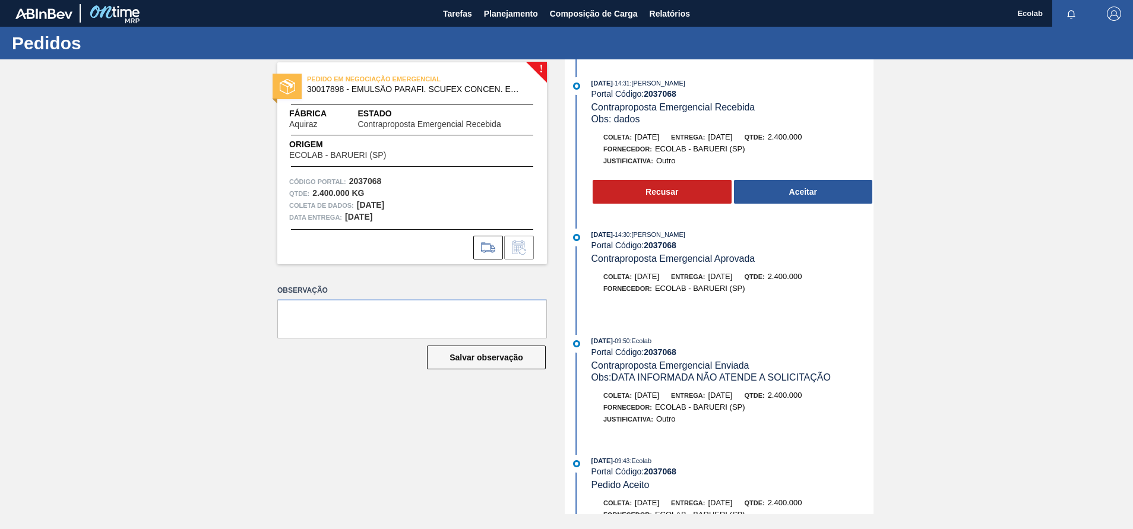
click at [1028, 368] on div "! PEDIDO EM NEGOCIAÇÃO EMERGENCIAL 30017898 - EMULSÃO PARAFI. SCUFEX CONCEN. EC…" at bounding box center [566, 286] width 1133 height 455
click at [816, 191] on button "Aceitar" at bounding box center [803, 192] width 139 height 24
click at [963, 248] on div "! PEDIDO EM NEGOCIAÇÃO EMERGENCIAL 30017898 - EMULSÃO PARAFI. SCUFEX CONCEN. EC…" at bounding box center [566, 286] width 1133 height 455
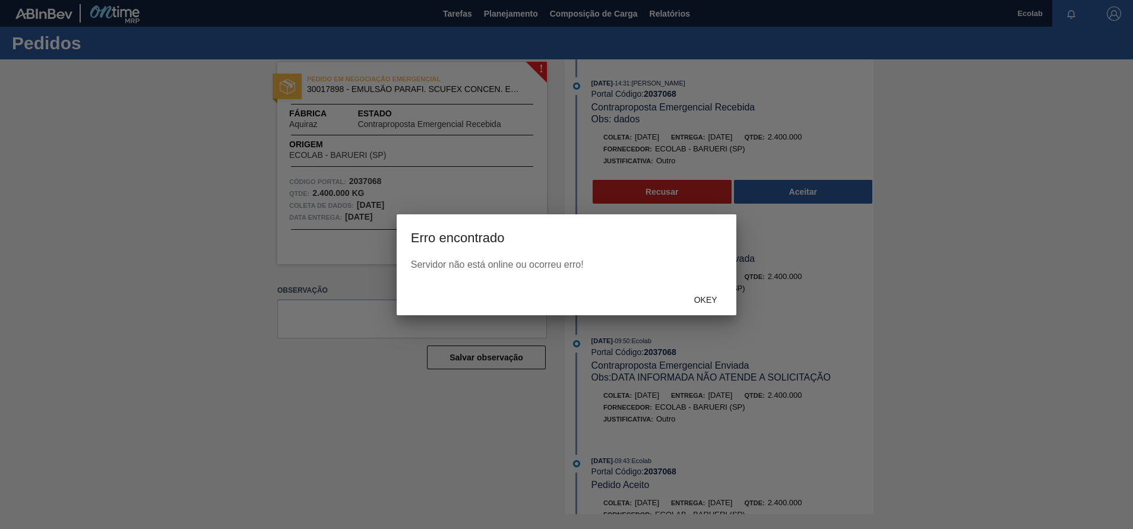
click at [993, 212] on div at bounding box center [566, 264] width 1133 height 529
click at [701, 295] on span "Okey" at bounding box center [706, 300] width 42 height 10
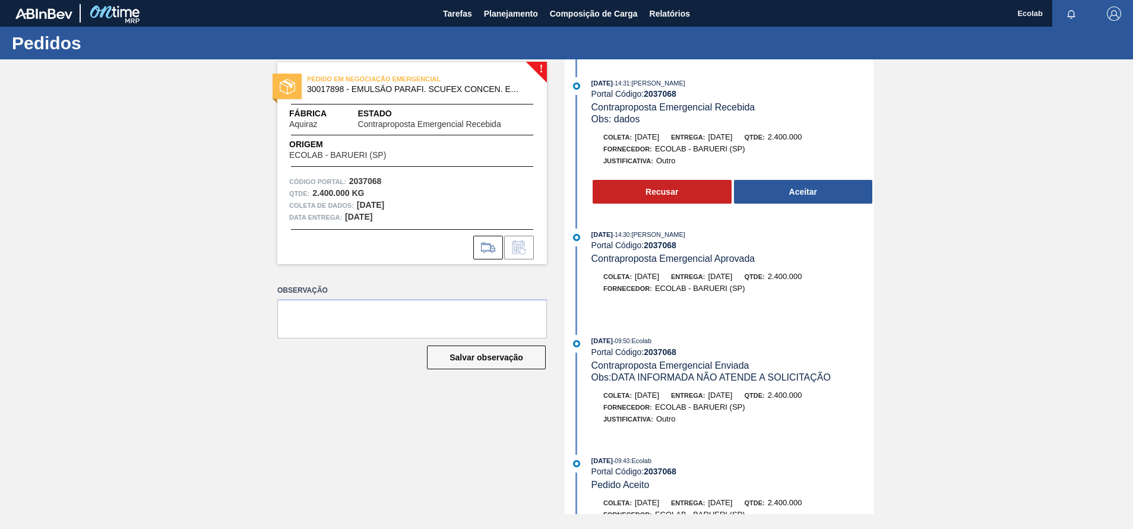
drag, startPoint x: 929, startPoint y: 303, endPoint x: 924, endPoint y: 399, distance: 95.8
click at [930, 0] on body "Tarefas Planejamento Composição de Carga Relatórios Ecolab Marcar todas como li…" at bounding box center [566, 0] width 1133 height 0
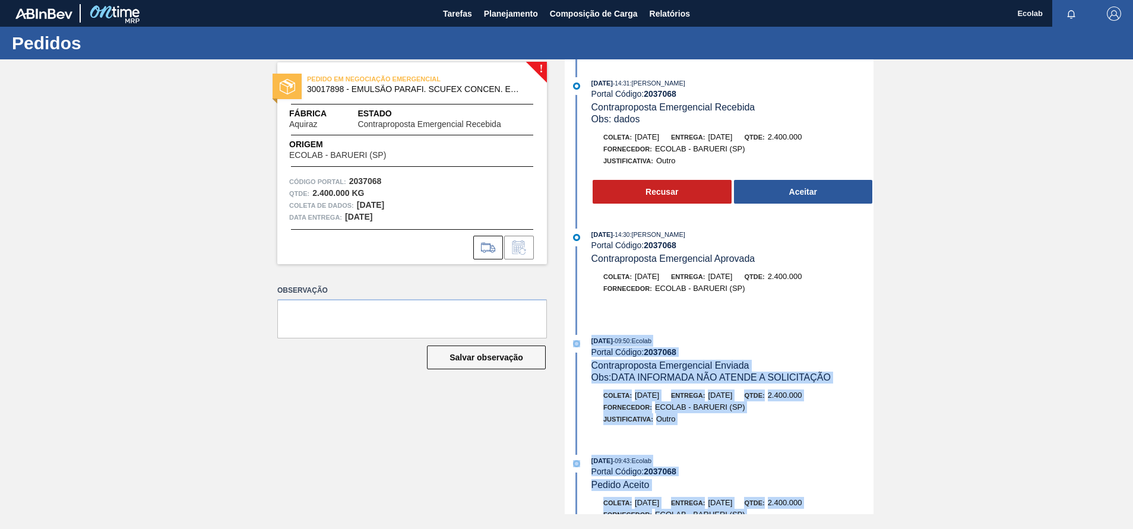
click at [1015, 384] on div "! PEDIDO EM NEGOCIAÇÃO EMERGENCIAL 30017898 - EMULSÃO PARAFI. SCUFEX CONCEN. EC…" at bounding box center [566, 286] width 1133 height 455
click at [928, 343] on div "! PEDIDO EM NEGOCIAÇÃO EMERGENCIAL 30017898 - EMULSÃO PARAFI. SCUFEX CONCEN. EC…" at bounding box center [566, 286] width 1133 height 455
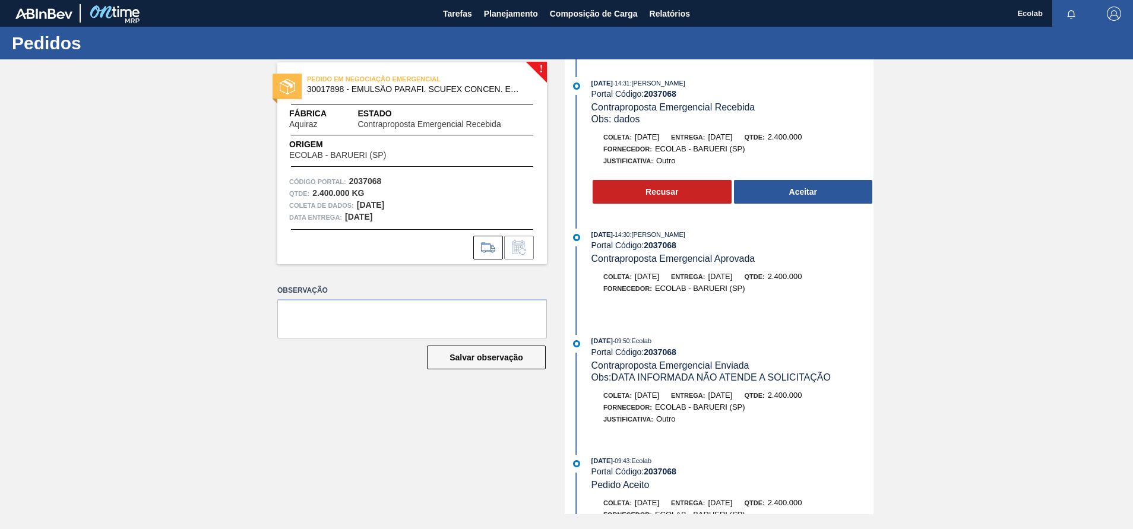
click at [260, 404] on div "! PEDIDO EM NEGOCIAÇÃO EMERGENCIAL 30017898 - EMULSÃO PARAFI. SCUFEX CONCEN. EC…" at bounding box center [403, 286] width 287 height 455
click at [523, 12] on span "Planejamento" at bounding box center [511, 14] width 54 height 14
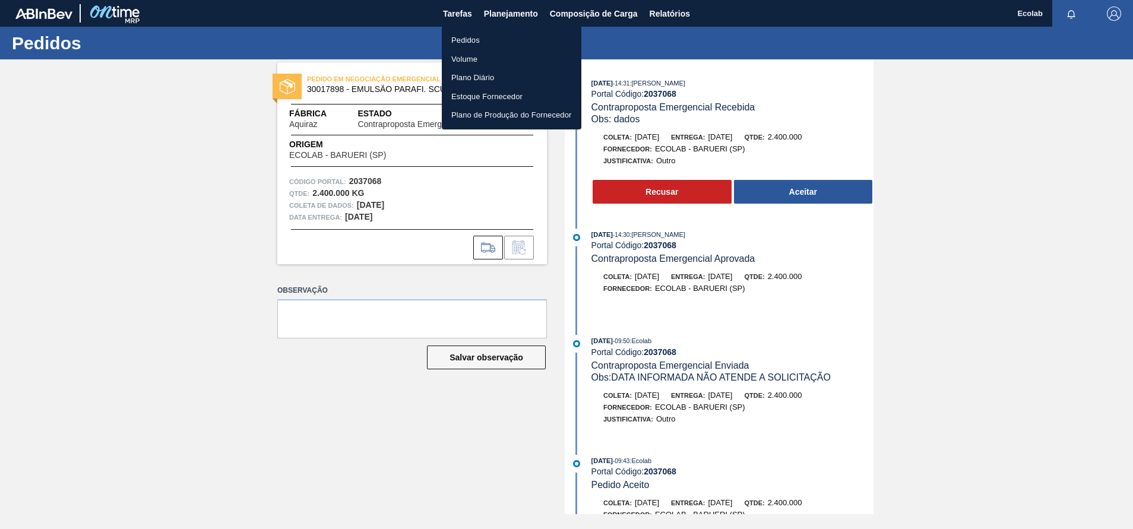
click at [468, 32] on li "Pedidos" at bounding box center [512, 40] width 140 height 19
